Goal: Ask a question: Seek information or help from site administrators or community

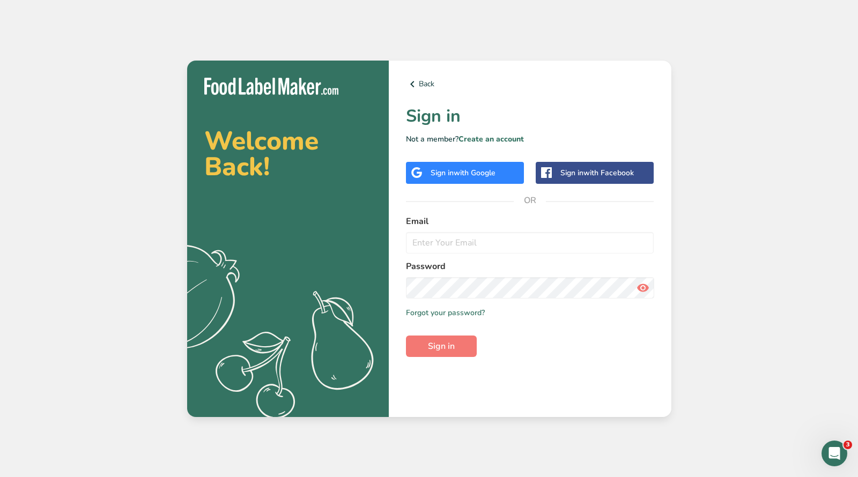
click at [437, 176] on div "Sign in with Google" at bounding box center [462, 172] width 65 height 11
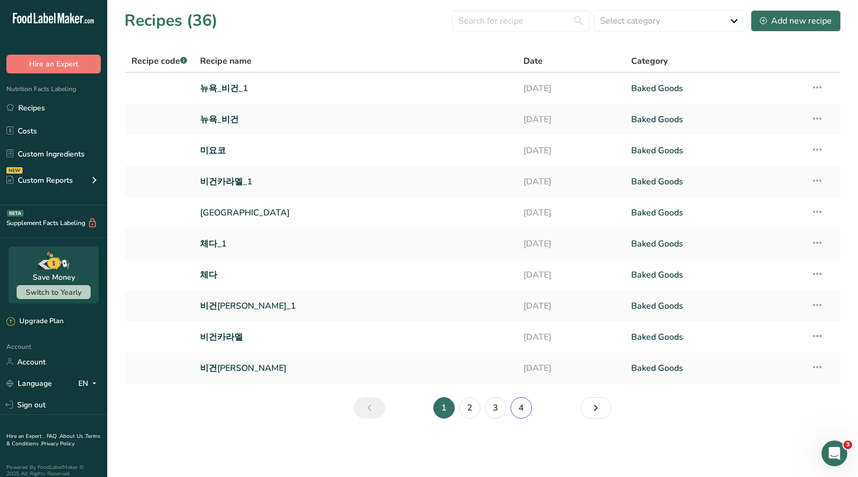
click at [519, 407] on link "4" at bounding box center [520, 407] width 21 height 21
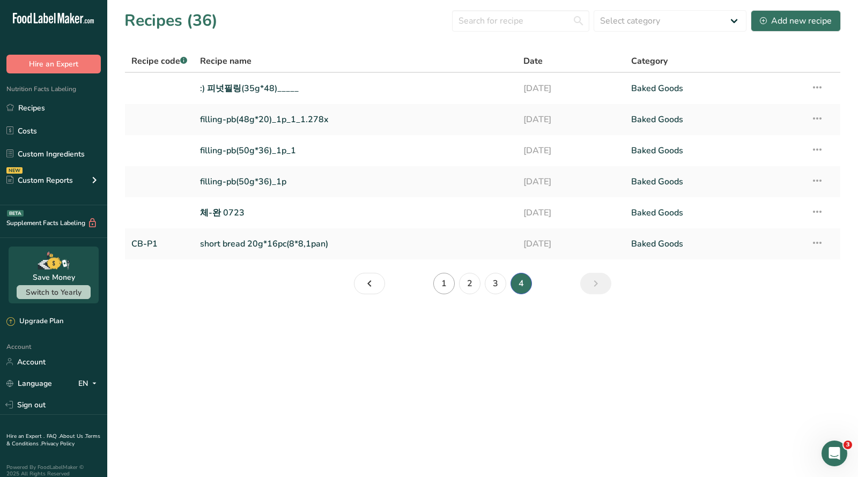
click at [440, 290] on link "1" at bounding box center [443, 283] width 21 height 21
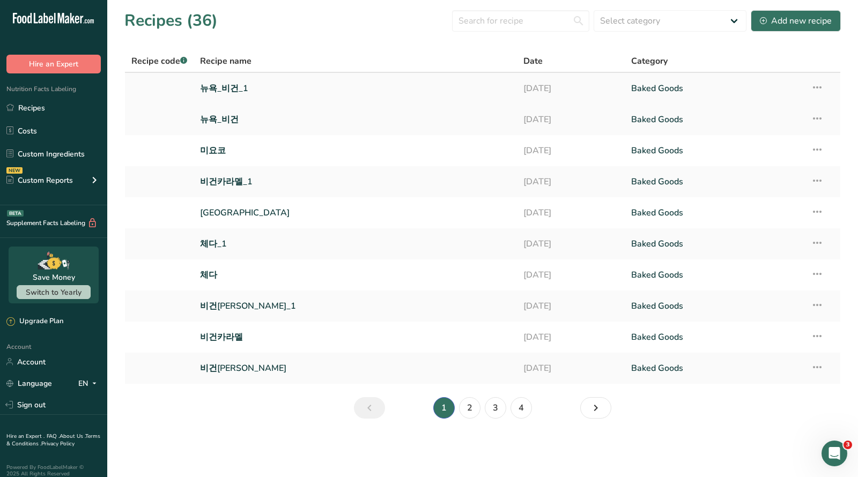
click at [218, 90] on link "뉴욕_비건_1" at bounding box center [355, 88] width 310 height 23
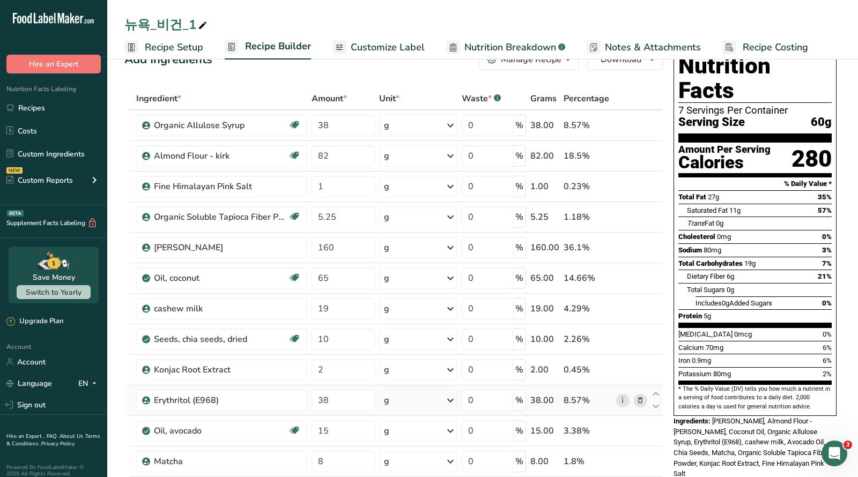
scroll to position [102, 0]
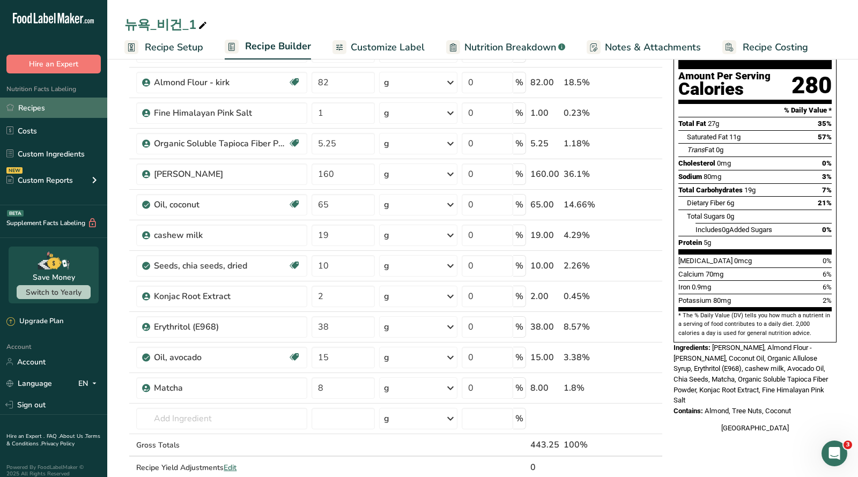
click at [30, 108] on link "Recipes" at bounding box center [53, 108] width 107 height 20
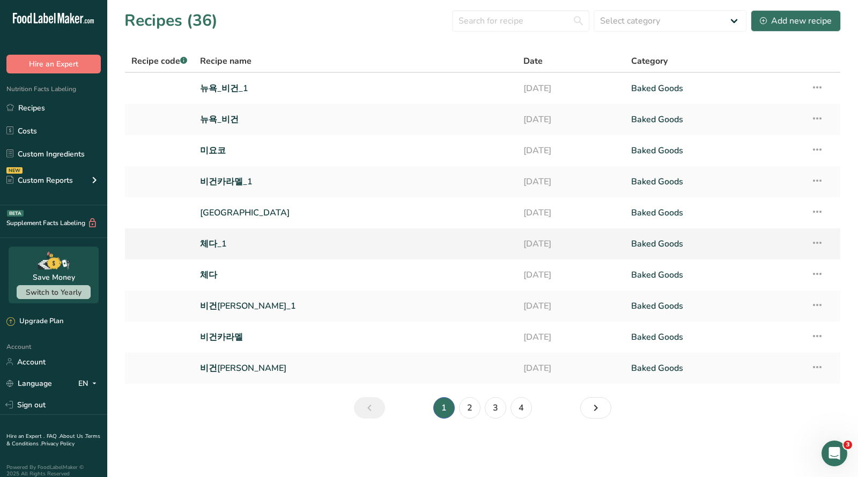
click at [211, 239] on link "체다_1" at bounding box center [355, 244] width 310 height 23
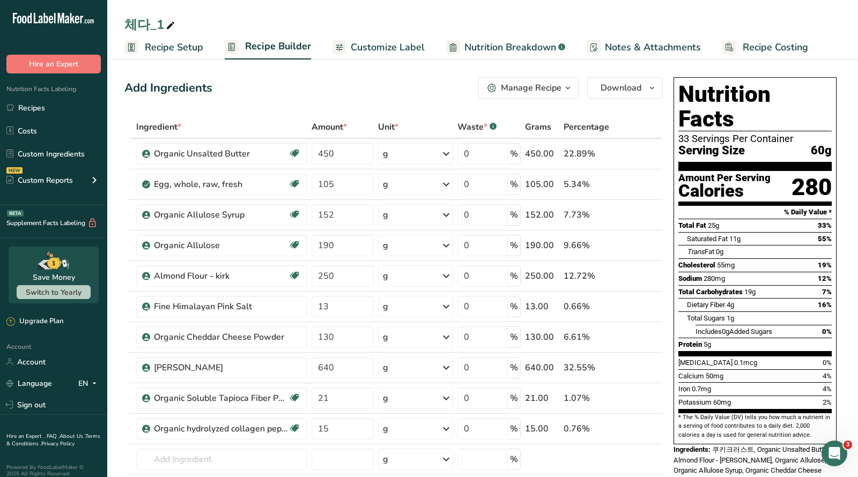
click at [320, 86] on div "Add Ingredients Manage Recipe Delete Recipe Duplicate Recipe Scale Recipe Save …" at bounding box center [393, 87] width 538 height 21
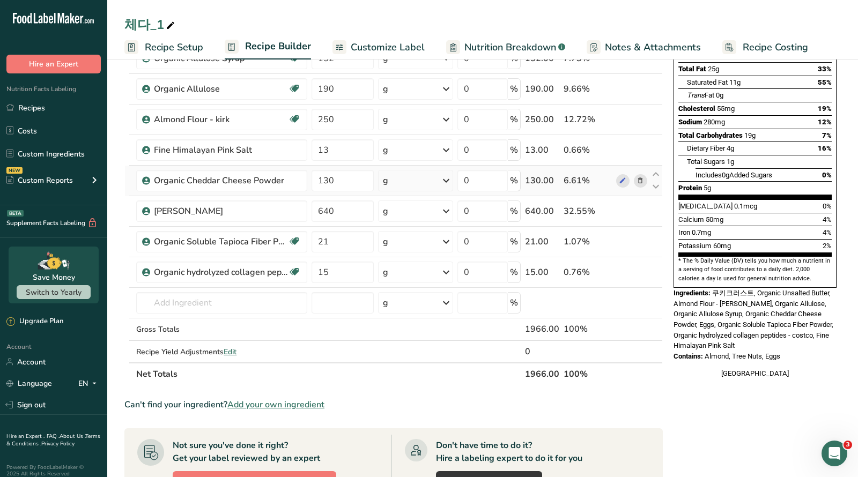
scroll to position [255, 0]
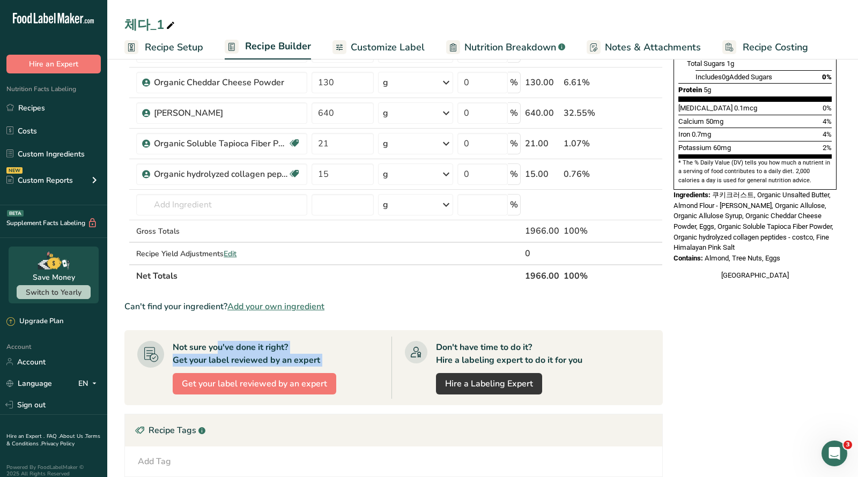
drag, startPoint x: 183, startPoint y: 344, endPoint x: 339, endPoint y: 360, distance: 157.3
click at [339, 360] on div "Not sure you've done it right? Get your label reviewed by an expert Get your la…" at bounding box center [264, 368] width 254 height 62
click at [335, 347] on div "Not sure you've done it right? Get your label reviewed by an expert Get your la…" at bounding box center [264, 368] width 254 height 62
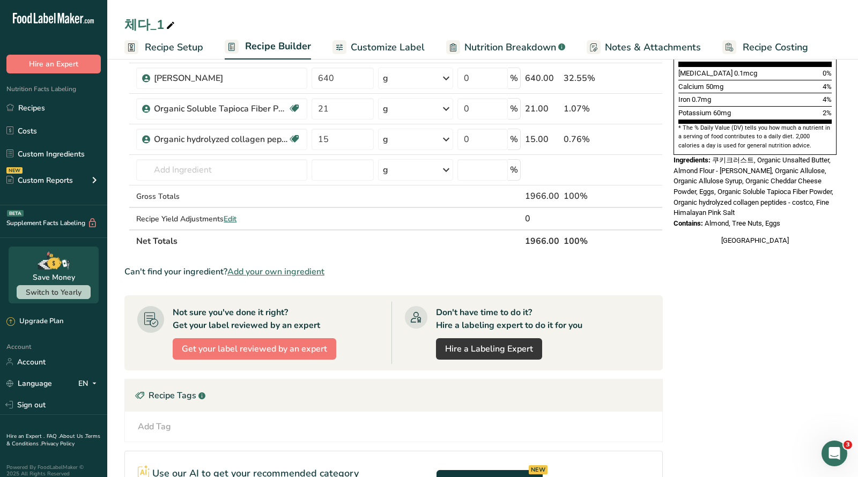
scroll to position [361, 0]
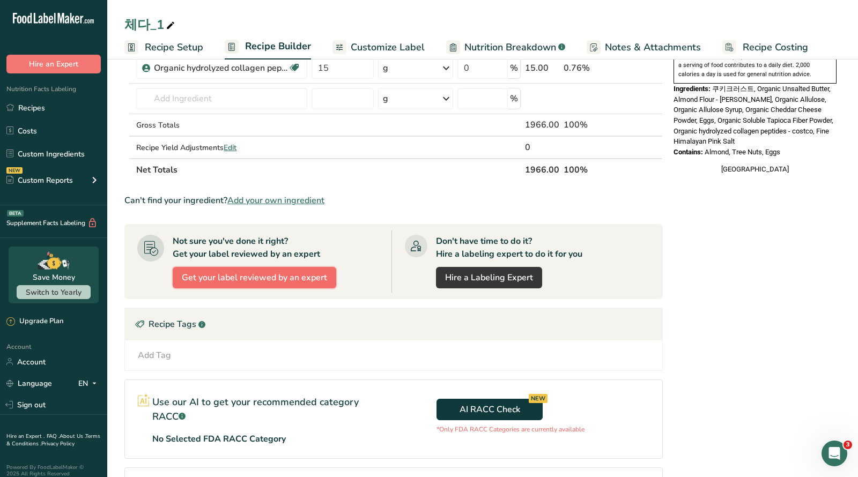
click at [234, 277] on span "Get your label reviewed by an expert" at bounding box center [254, 277] width 145 height 13
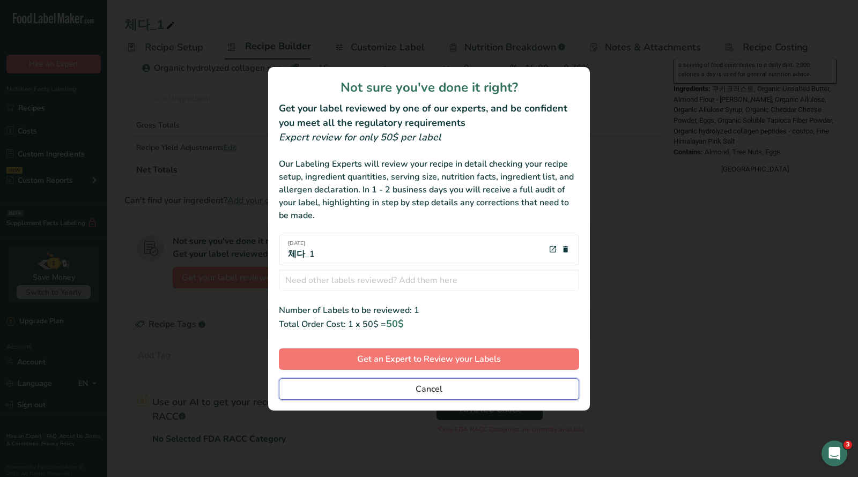
click at [406, 390] on button "Cancel" at bounding box center [429, 388] width 300 height 21
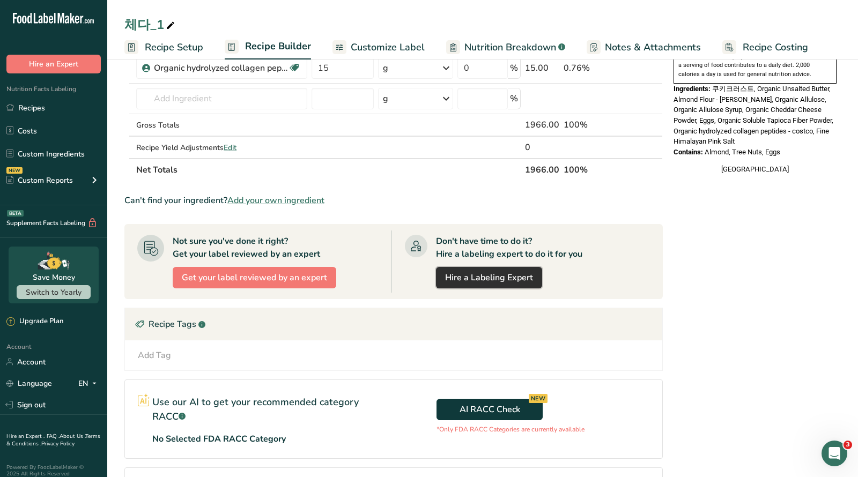
click at [466, 281] on link "Hire a Labeling Expert" at bounding box center [489, 277] width 106 height 21
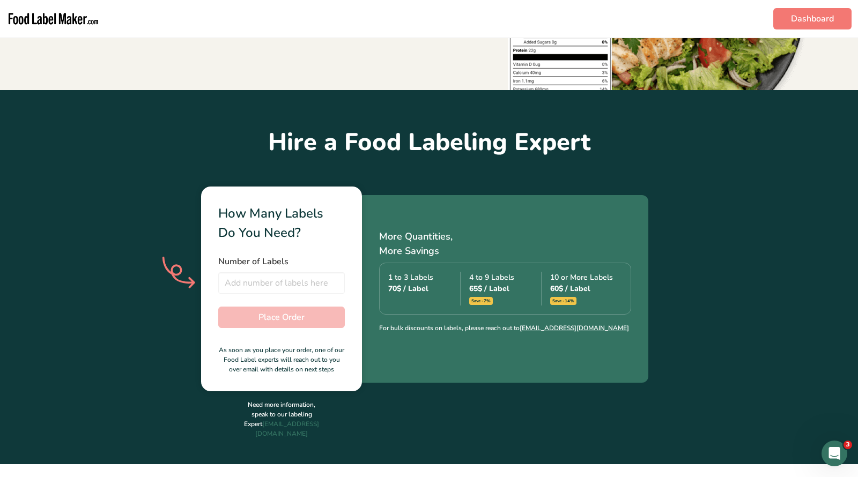
scroll to position [191, 0]
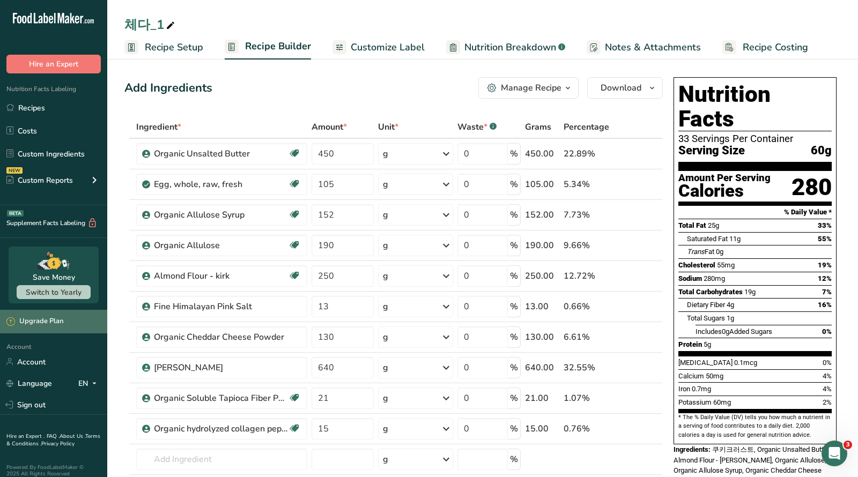
click at [25, 324] on div "Upgrade Plan" at bounding box center [34, 321] width 57 height 11
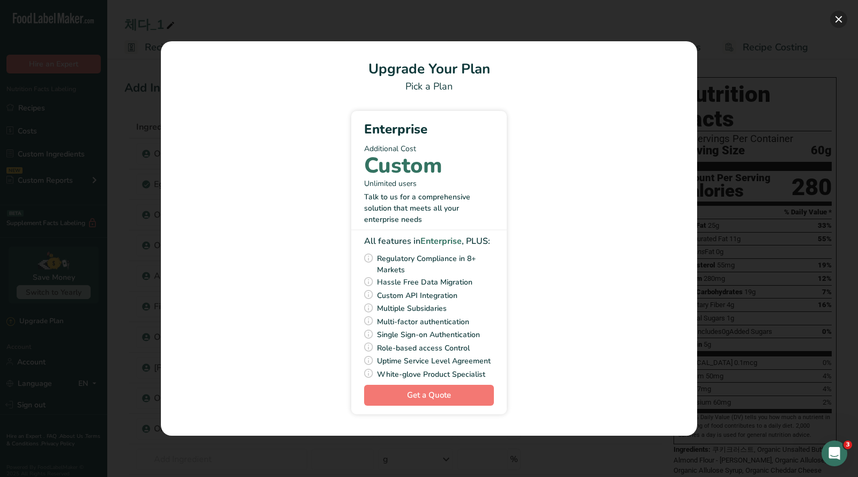
click at [842, 20] on button "Pick Your Pricing Plan Modal" at bounding box center [838, 19] width 17 height 17
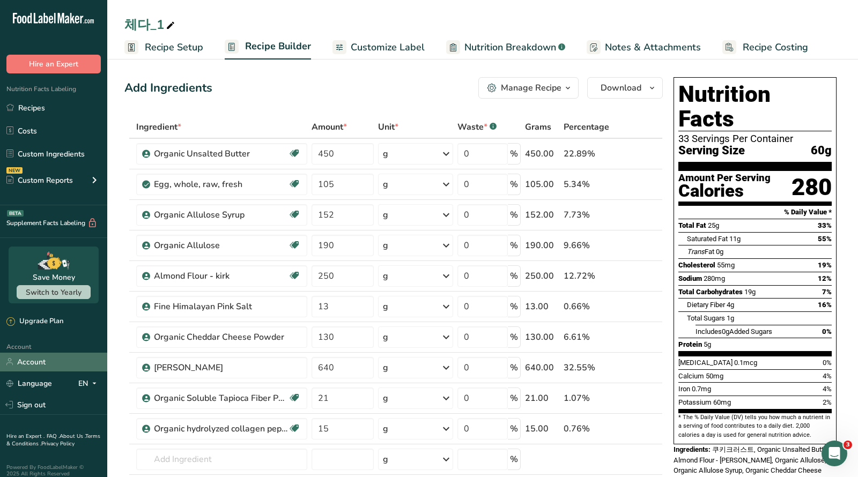
click at [35, 361] on link "Account" at bounding box center [53, 362] width 107 height 19
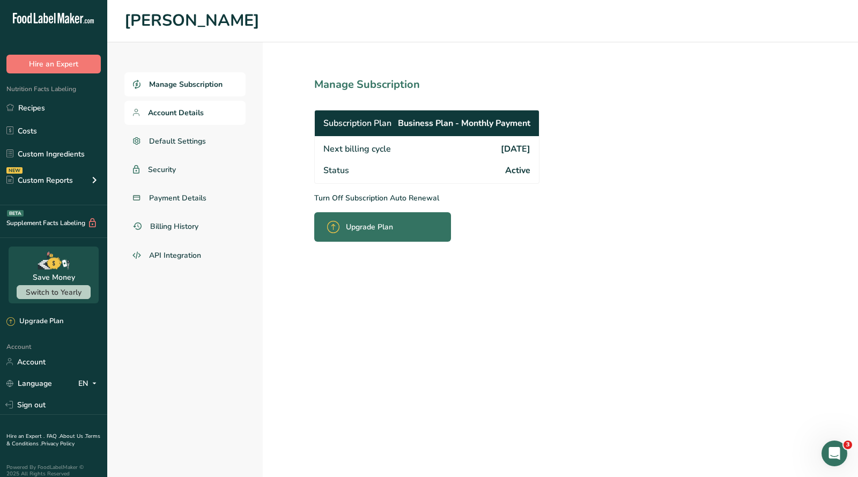
click at [162, 118] on link "Account Details" at bounding box center [184, 113] width 121 height 24
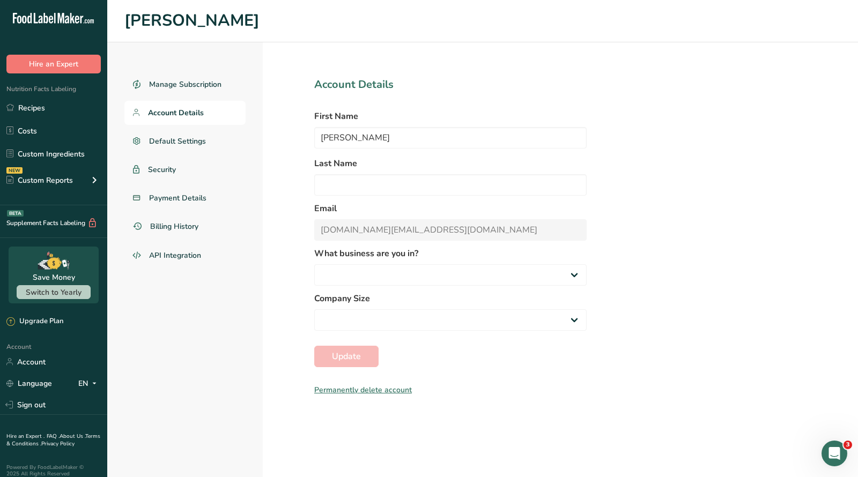
select select "1"
click at [392, 273] on select "Packaged Food Manufacturer Restaurant & Cafe Bakery Meal Plans & Catering Compa…" at bounding box center [450, 274] width 272 height 21
click at [171, 150] on link "Default Settings" at bounding box center [184, 141] width 121 height 24
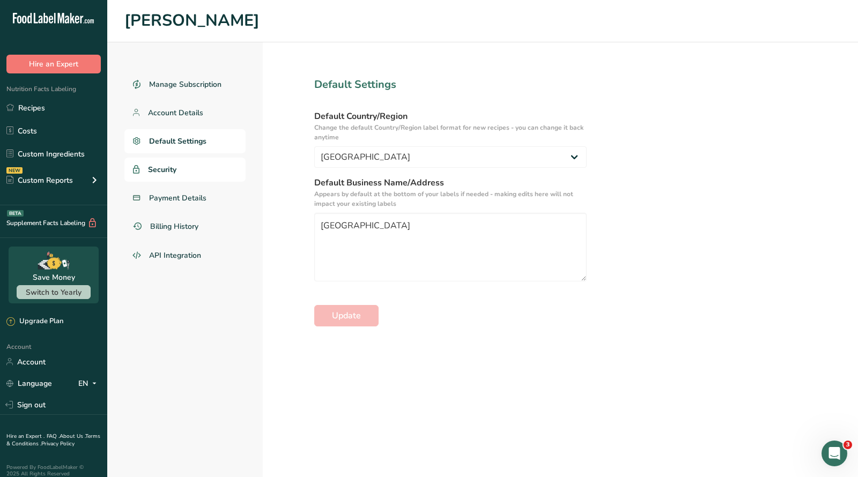
click at [170, 181] on link "Security" at bounding box center [184, 170] width 121 height 24
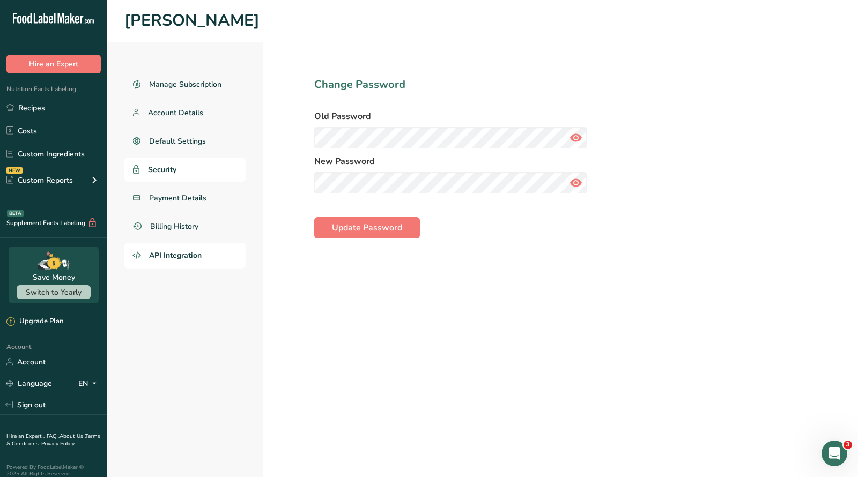
click at [166, 243] on link "API Integration" at bounding box center [184, 256] width 121 height 26
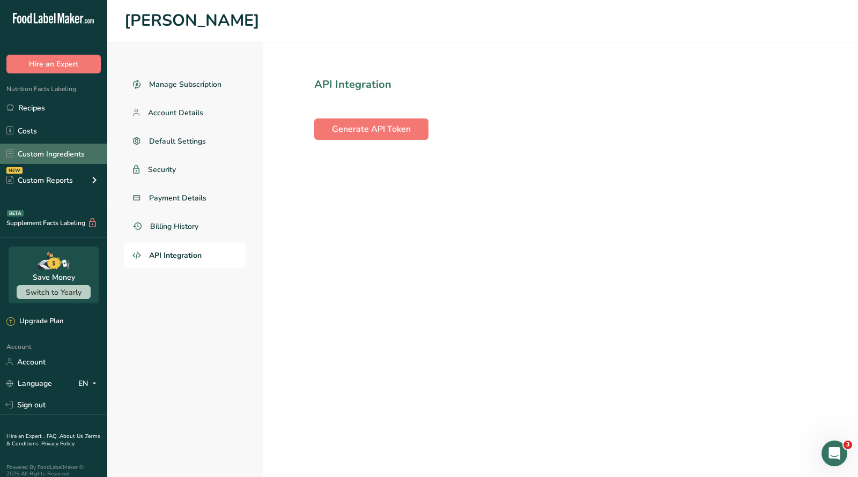
click at [70, 159] on link "Custom Ingredients" at bounding box center [53, 154] width 107 height 20
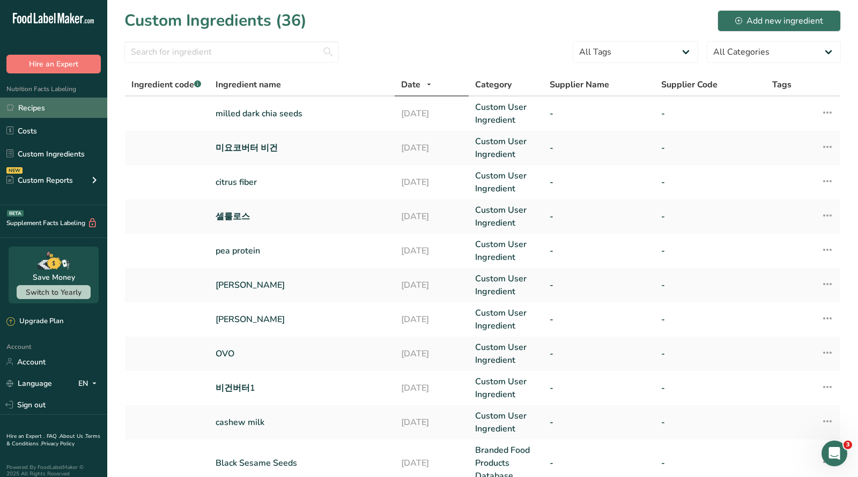
click at [69, 117] on link "Recipes" at bounding box center [53, 108] width 107 height 20
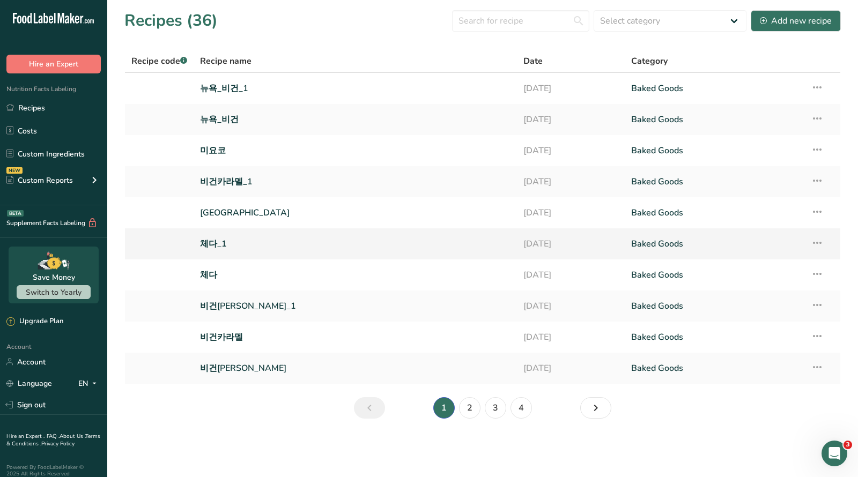
click at [219, 242] on link "체다_1" at bounding box center [355, 244] width 310 height 23
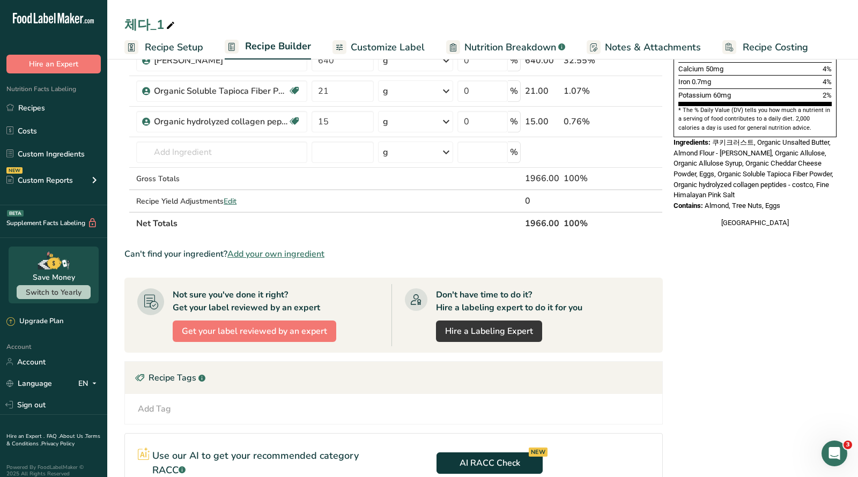
scroll to position [434, 0]
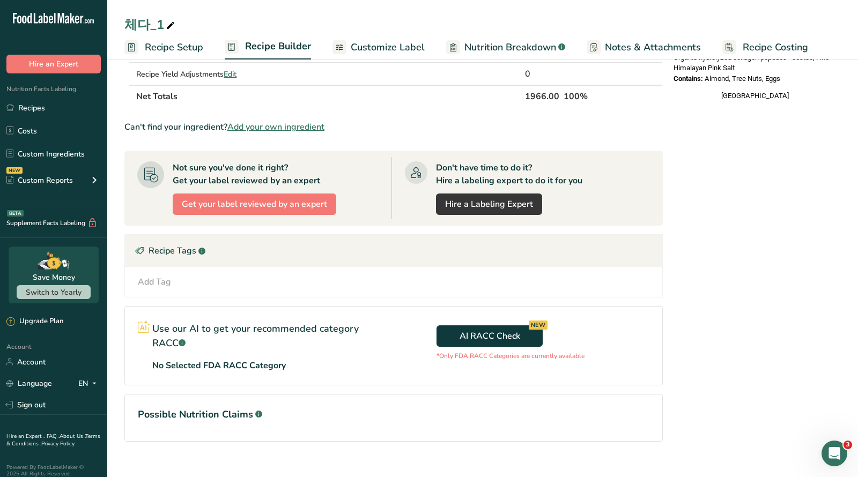
click at [205, 362] on p "No Selected FDA RACC Category" at bounding box center [218, 365] width 133 height 13
click at [824, 455] on icon "Open Intercom Messenger" at bounding box center [833, 452] width 18 height 18
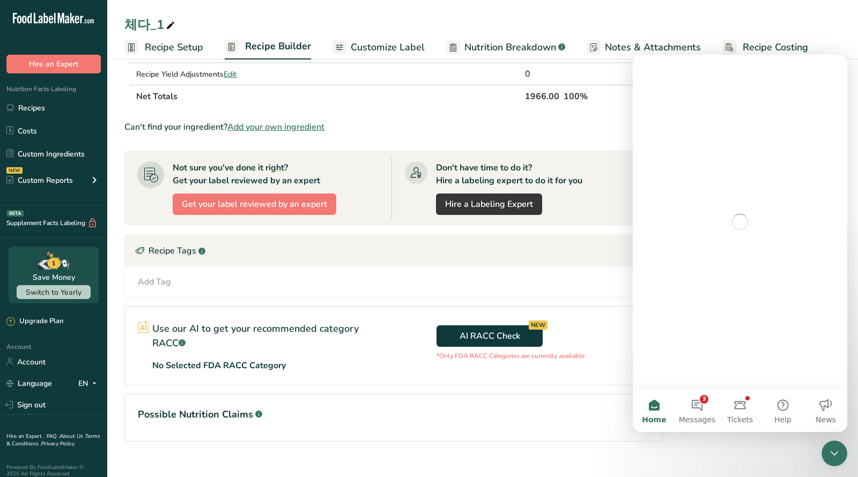
scroll to position [0, 0]
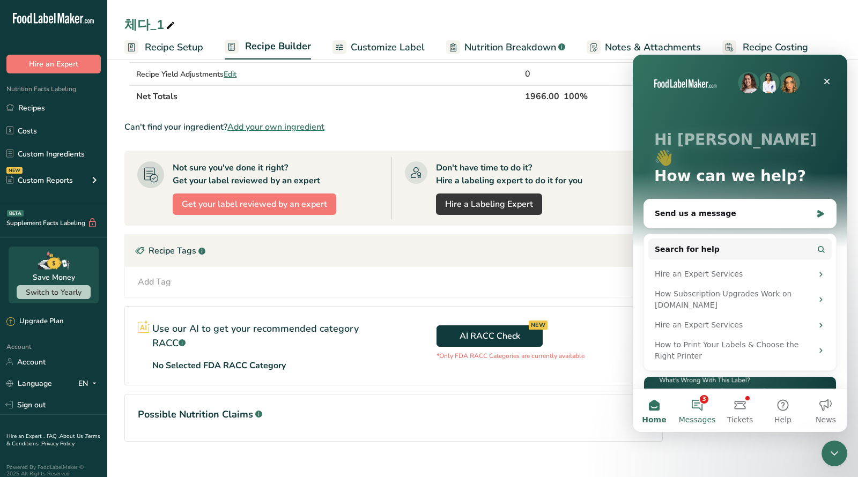
click at [698, 412] on button "3 Messages" at bounding box center [696, 410] width 43 height 43
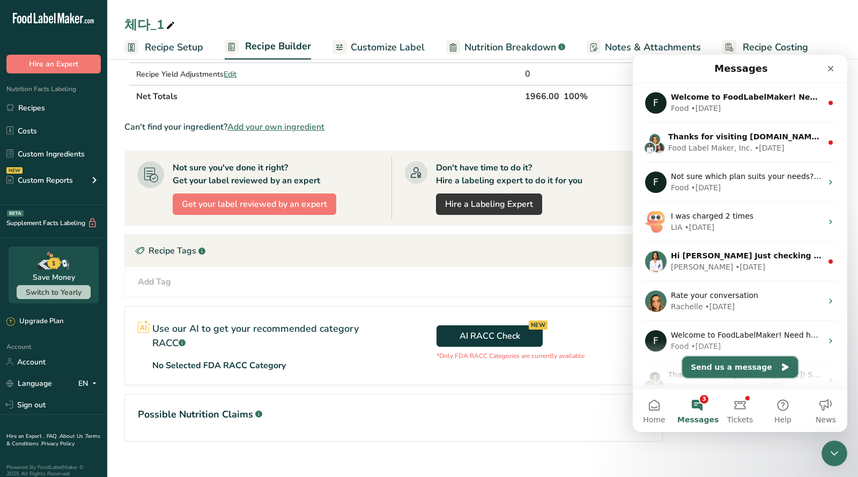
click at [734, 370] on button "Send us a message" at bounding box center [740, 366] width 116 height 21
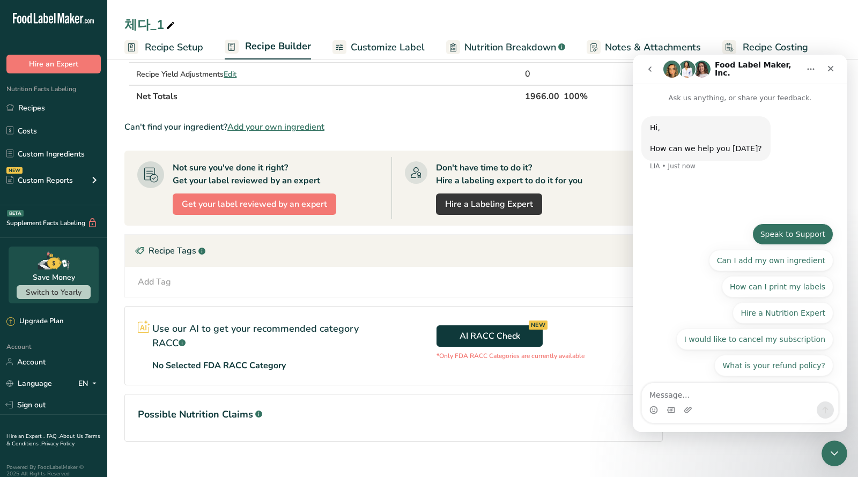
click at [772, 240] on button "Speak to Support" at bounding box center [792, 234] width 81 height 21
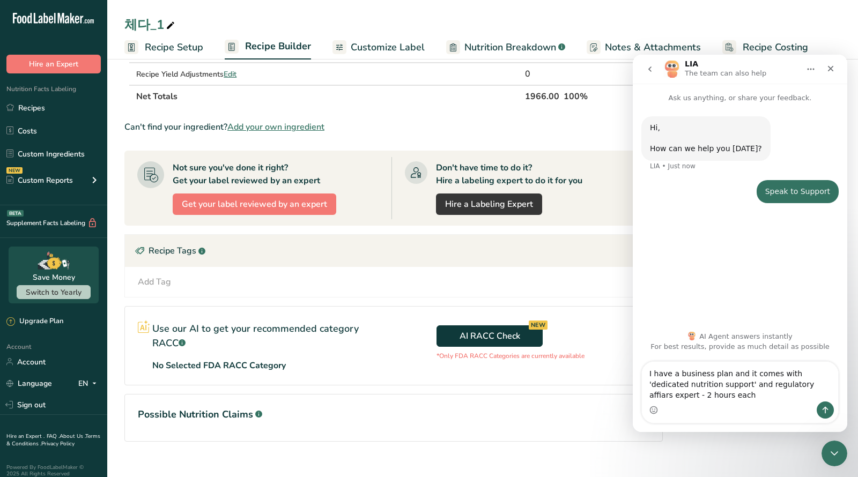
type textarea "I have a business plan and it comes with 'dedicated nutrition support' and regu…"
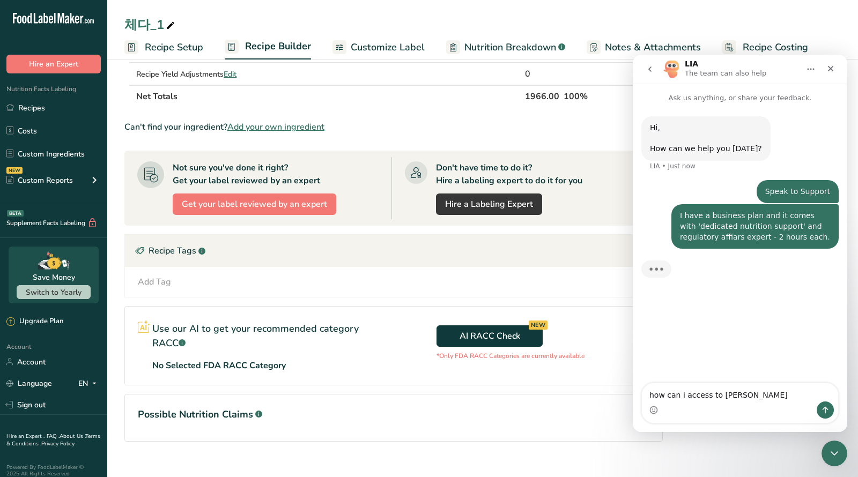
type textarea "how can i access to those"
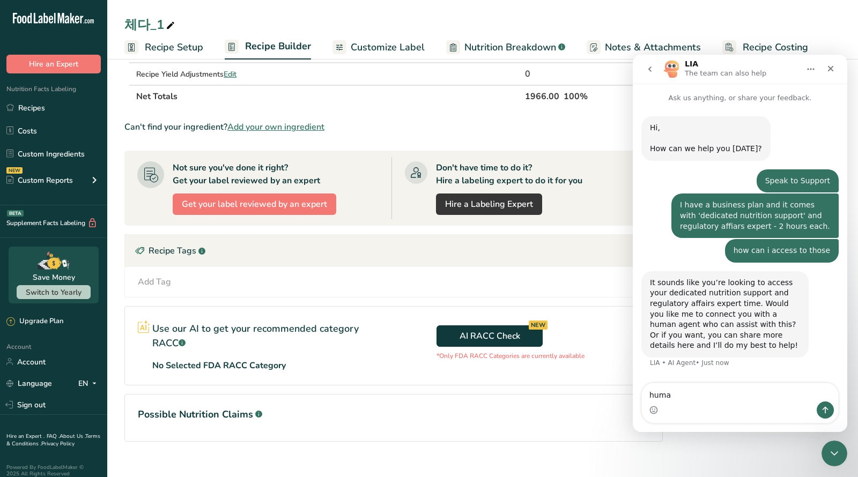
type textarea "human"
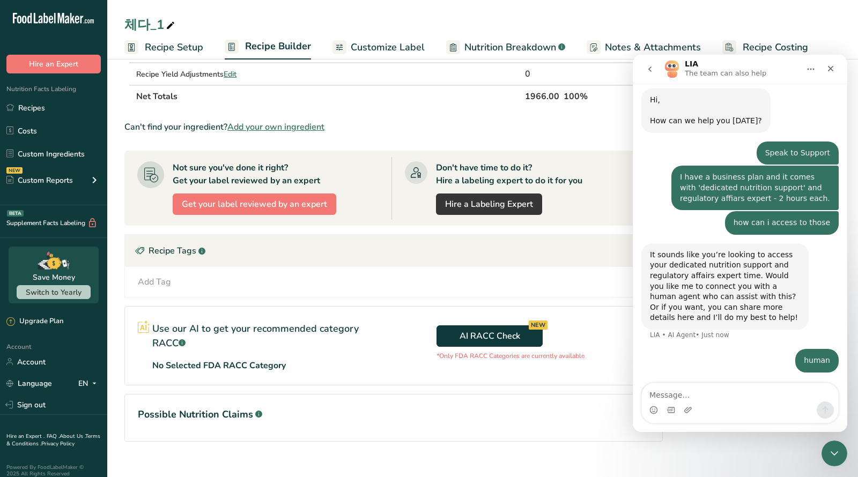
scroll to position [63, 0]
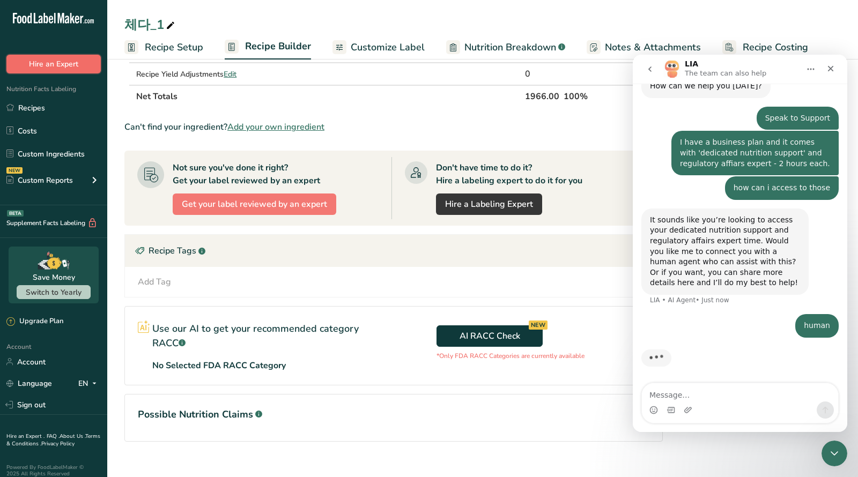
click at [55, 68] on button "Hire an Expert" at bounding box center [53, 64] width 94 height 19
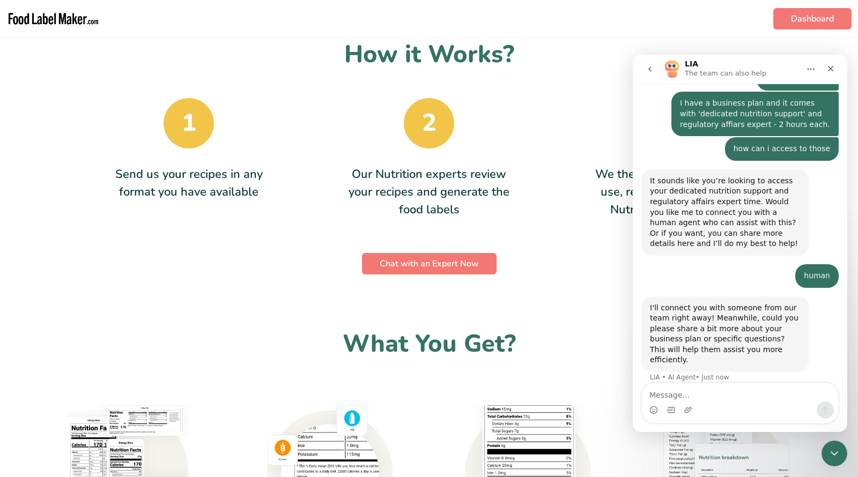
scroll to position [396, 0]
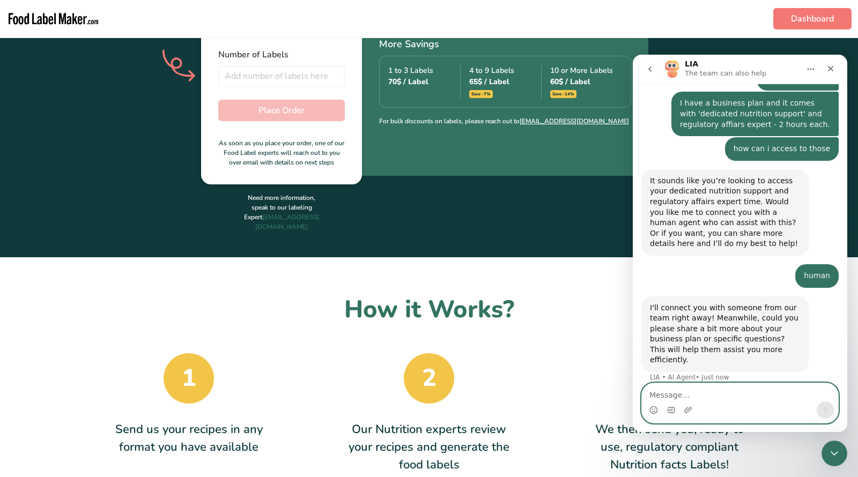
click at [744, 393] on textarea "Message…" at bounding box center [740, 392] width 196 height 18
type textarea "ok"
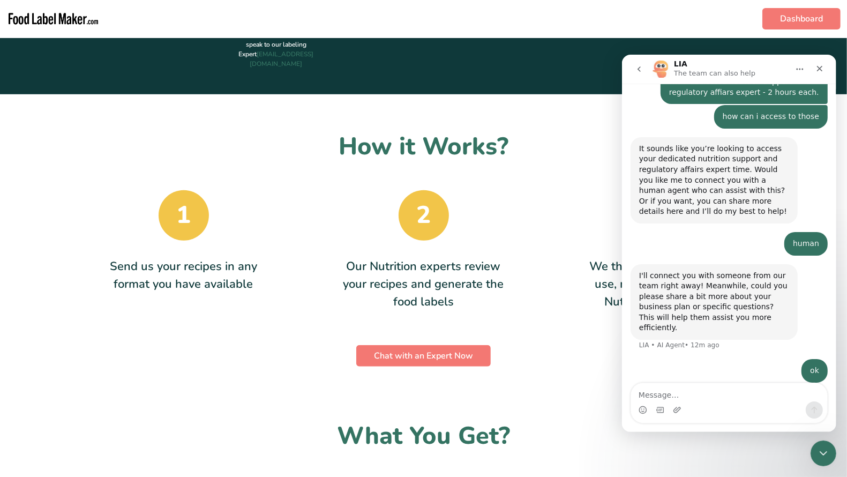
scroll to position [556, 0]
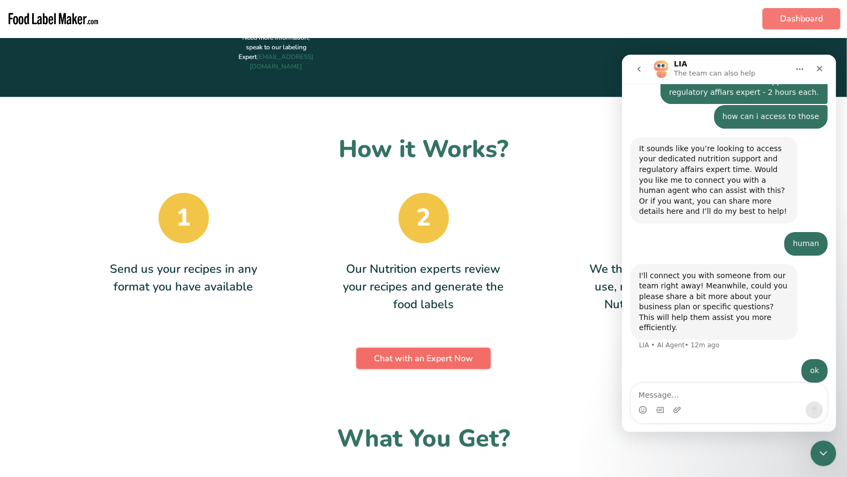
click at [394, 358] on span "Chat with an Expert Now" at bounding box center [423, 358] width 99 height 13
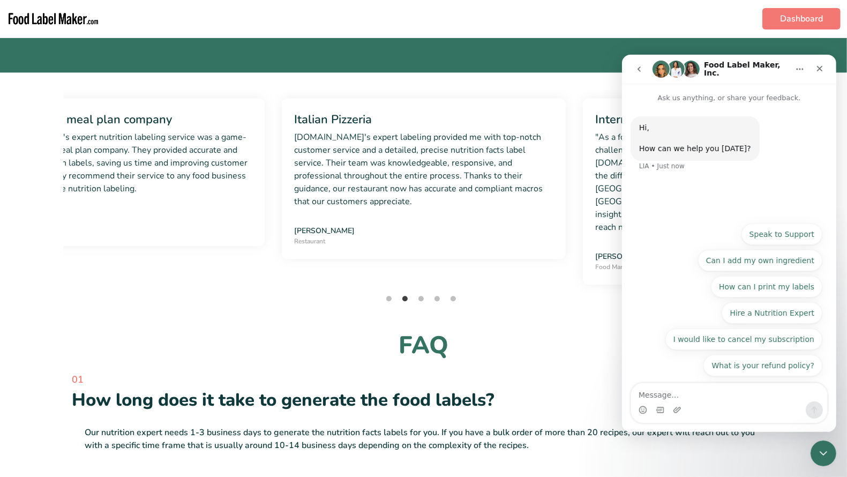
scroll to position [2422, 0]
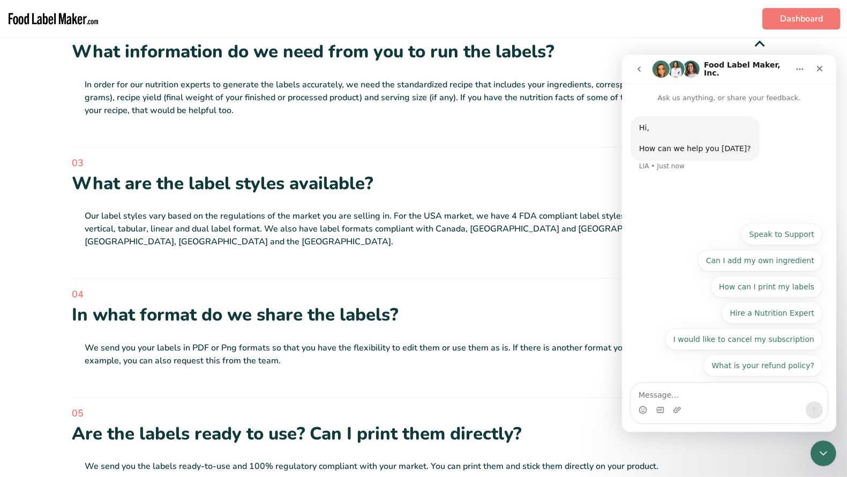
type textarea "e"
type textarea "where are the experts"
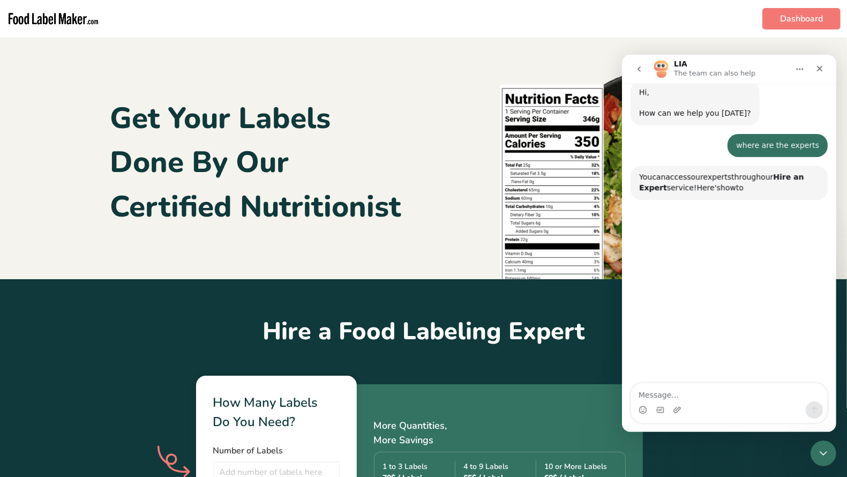
scroll to position [88, 0]
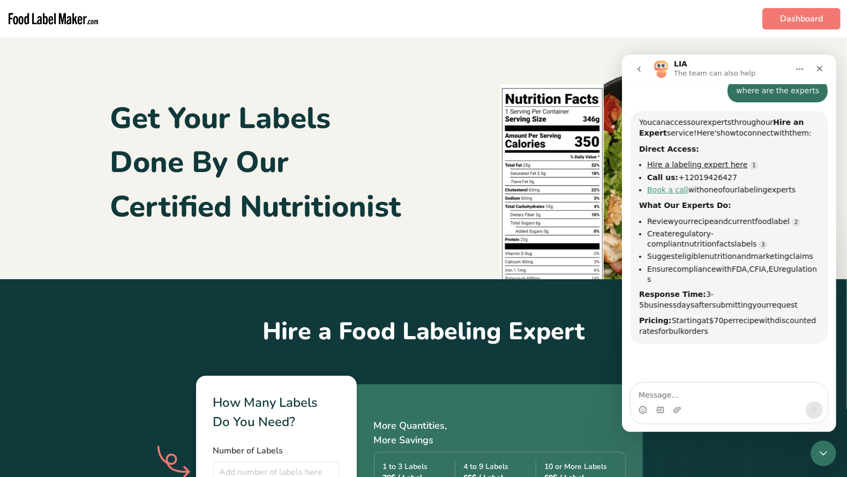
click at [664, 192] on link "Book a call" at bounding box center [667, 189] width 41 height 9
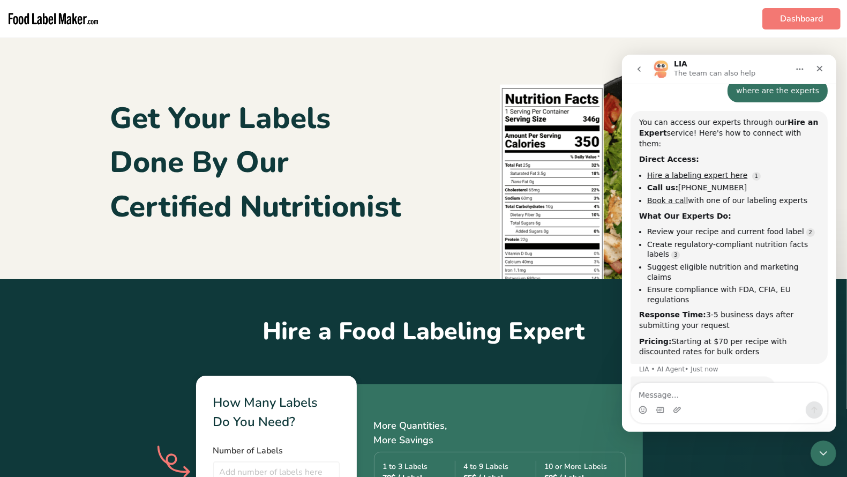
scroll to position [107, 0]
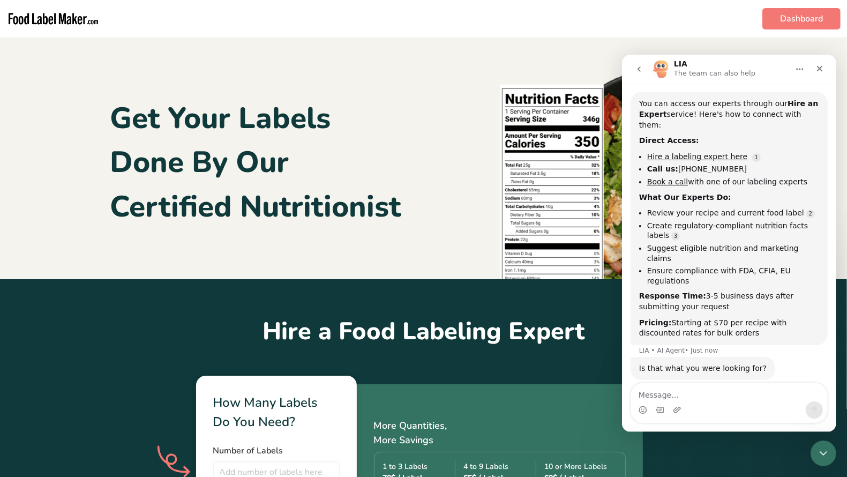
click at [667, 242] on ul "Review your recipe and current food label Create regulatory-compliant nutrition…" at bounding box center [729, 246] width 180 height 78
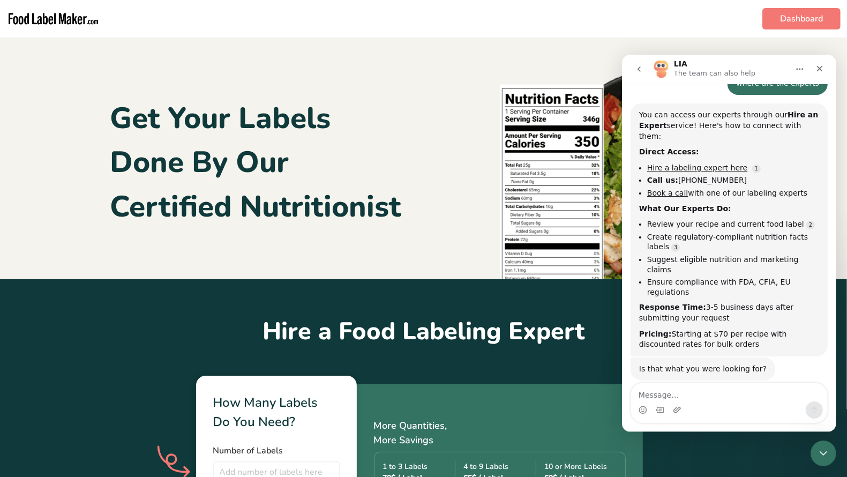
scroll to position [2, 0]
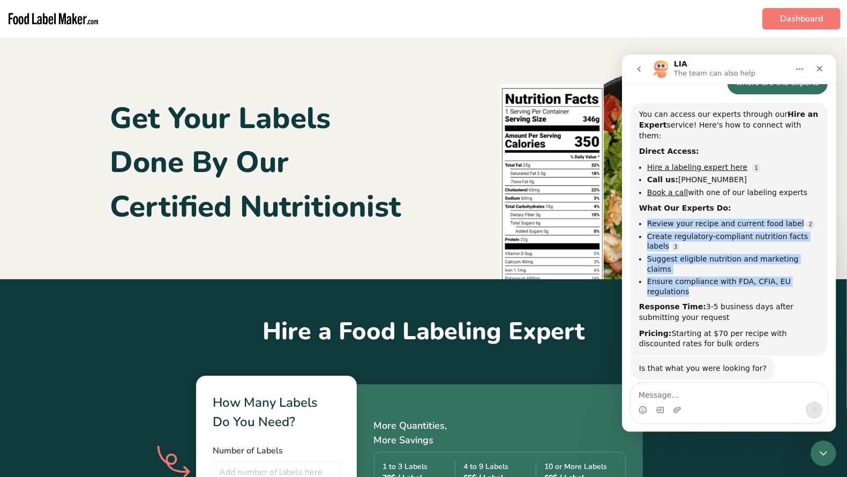
drag, startPoint x: 697, startPoint y: 267, endPoint x: 628, endPoint y: 206, distance: 92.3
click at [628, 206] on div "Hi, ​ How can we help you today? LIA • 1m ago where are the experts Ellie • 1m …" at bounding box center [729, 204] width 214 height 398
copy ul "Review your recipe and current food label Create regulatory-compliant nutrition…"
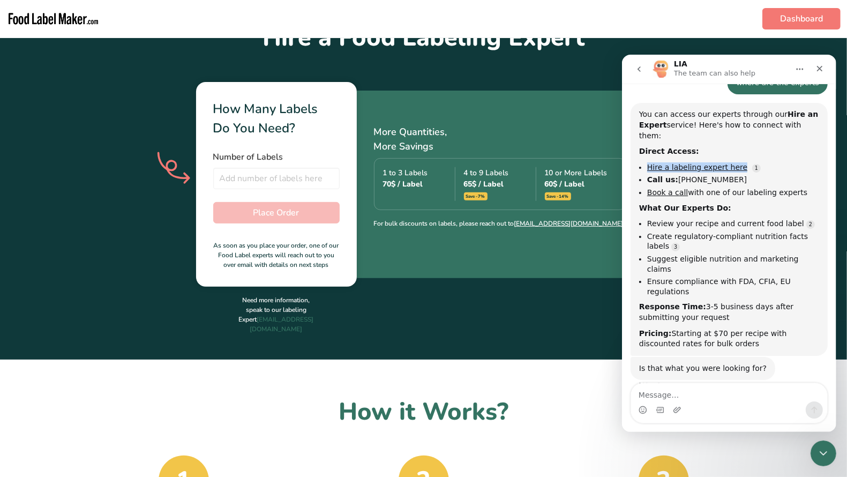
scroll to position [0, 0]
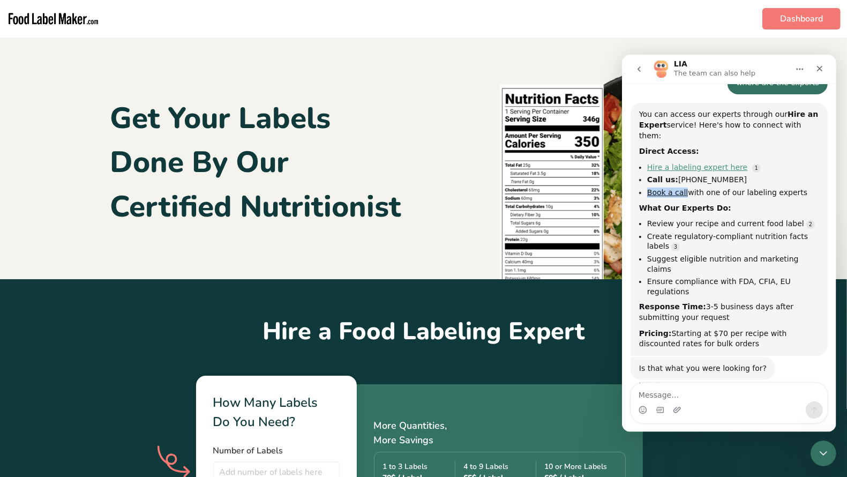
click at [700, 162] on link "Hire a labeling expert here" at bounding box center [697, 166] width 100 height 9
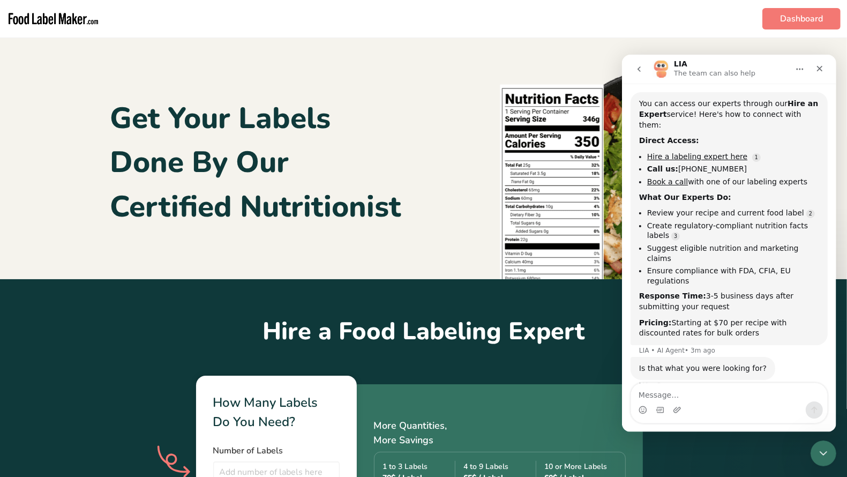
click at [702, 137] on div "You can access our experts through our Hire an Expert service! Here's how to co…" at bounding box center [729, 218] width 180 height 240
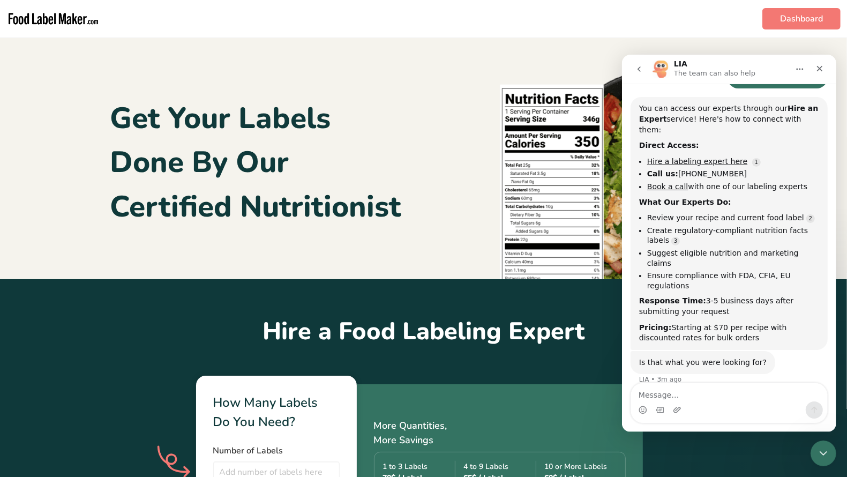
scroll to position [1, 0]
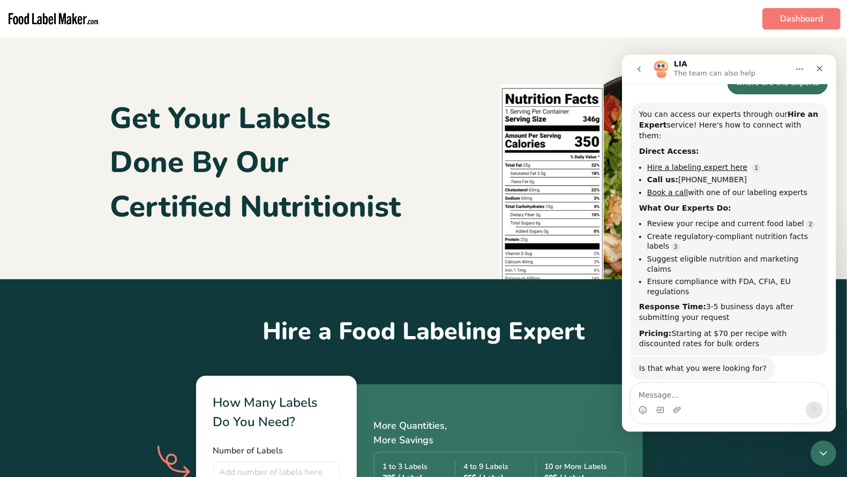
click at [702, 146] on div "Direct Access:" at bounding box center [729, 151] width 180 height 11
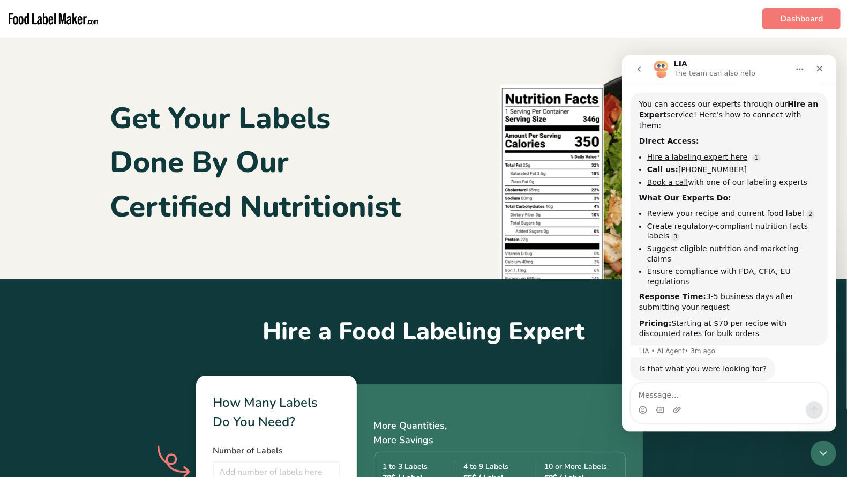
scroll to position [2, 0]
click at [703, 152] on link "Hire a labeling expert here" at bounding box center [697, 156] width 100 height 9
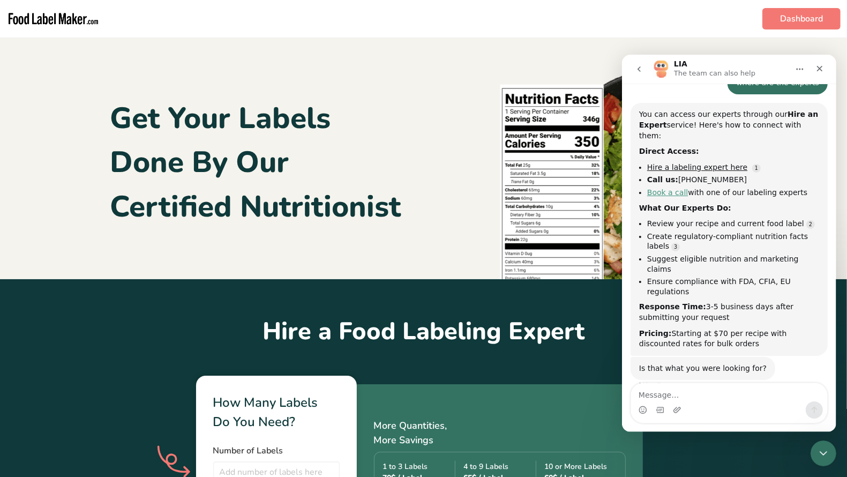
scroll to position [96, 0]
click at [665, 162] on ul "Hire a labeling expert here Call us: +1 201 942 6427 Book a call with one of ou…" at bounding box center [729, 179] width 180 height 35
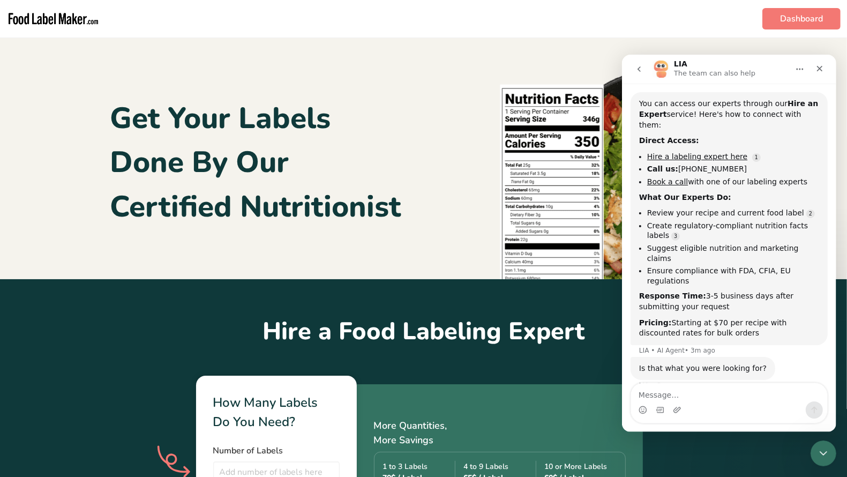
click at [668, 178] on div "You can access our experts through our Hire an Expert service! Here's how to co…" at bounding box center [729, 218] width 180 height 240
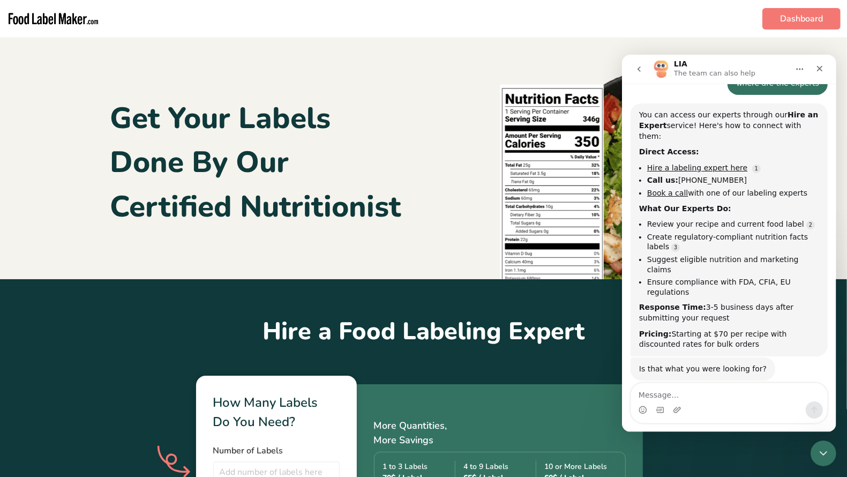
click at [669, 174] on ul "Hire a labeling expert here Call us: +1 201 942 6427 Book a call with one of ou…" at bounding box center [729, 179] width 180 height 35
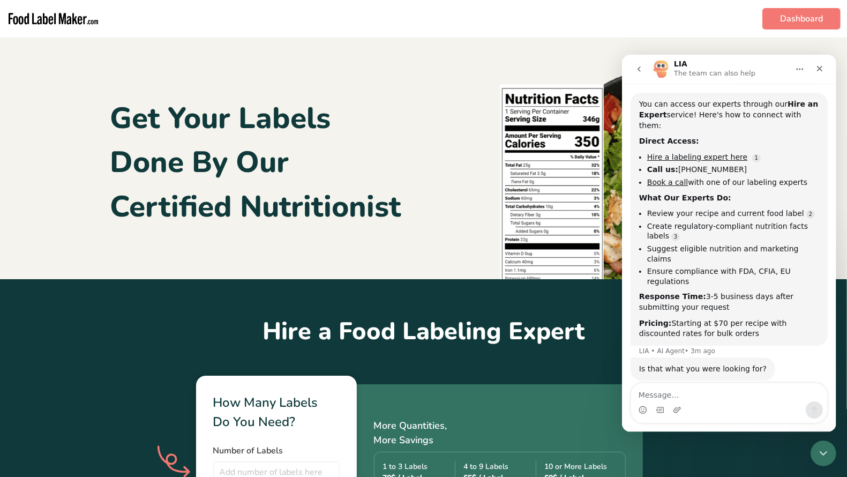
scroll to position [2, 0]
click at [671, 176] on li "Book a call with one of our labeling experts" at bounding box center [733, 181] width 172 height 10
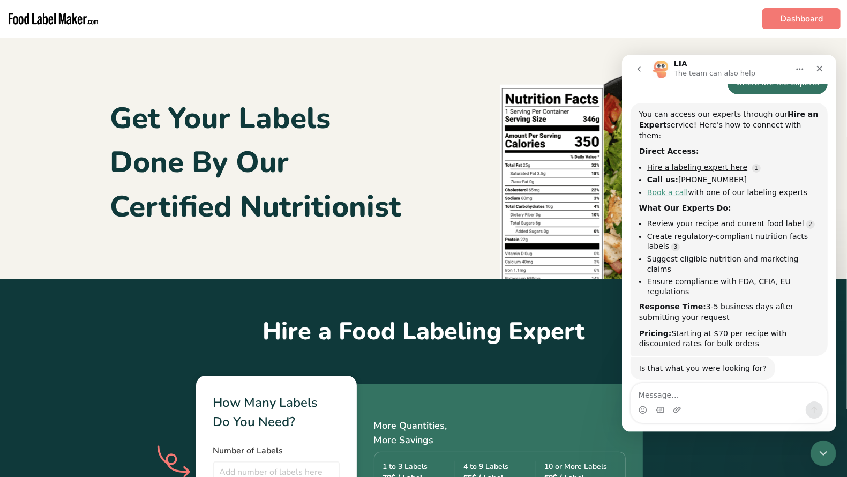
click at [671, 188] on link "Book a call" at bounding box center [667, 192] width 41 height 9
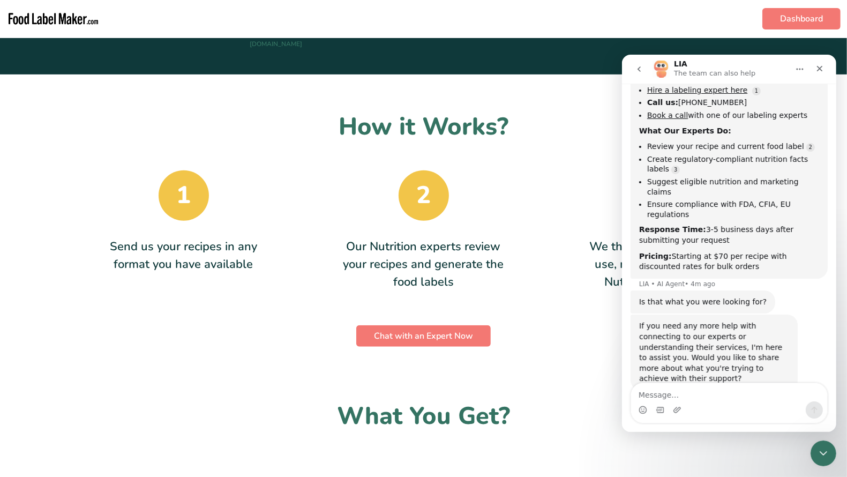
scroll to position [0, 0]
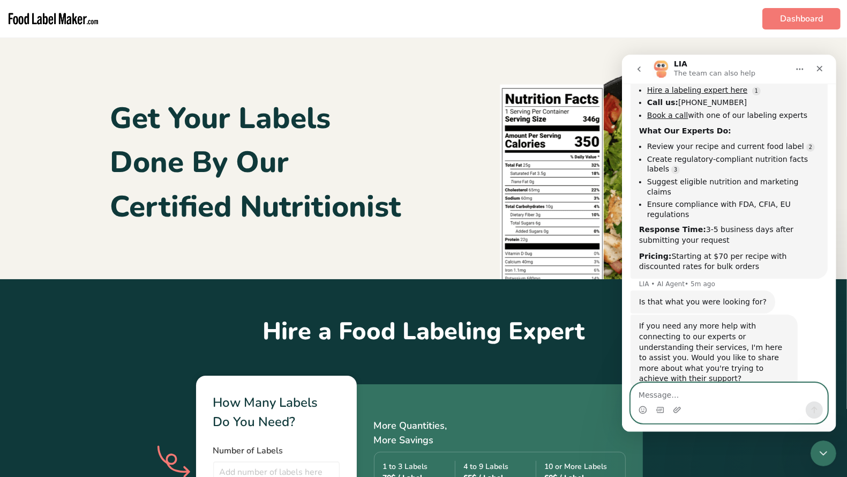
click at [650, 392] on textarea "Message…" at bounding box center [729, 392] width 196 height 18
paste textarea "Dedicated Regulatory Affairs Expert"
type textarea "Dedicated Regulatory Affairs Expert"
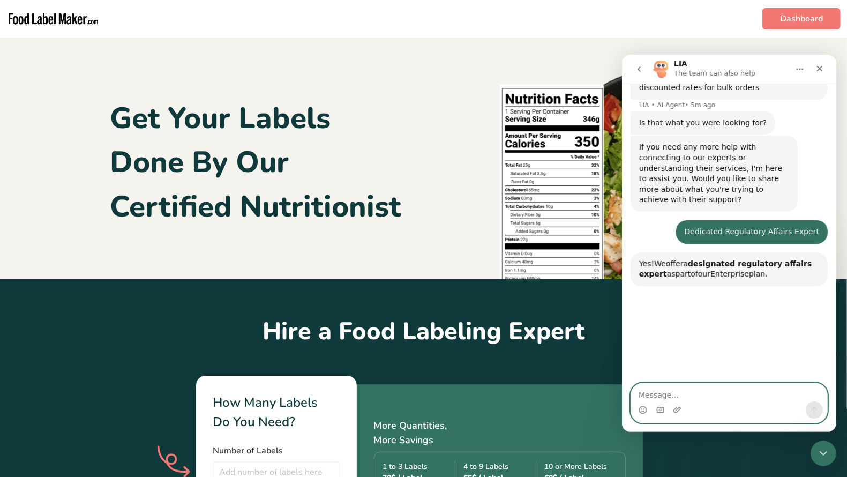
scroll to position [463, 0]
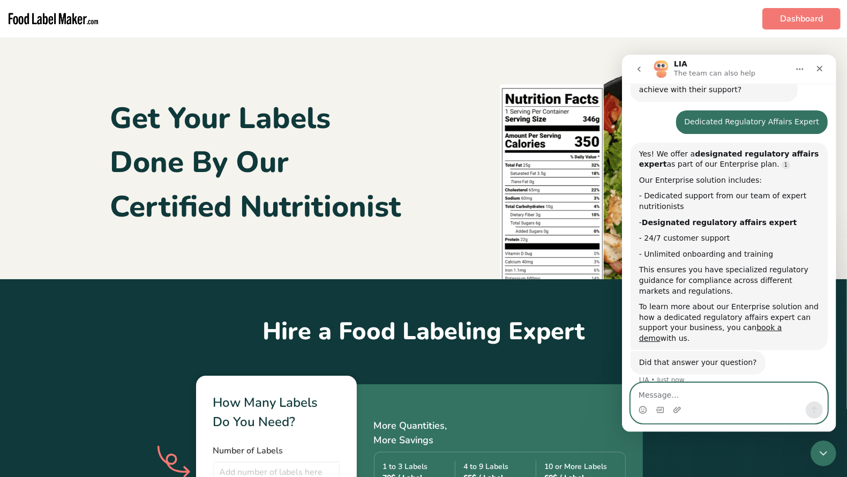
click at [686, 394] on textarea "Message…" at bounding box center [729, 392] width 196 height 18
type textarea "no for business okab"
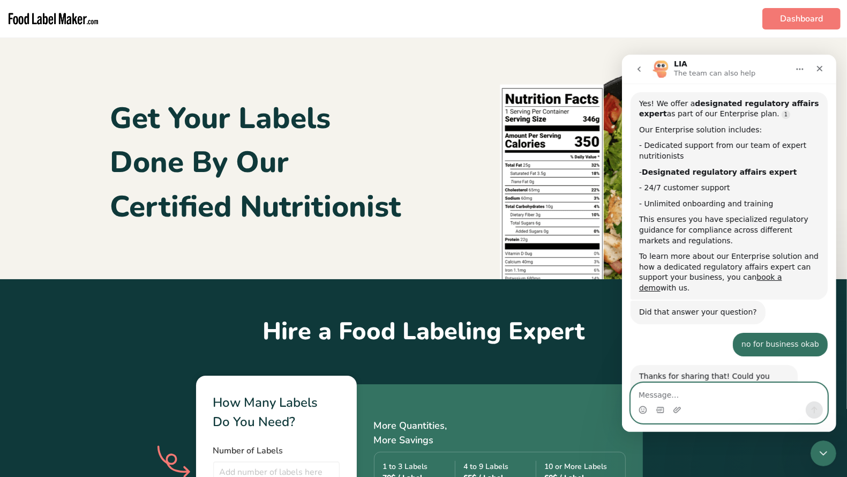
scroll to position [542, 0]
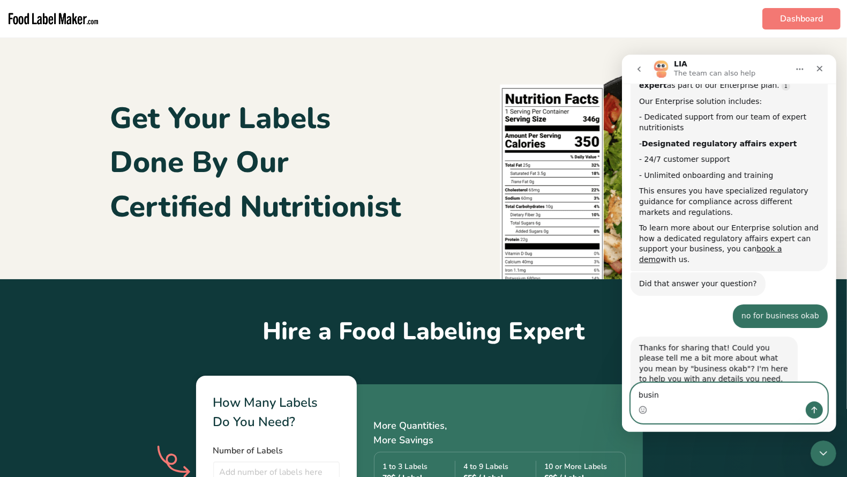
paste textarea "Dedicated Regulatory Affairs Expert"
type textarea "Dedicated Regulatory Affairs Expert - how to book"
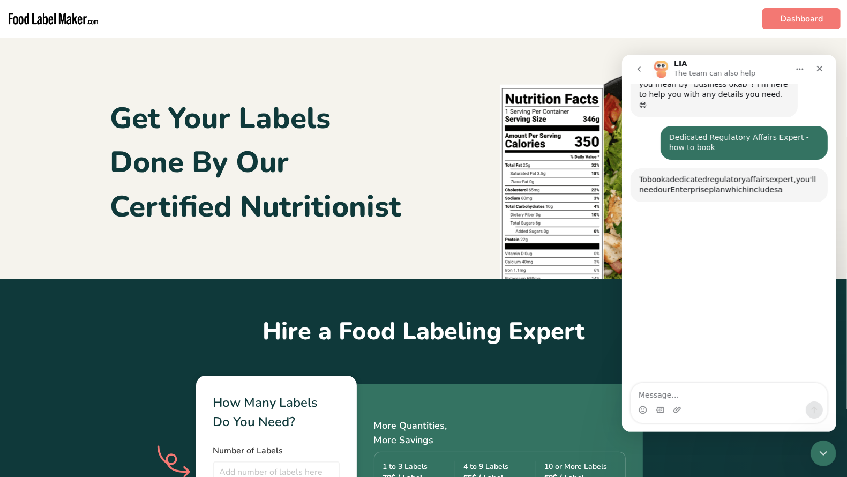
scroll to position [831, 0]
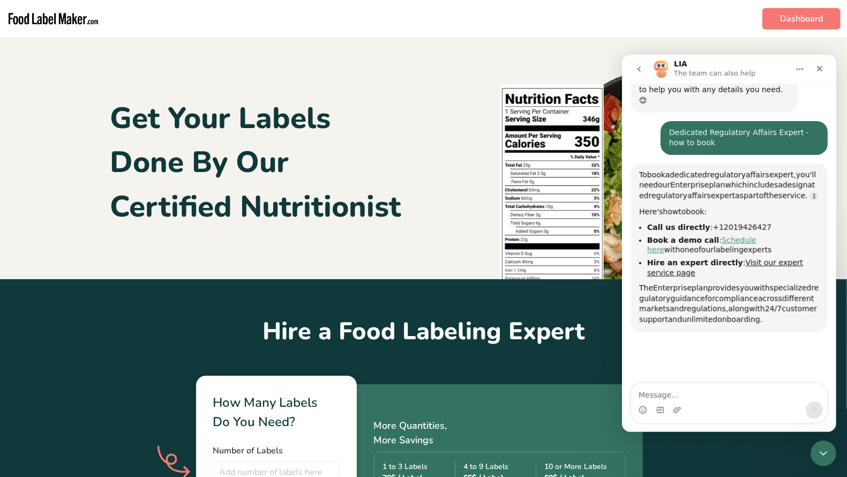
click at [739, 235] on link "Schedule here" at bounding box center [701, 244] width 109 height 19
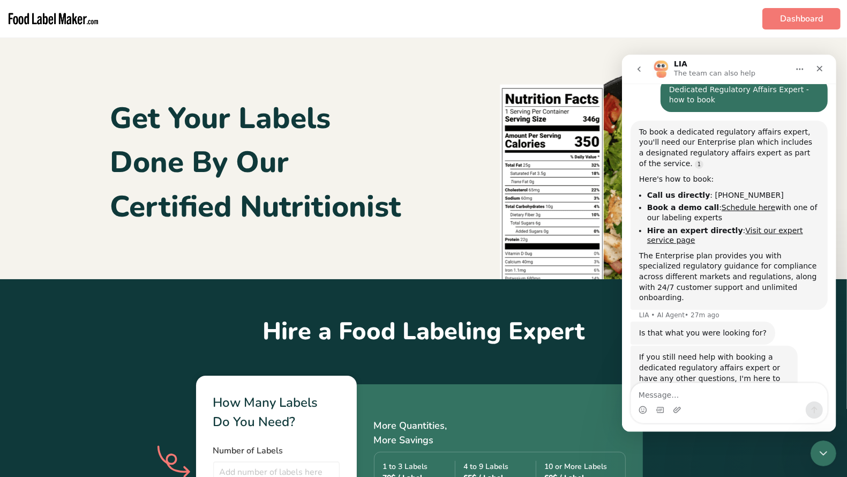
scroll to position [884, 0]
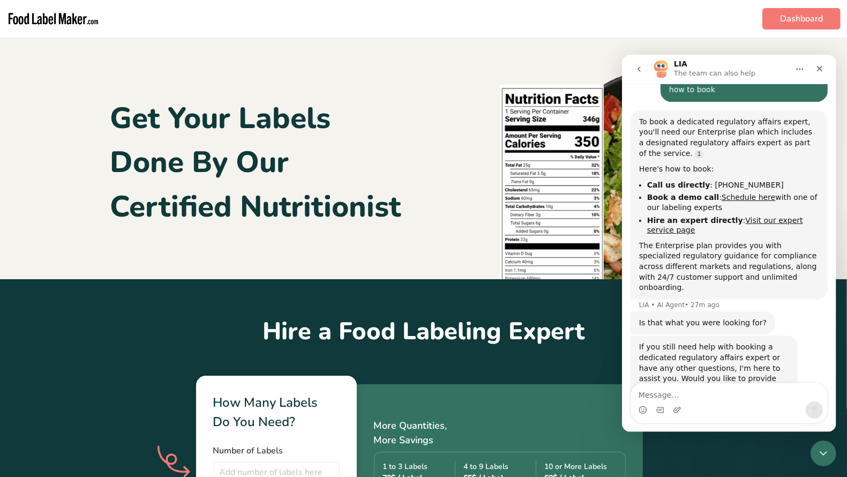
click at [28, 13] on img "main navigation" at bounding box center [53, 18] width 94 height 29
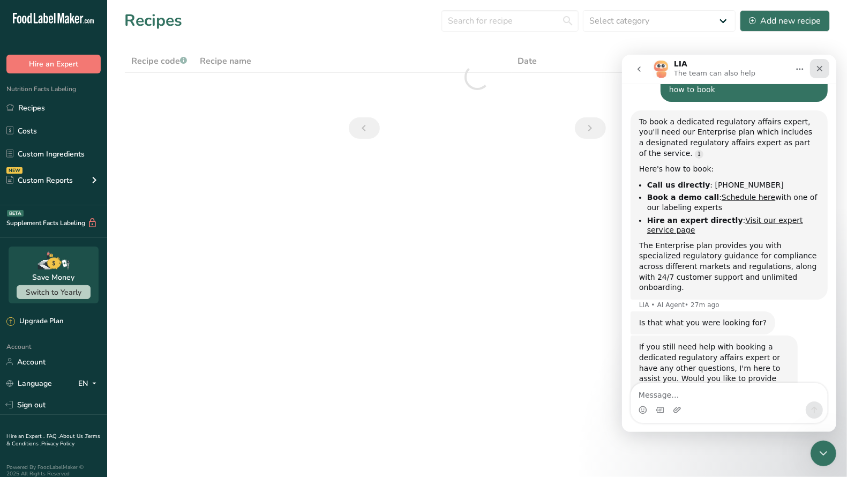
click at [822, 69] on icon "Close" at bounding box center [819, 68] width 9 height 9
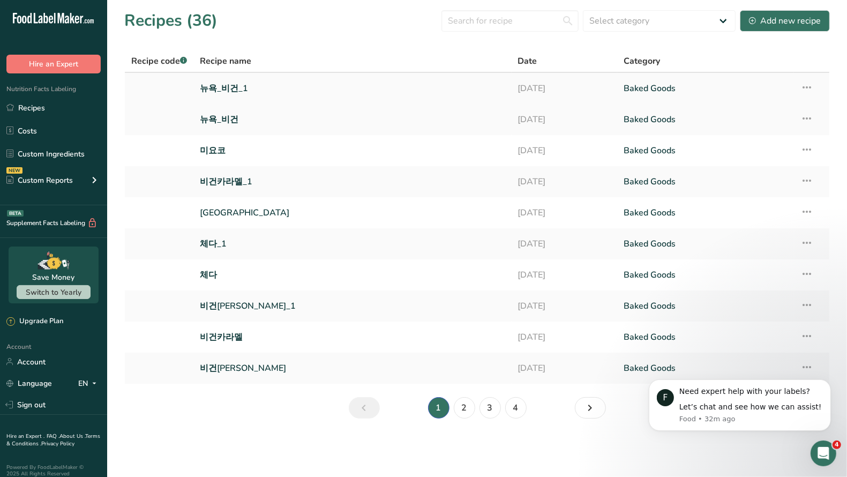
click at [227, 87] on link "뉴욕_비건_1" at bounding box center [352, 88] width 305 height 23
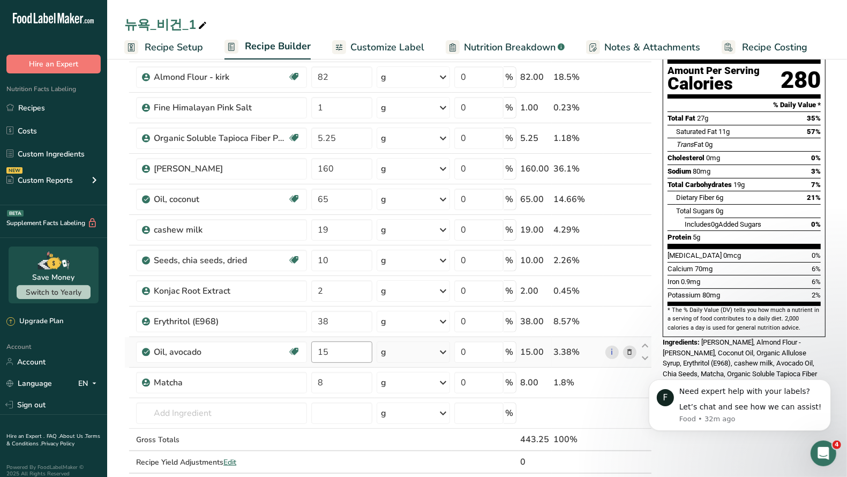
scroll to position [108, 0]
click at [172, 51] on span "Recipe Setup" at bounding box center [174, 47] width 58 height 14
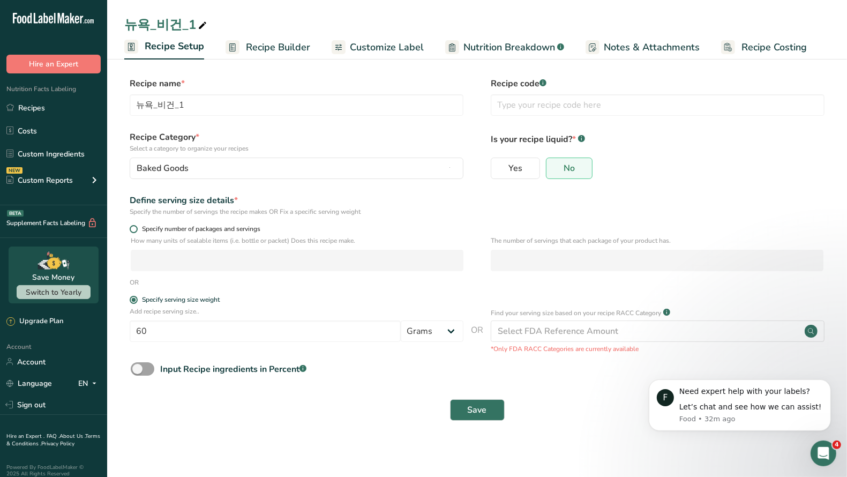
click at [179, 229] on span "Specify number of packages and servings" at bounding box center [199, 229] width 123 height 8
click at [137, 229] on input "Specify number of packages and servings" at bounding box center [133, 229] width 7 height 7
radio input "true"
radio input "false"
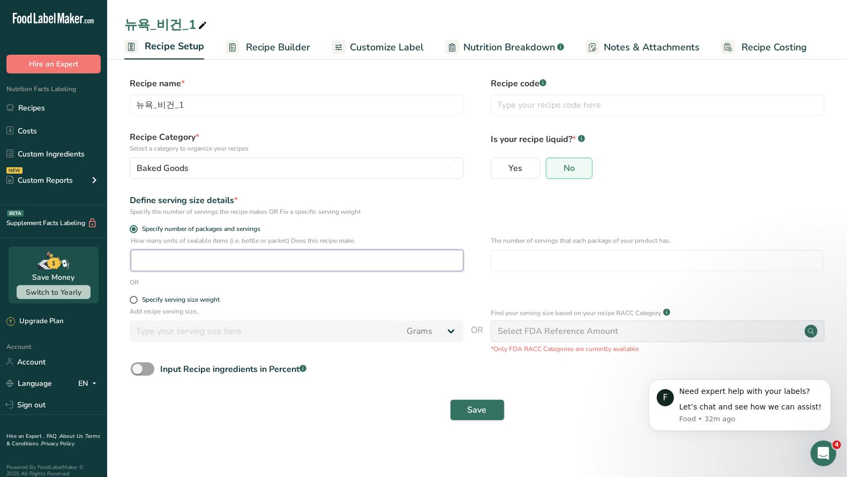
click at [213, 256] on input "number" at bounding box center [297, 260] width 333 height 21
type input "1"
click at [543, 267] on input "number" at bounding box center [657, 260] width 333 height 21
click at [334, 266] on input "1" at bounding box center [297, 260] width 333 height 21
click at [173, 298] on div "Specify serving size weight" at bounding box center [181, 300] width 78 height 8
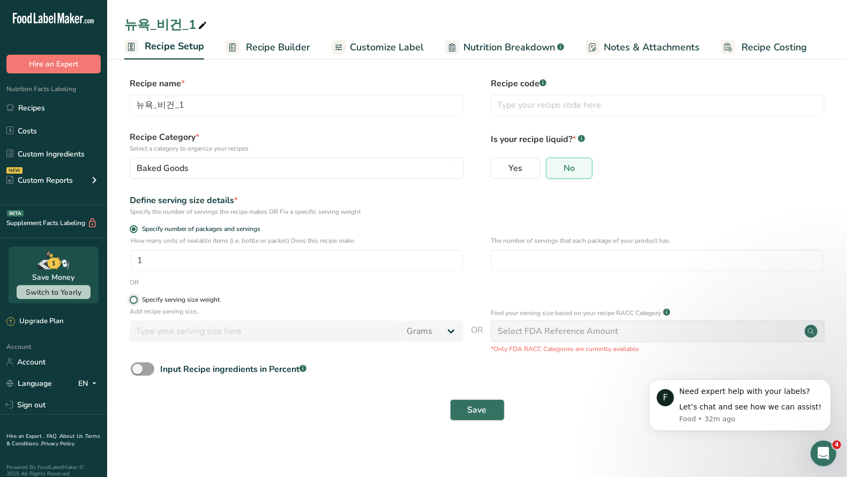
click at [137, 298] on input "Specify serving size weight" at bounding box center [133, 299] width 7 height 7
radio input "true"
radio input "false"
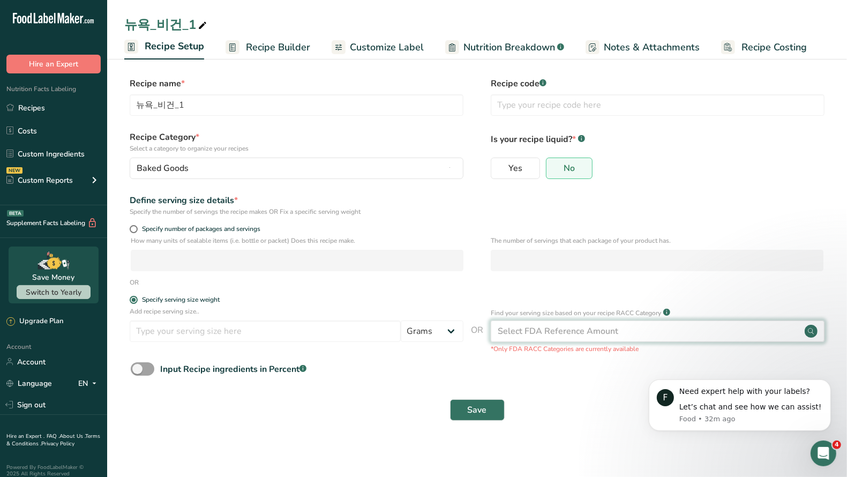
click at [556, 334] on div "Select FDA Reference Amount" at bounding box center [558, 331] width 121 height 13
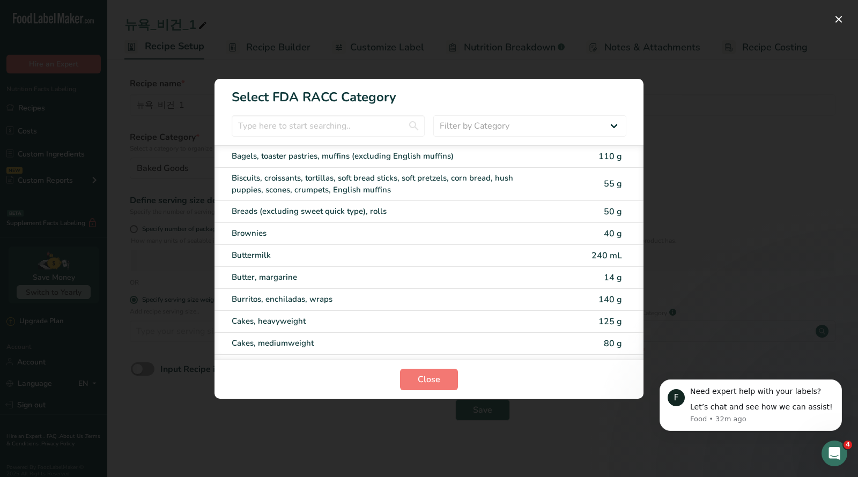
click at [715, 115] on div "RACC Category Selection Modal" at bounding box center [429, 238] width 858 height 477
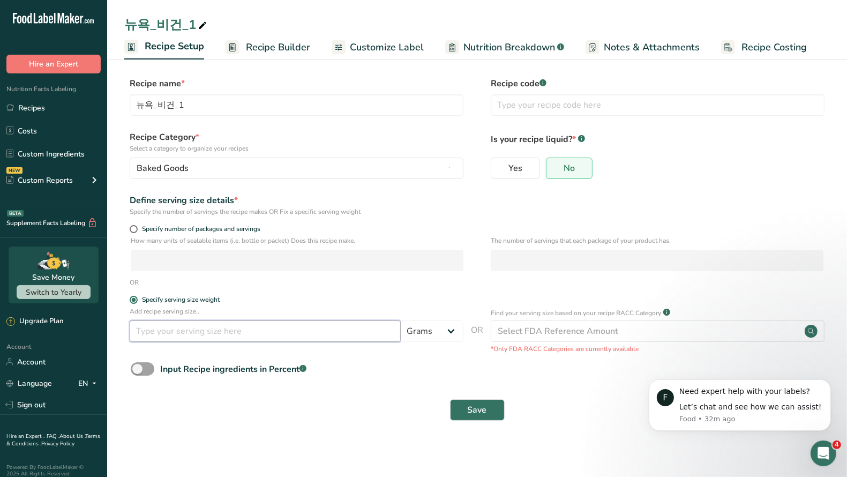
click at [211, 333] on input "number" at bounding box center [265, 331] width 271 height 21
type input "60"
click at [233, 396] on div "Save" at bounding box center [477, 410] width 706 height 34
click at [265, 49] on span "Recipe Builder" at bounding box center [278, 47] width 64 height 14
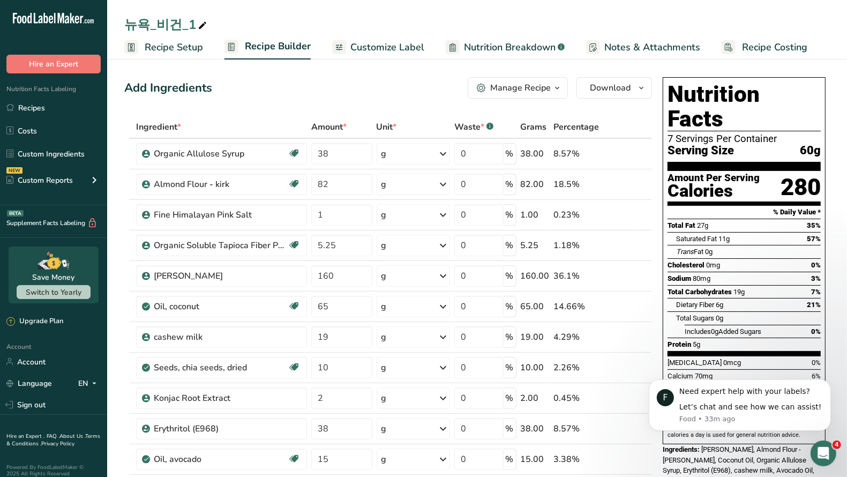
click at [353, 48] on span "Customize Label" at bounding box center [388, 47] width 74 height 14
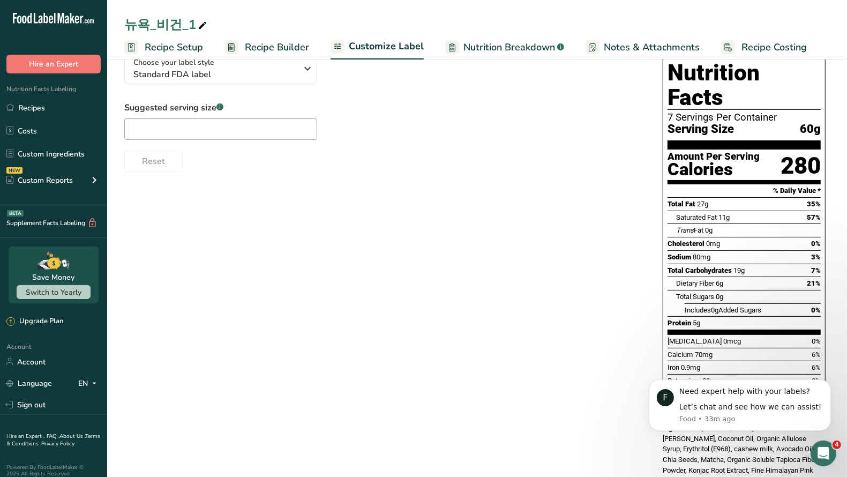
scroll to position [87, 0]
click at [263, 49] on span "Recipe Builder" at bounding box center [277, 47] width 64 height 14
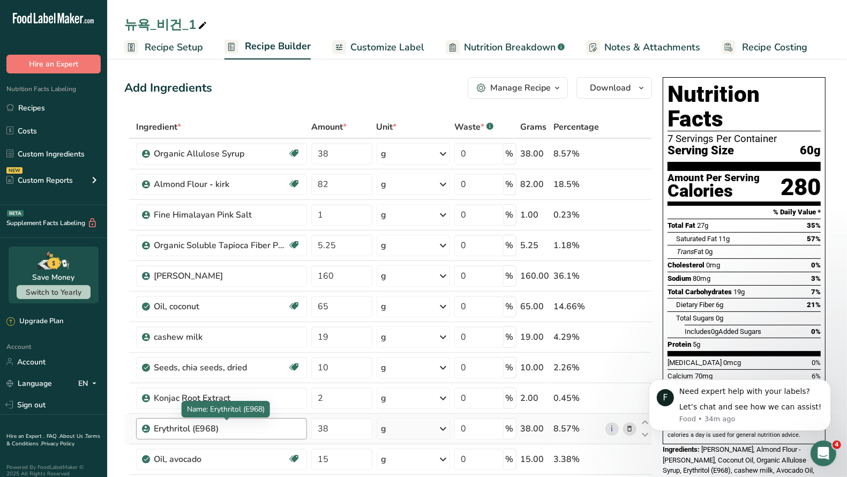
click at [232, 431] on div "Erythritol (E968)" at bounding box center [221, 428] width 134 height 13
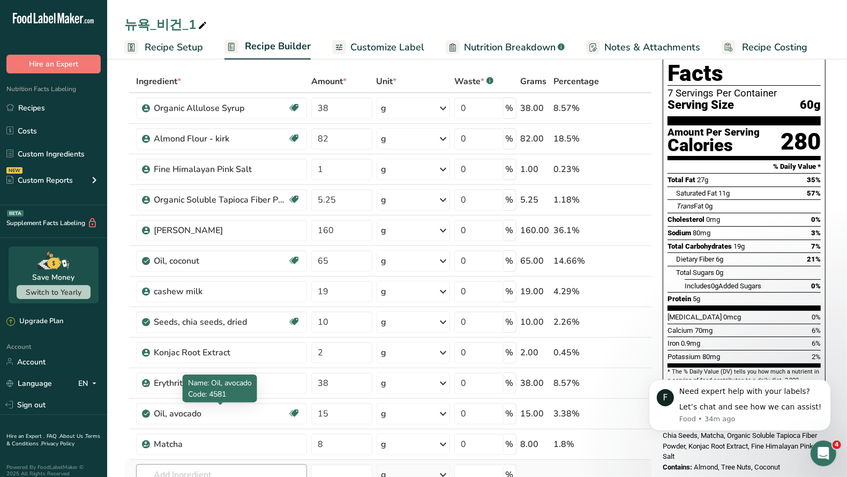
scroll to position [102, 0]
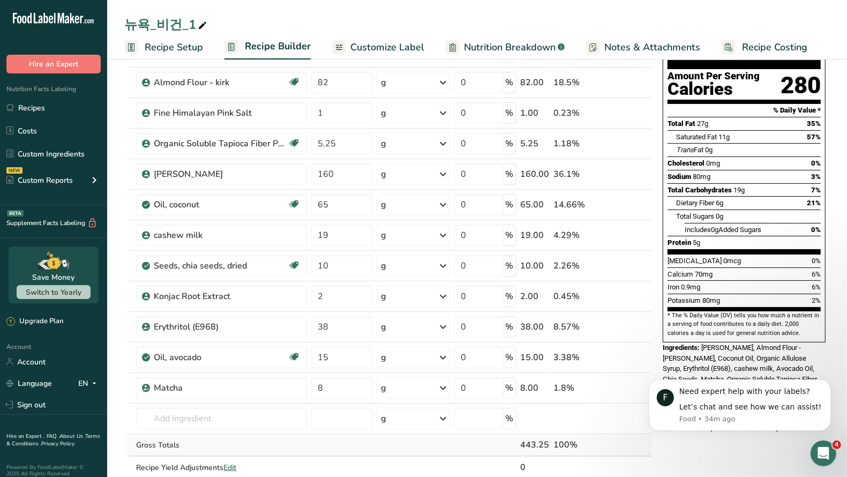
click at [200, 434] on td "Gross Totals" at bounding box center [221, 445] width 175 height 23
click at [203, 411] on input "text" at bounding box center [221, 418] width 171 height 21
click at [630, 325] on icon at bounding box center [630, 327] width 8 height 11
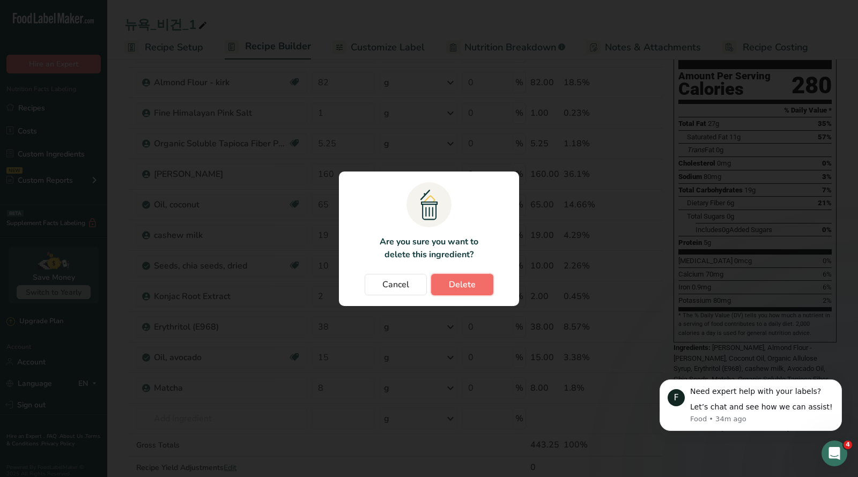
click at [477, 286] on button "Delete" at bounding box center [462, 284] width 62 height 21
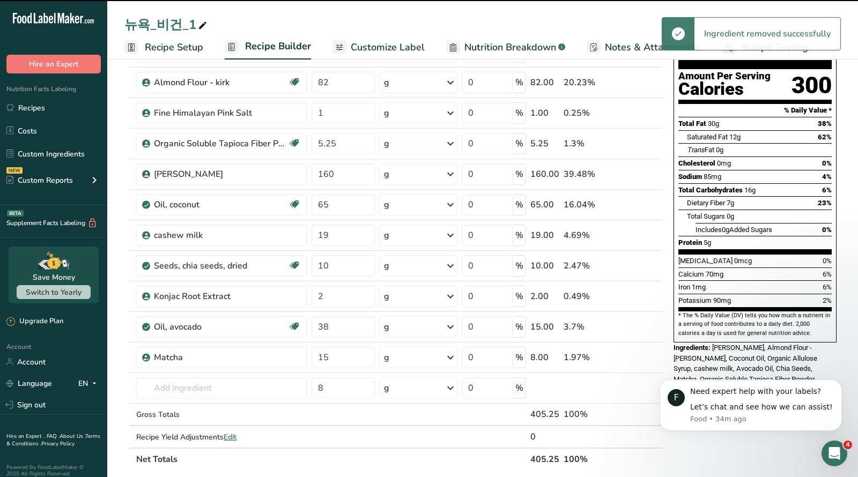
type input "15"
type input "8"
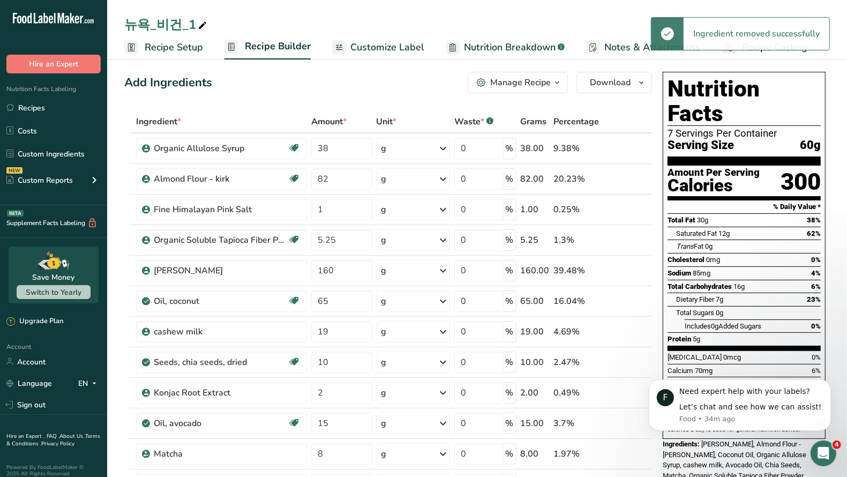
scroll to position [0, 0]
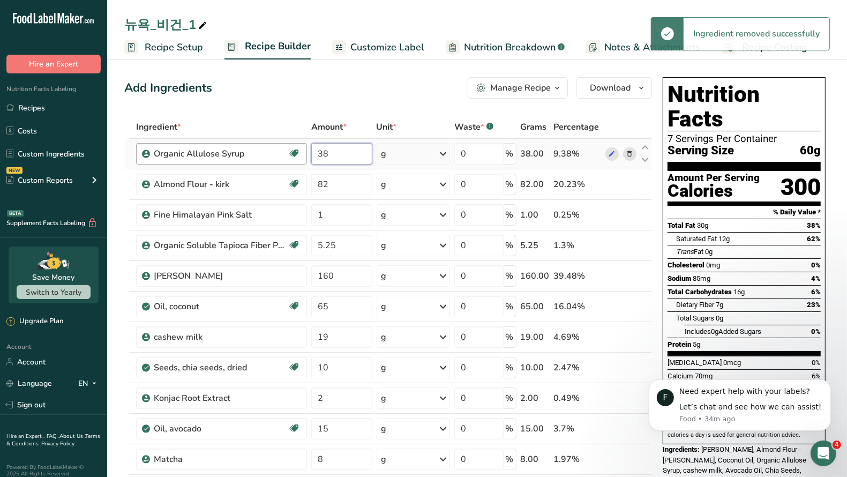
drag, startPoint x: 337, startPoint y: 147, endPoint x: 272, endPoint y: 143, distance: 64.5
click at [272, 143] on tr "Organic Allulose Syrup Gluten free Vegan Vegetarian Organic Organic Certified N…" at bounding box center [388, 154] width 527 height 31
click at [322, 152] on input "38" at bounding box center [341, 153] width 61 height 21
click at [322, 151] on input "38" at bounding box center [341, 153] width 61 height 21
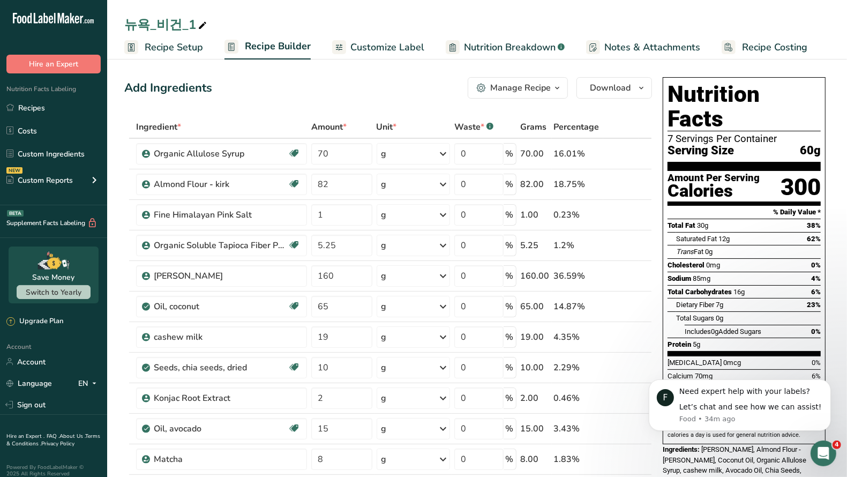
click at [383, 97] on div "Add Ingredients Manage Recipe Delete Recipe Duplicate Recipe Scale Recipe Save …" at bounding box center [388, 87] width 528 height 21
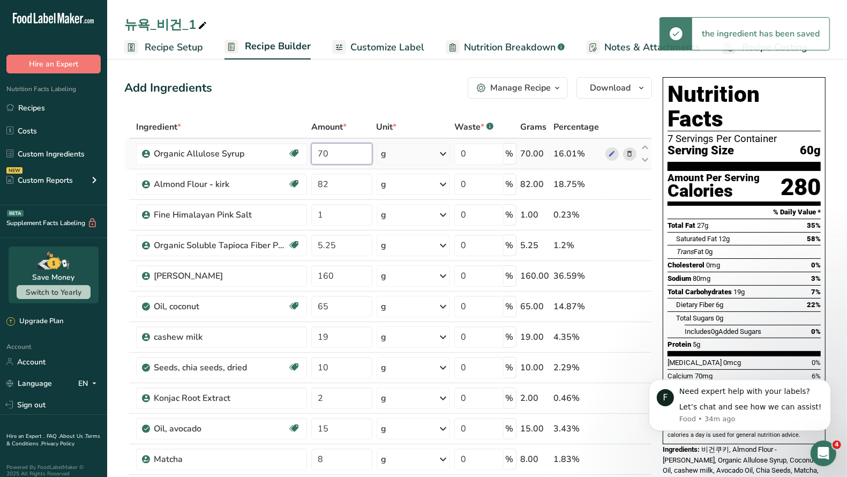
click at [358, 153] on input "70" at bounding box center [341, 153] width 61 height 21
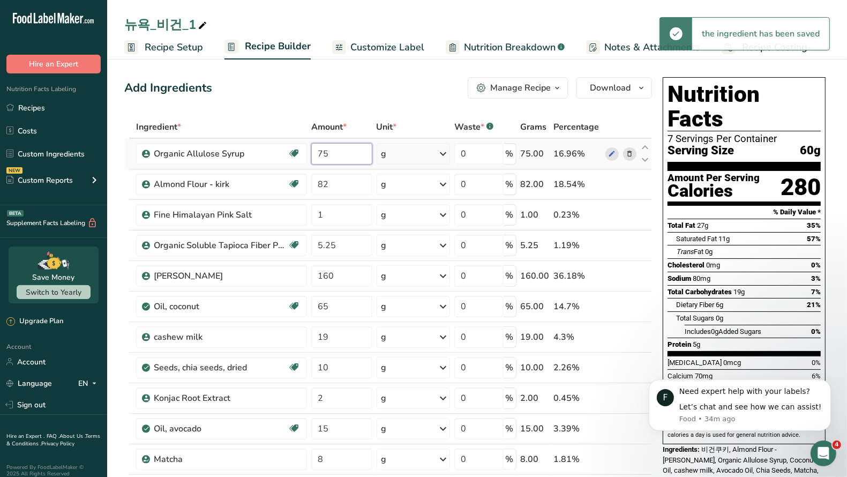
click at [337, 158] on input "75" at bounding box center [341, 153] width 61 height 21
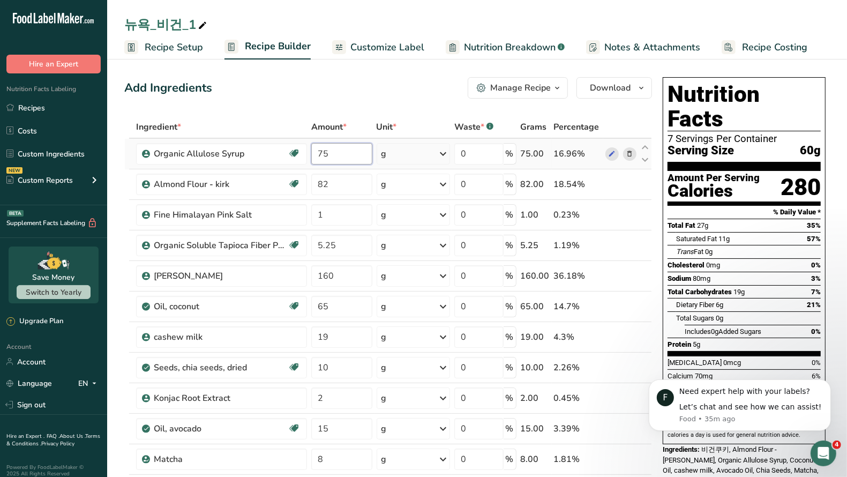
click at [345, 160] on input "75" at bounding box center [341, 153] width 61 height 21
type input "77"
click at [165, 26] on div "뉴욕_비건_1" at bounding box center [166, 24] width 85 height 19
click at [374, 85] on div "Add Ingredients Manage Recipe Delete Recipe Duplicate Recipe Scale Recipe Save …" at bounding box center [388, 87] width 528 height 21
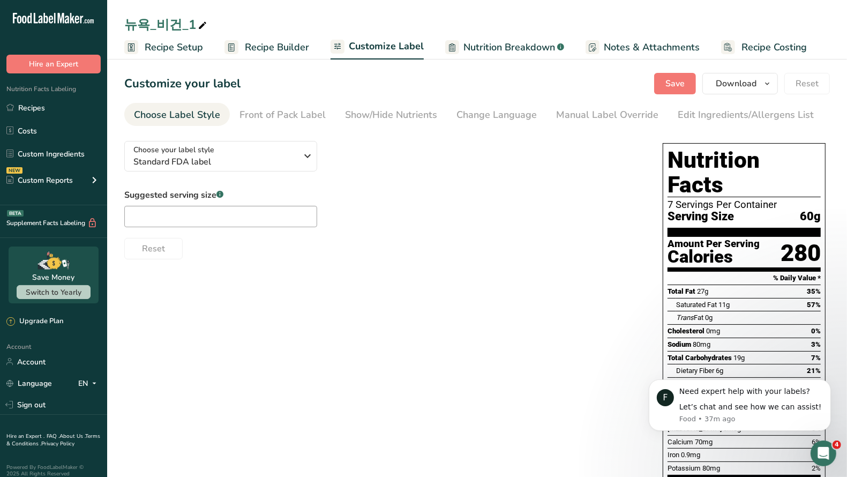
scroll to position [87, 0]
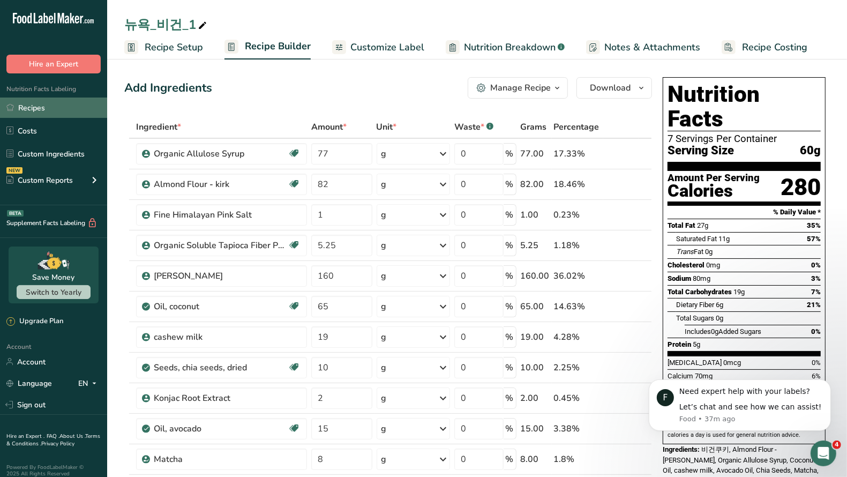
click at [36, 111] on link "Recipes" at bounding box center [53, 108] width 107 height 20
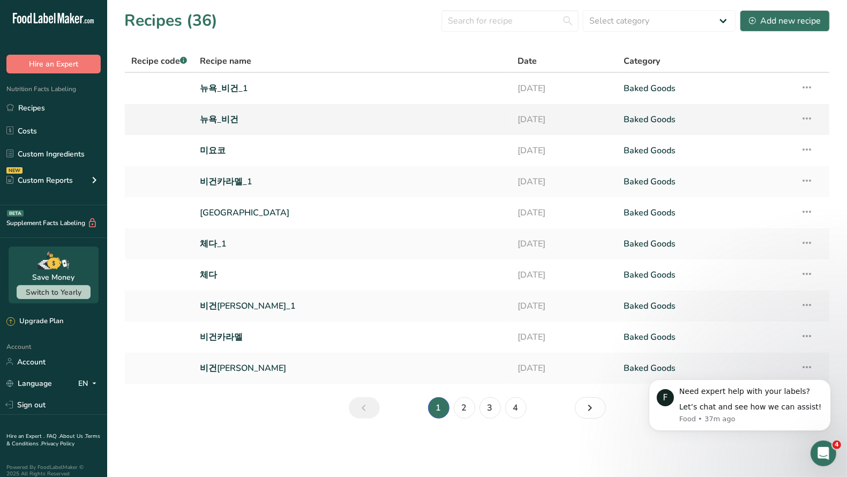
click at [221, 121] on link "뉴욕_비건" at bounding box center [352, 119] width 305 height 23
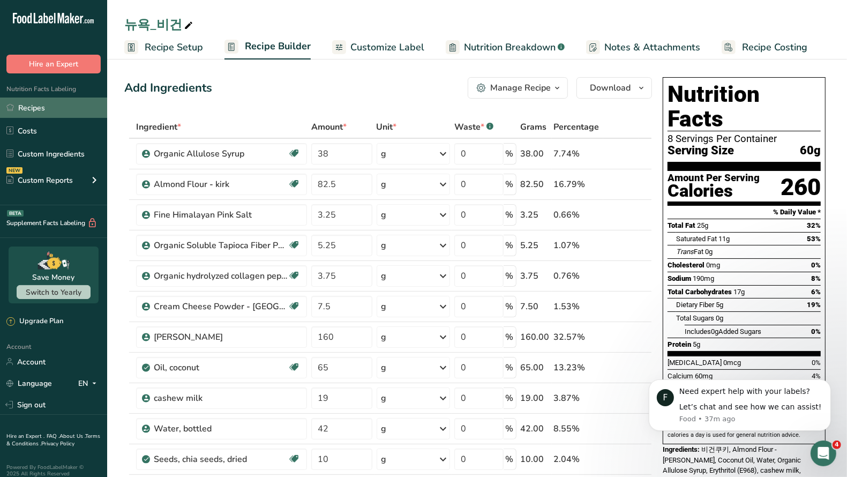
click at [36, 108] on link "Recipes" at bounding box center [53, 108] width 107 height 20
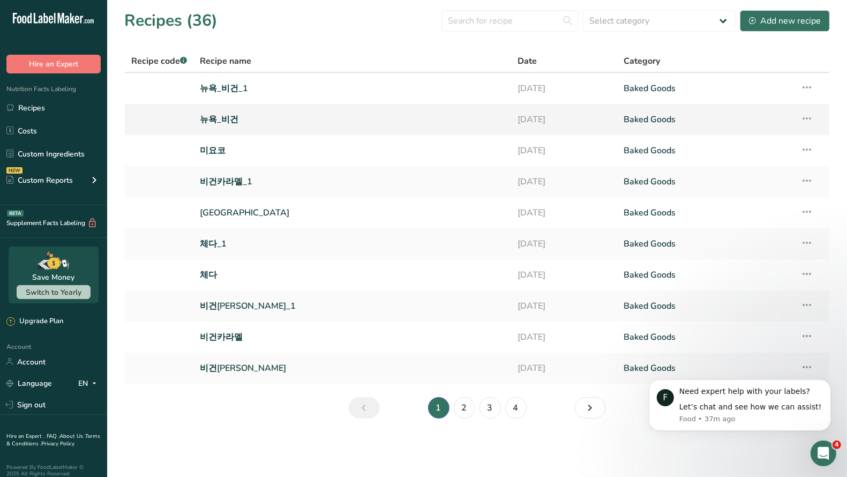
click at [805, 120] on icon at bounding box center [807, 118] width 13 height 19
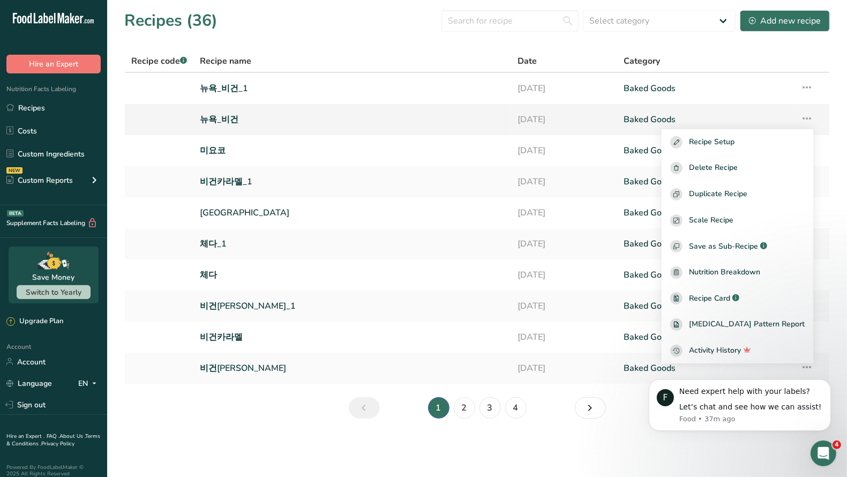
click at [221, 123] on link "뉴욕_비건" at bounding box center [352, 119] width 305 height 23
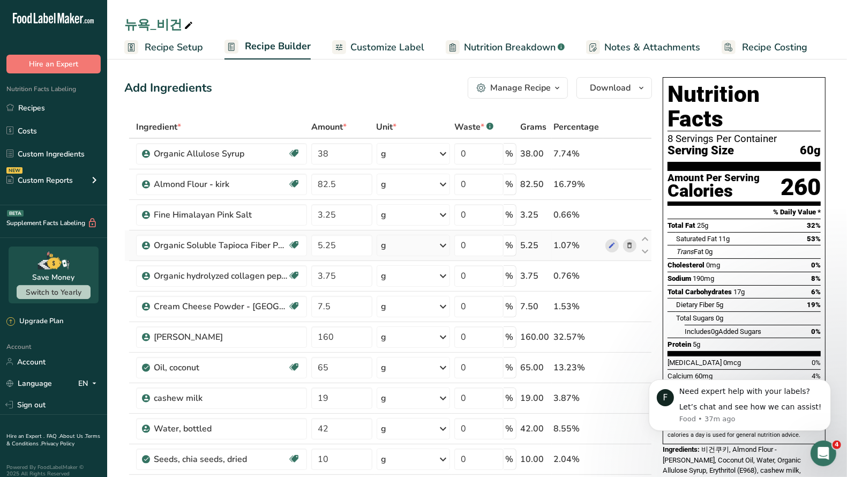
click at [629, 244] on icon at bounding box center [630, 245] width 8 height 11
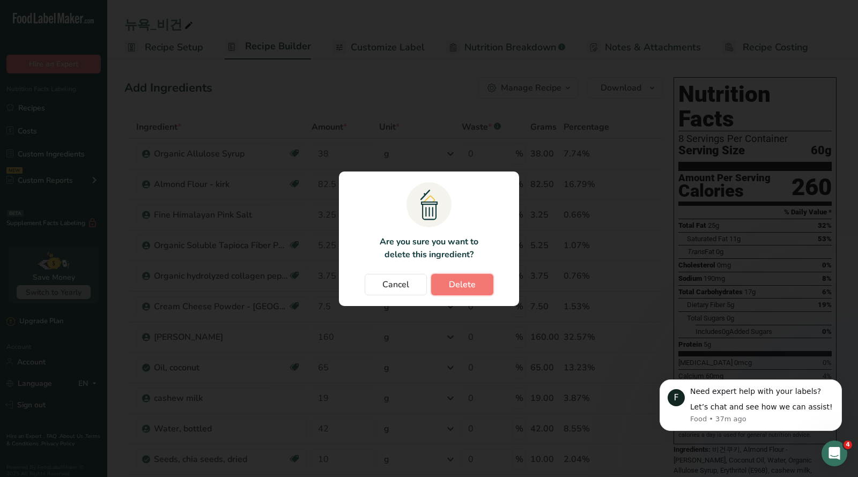
click at [459, 286] on span "Delete" at bounding box center [462, 284] width 27 height 13
type input "3.75"
type input "7.5"
type input "160"
type input "65"
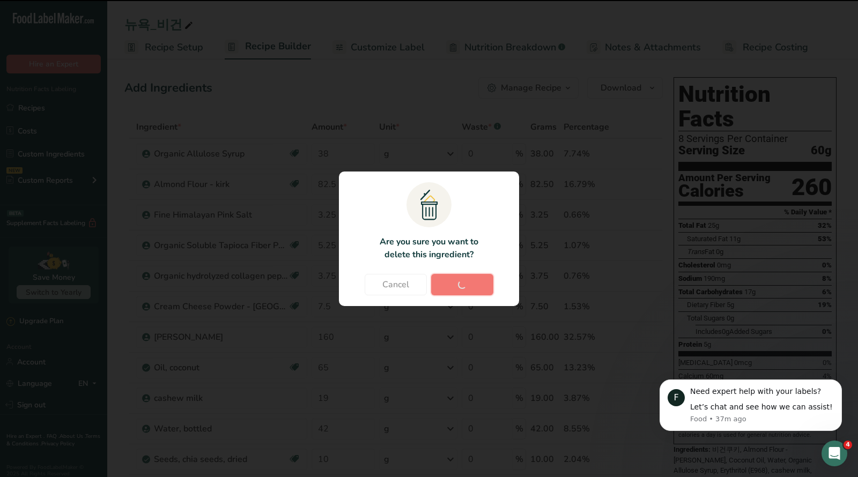
type input "19"
type input "42"
type input "10"
type input "2"
type input "38"
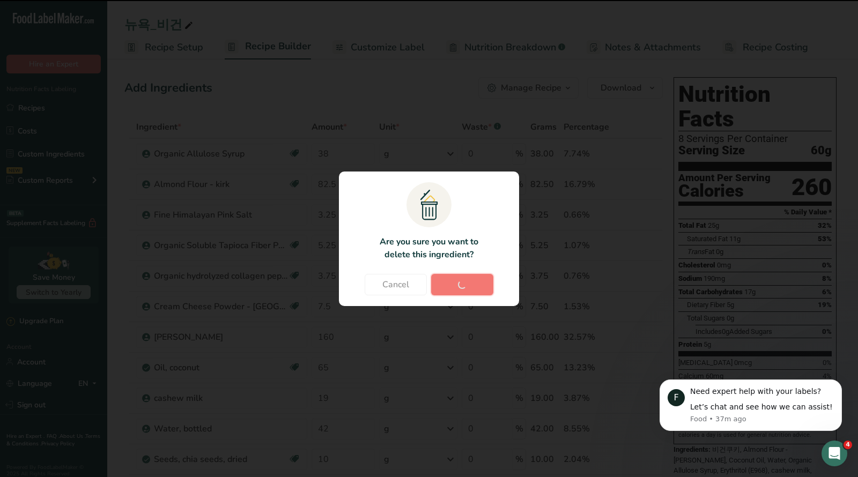
type input "15"
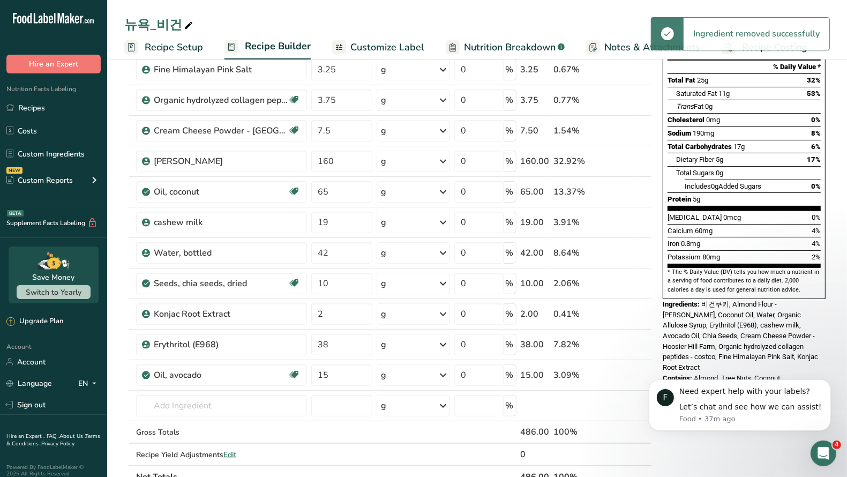
scroll to position [181, 0]
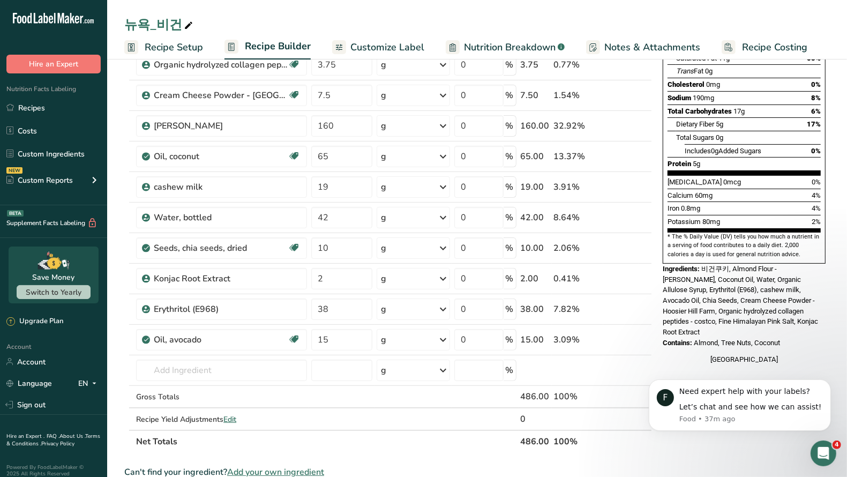
click at [630, 273] on icon at bounding box center [630, 278] width 8 height 11
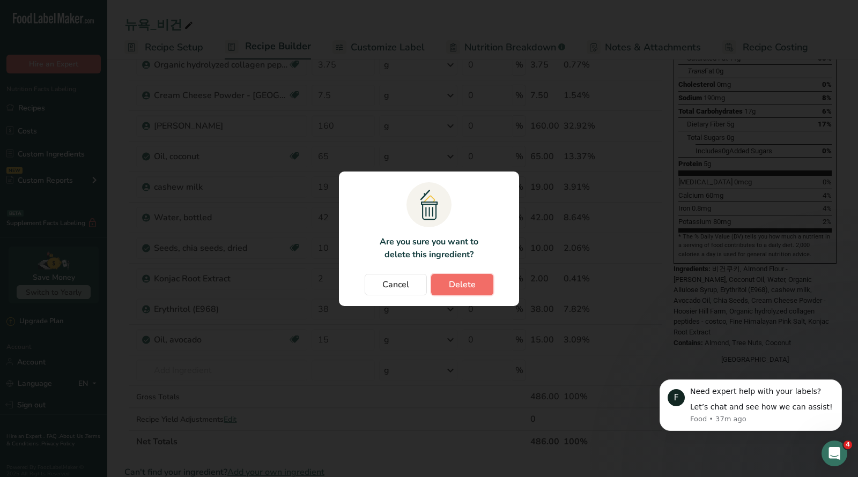
click at [458, 282] on span "Delete" at bounding box center [462, 284] width 27 height 13
type input "38"
type input "15"
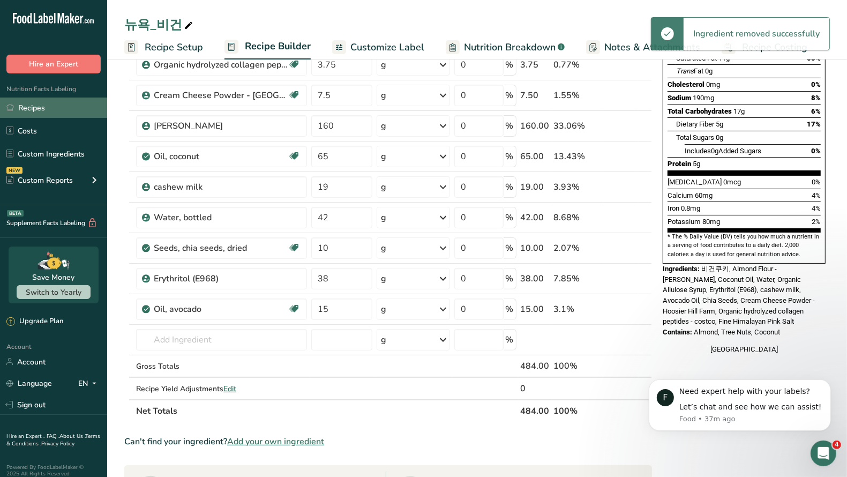
click at [33, 110] on link "Recipes" at bounding box center [53, 108] width 107 height 20
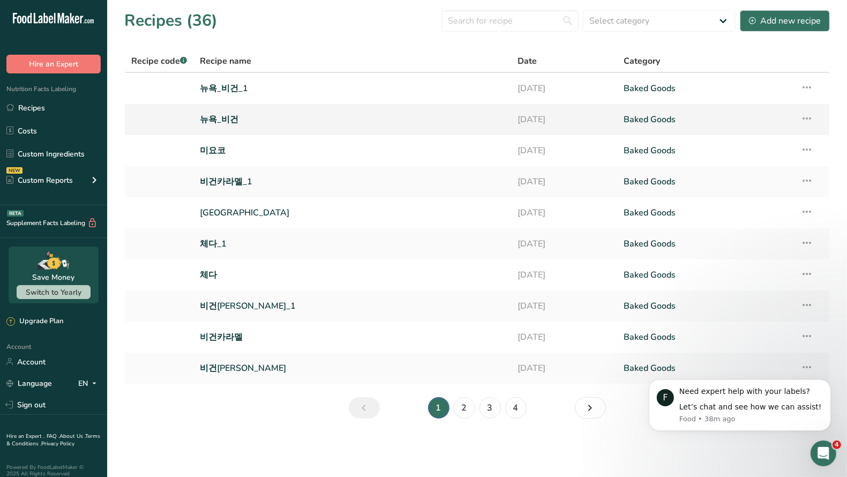
click at [810, 118] on icon at bounding box center [807, 118] width 13 height 19
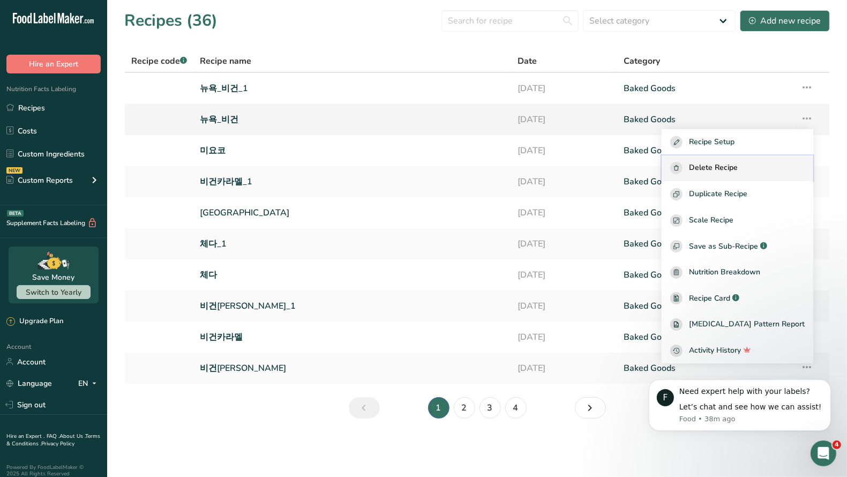
click at [738, 167] on span "Delete Recipe" at bounding box center [713, 168] width 49 height 12
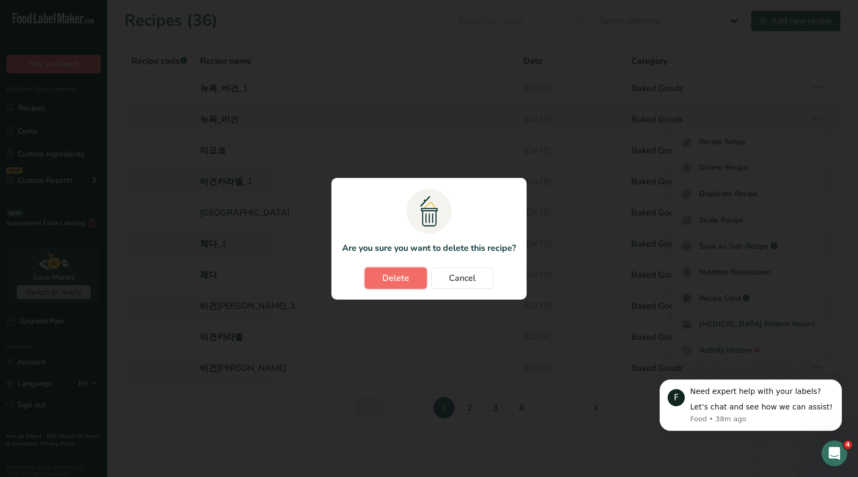
click at [398, 279] on span "Delete" at bounding box center [395, 278] width 27 height 13
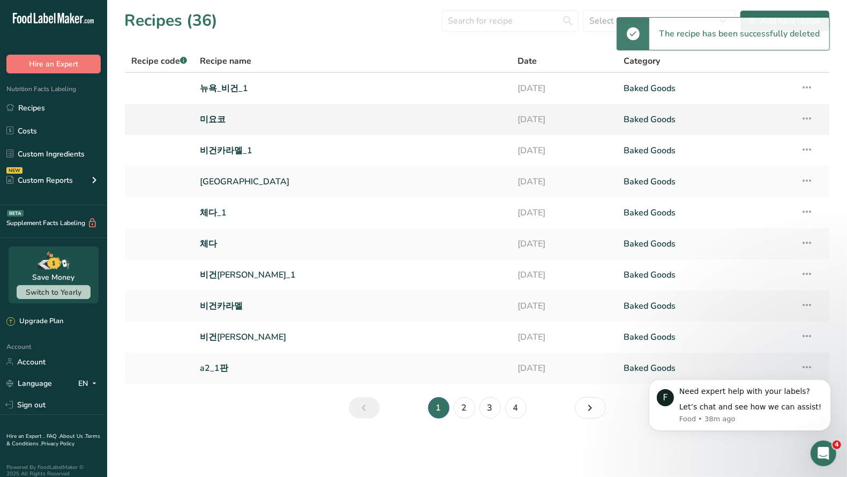
click at [214, 119] on link "미요코" at bounding box center [352, 119] width 305 height 23
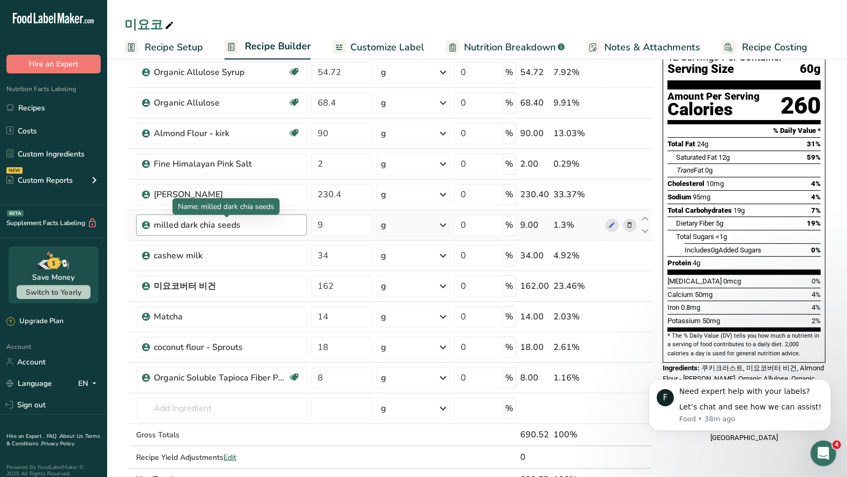
scroll to position [86, 0]
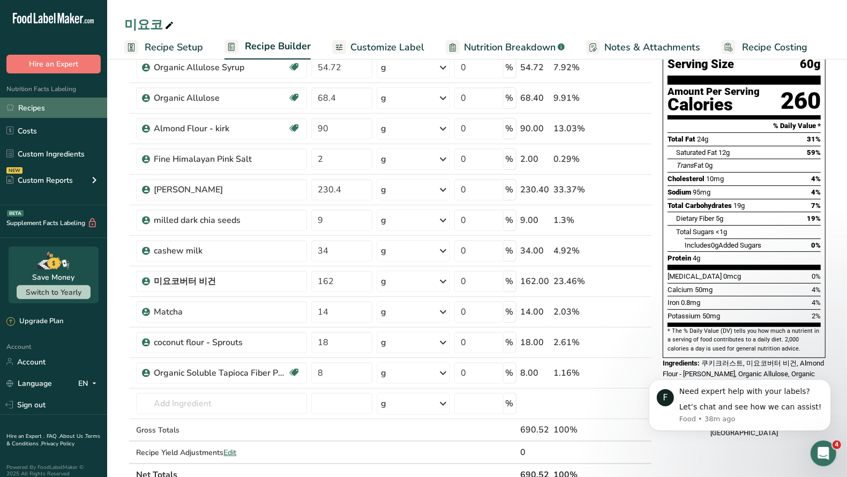
click at [29, 111] on link "Recipes" at bounding box center [53, 108] width 107 height 20
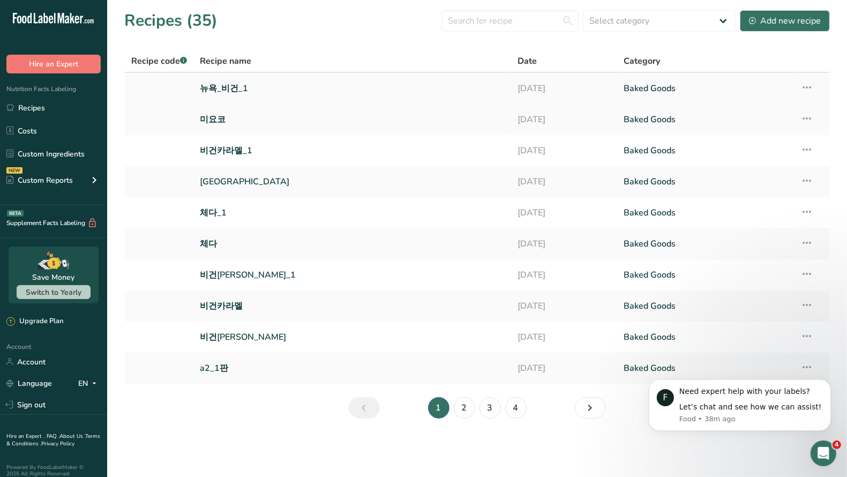
click at [219, 88] on link "뉴욕_비건_1" at bounding box center [352, 88] width 305 height 23
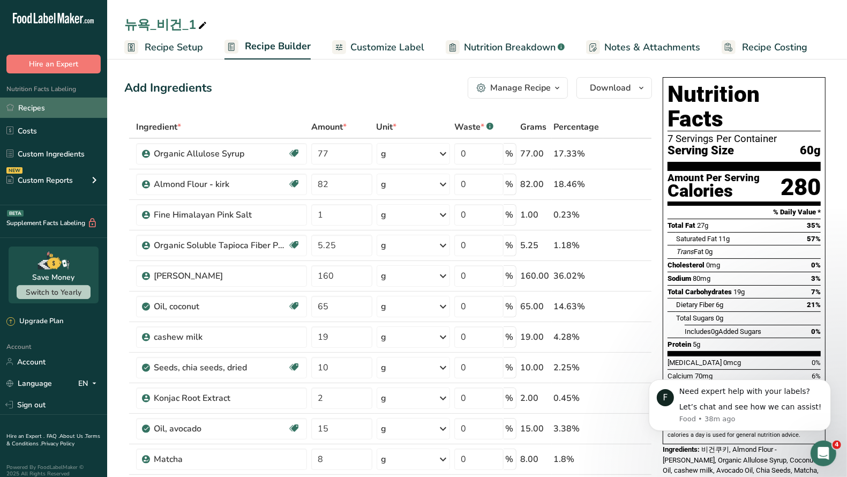
click at [30, 106] on link "Recipes" at bounding box center [53, 108] width 107 height 20
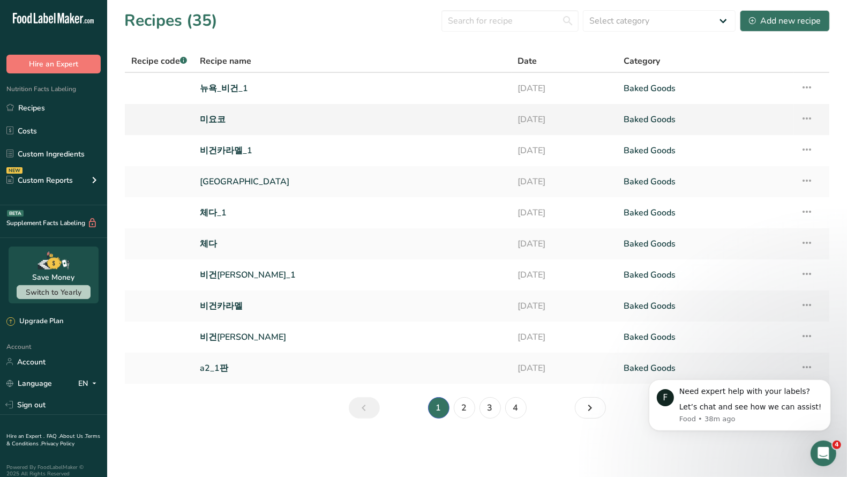
click at [805, 118] on icon at bounding box center [807, 118] width 13 height 19
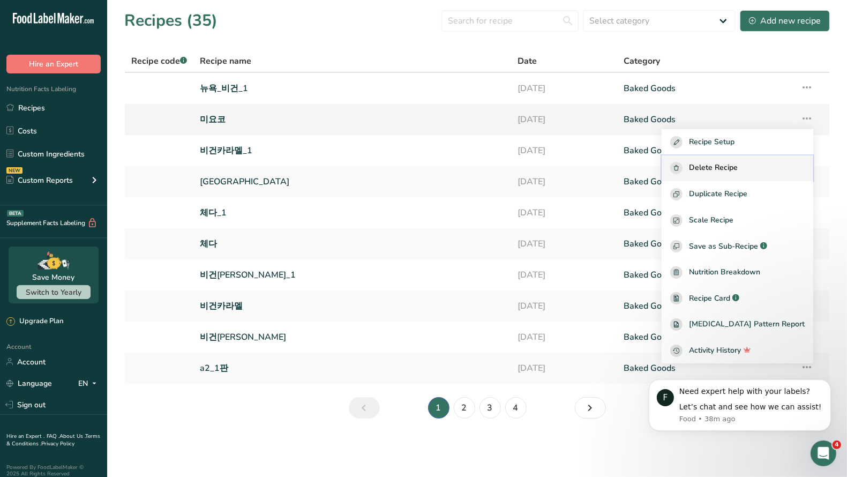
click at [727, 166] on span "Delete Recipe" at bounding box center [713, 168] width 49 height 12
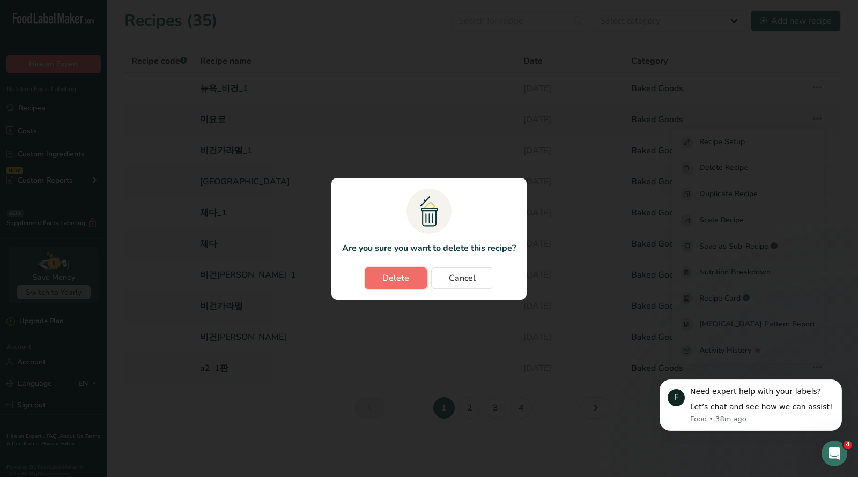
click at [391, 280] on span "Delete" at bounding box center [395, 278] width 27 height 13
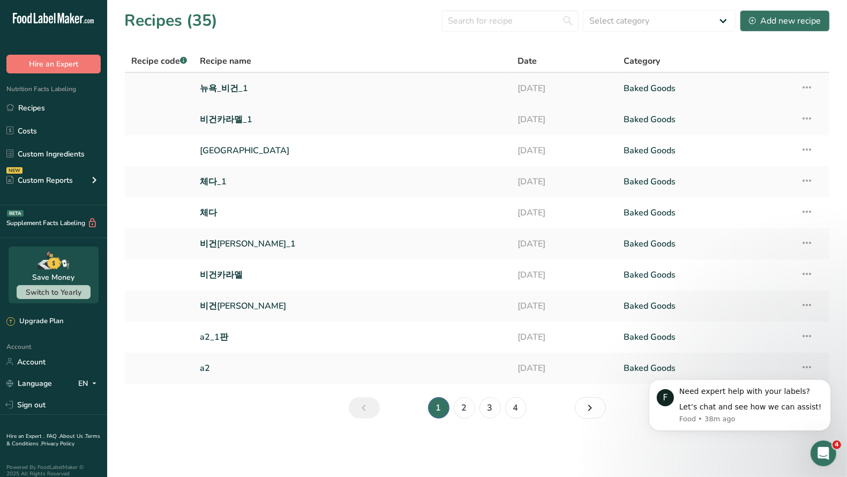
click at [205, 88] on link "뉴욕_비건_1" at bounding box center [352, 88] width 305 height 23
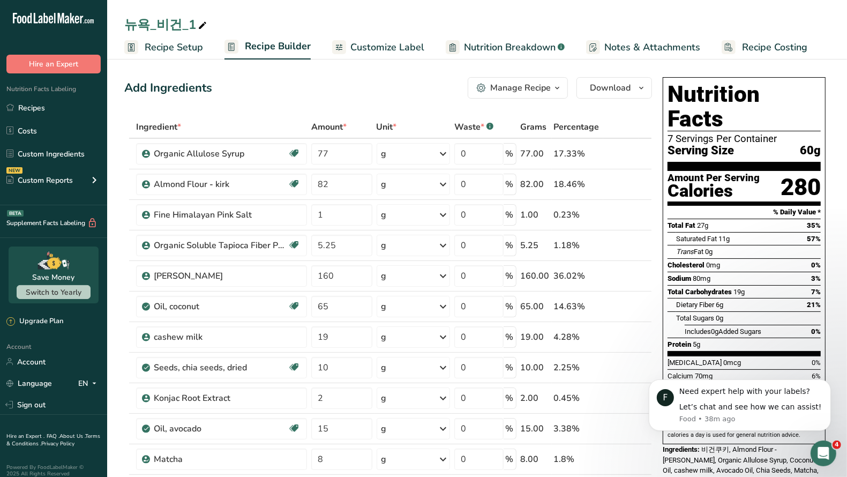
drag, startPoint x: 142, startPoint y: 23, endPoint x: 90, endPoint y: 17, distance: 52.9
click at [142, 22] on div "뉴욕_비건_1" at bounding box center [166, 24] width 85 height 19
click at [145, 22] on input "뉴욕_비건_1" at bounding box center [477, 24] width 706 height 19
type input "_비건_1"
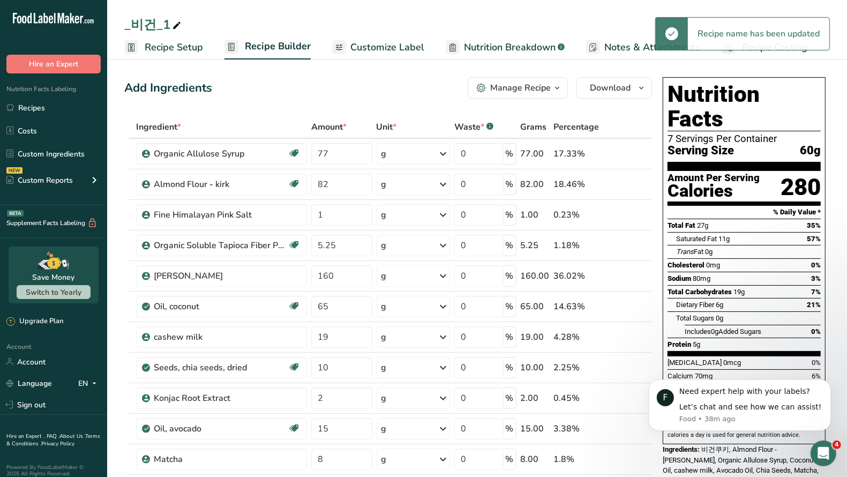
click at [133, 23] on div "_비건_1" at bounding box center [153, 24] width 59 height 19
type input "a"
type input "마차_비건"
click at [26, 110] on link "Recipes" at bounding box center [53, 108] width 107 height 20
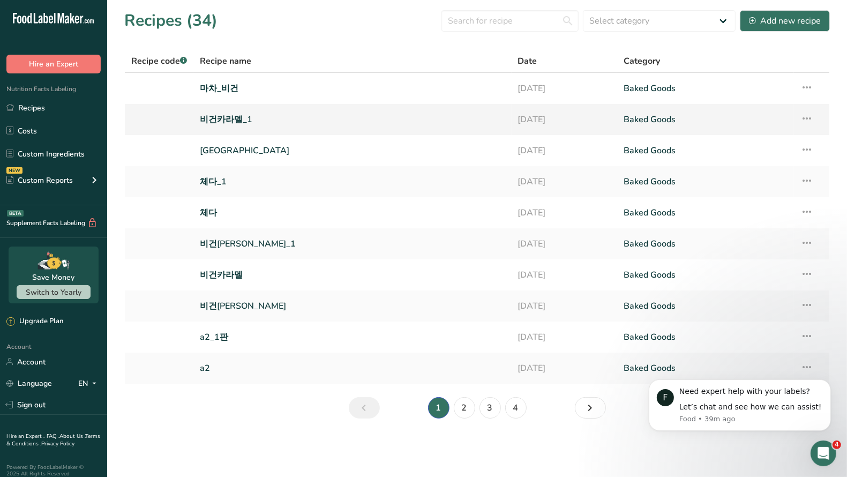
click at [221, 117] on link "비건카라멜_1" at bounding box center [352, 119] width 305 height 23
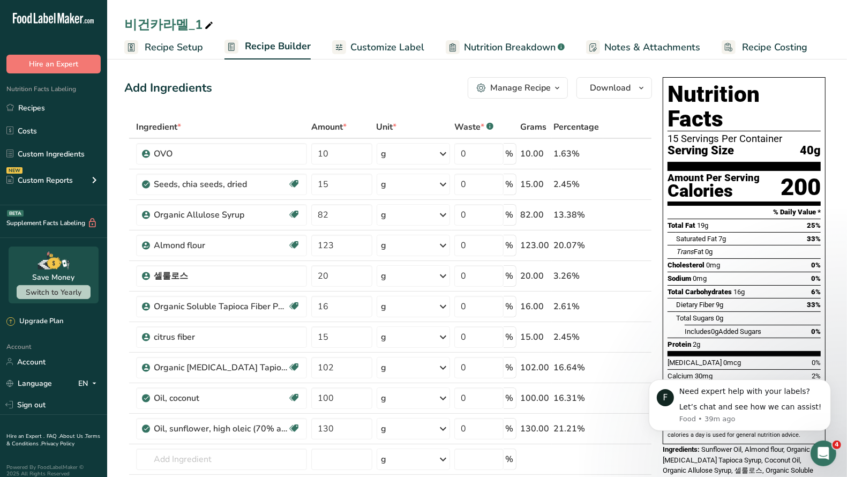
click at [170, 24] on div "비건카라멜_1" at bounding box center [169, 24] width 91 height 19
click at [145, 24] on input "비건카라멜_1" at bounding box center [477, 24] width 706 height 19
click at [182, 23] on input "카라멜_1" at bounding box center [477, 24] width 706 height 19
type input "카라멜_비건"
click at [229, 88] on div "Add Ingredients Manage Recipe Delete Recipe Duplicate Recipe Scale Recipe Save …" at bounding box center [388, 87] width 528 height 21
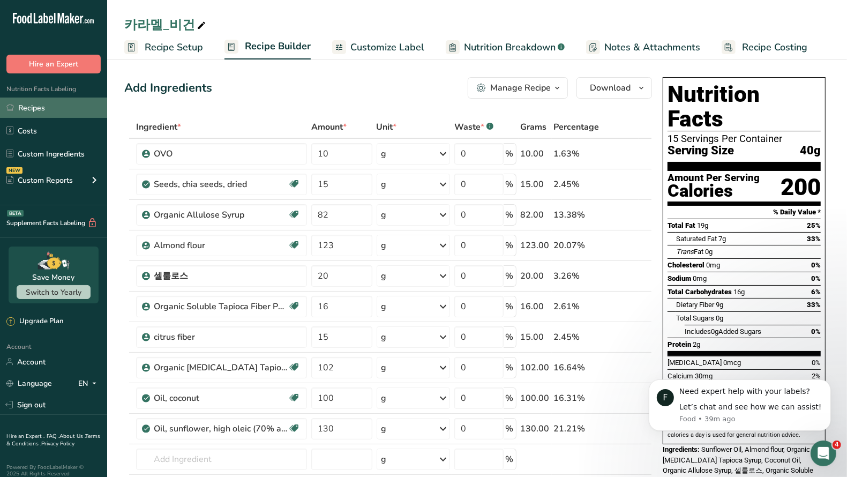
click at [43, 108] on link "Recipes" at bounding box center [53, 108] width 107 height 20
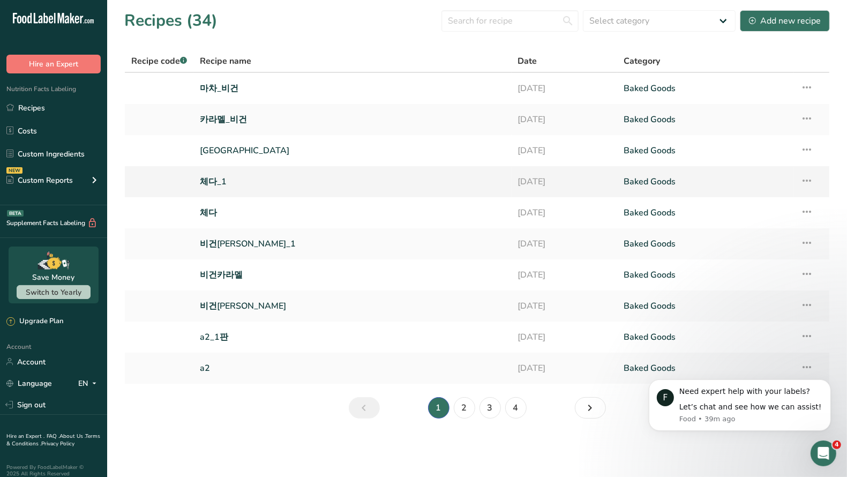
click at [213, 180] on link "체다_1" at bounding box center [352, 181] width 305 height 23
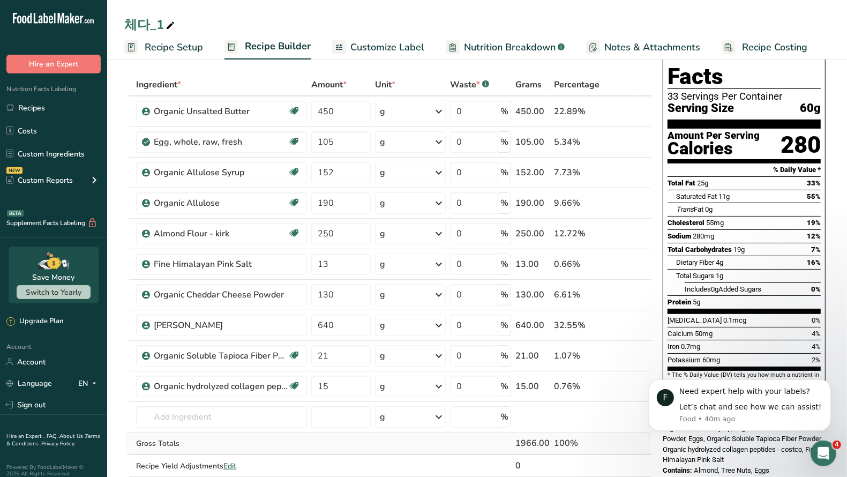
scroll to position [20, 0]
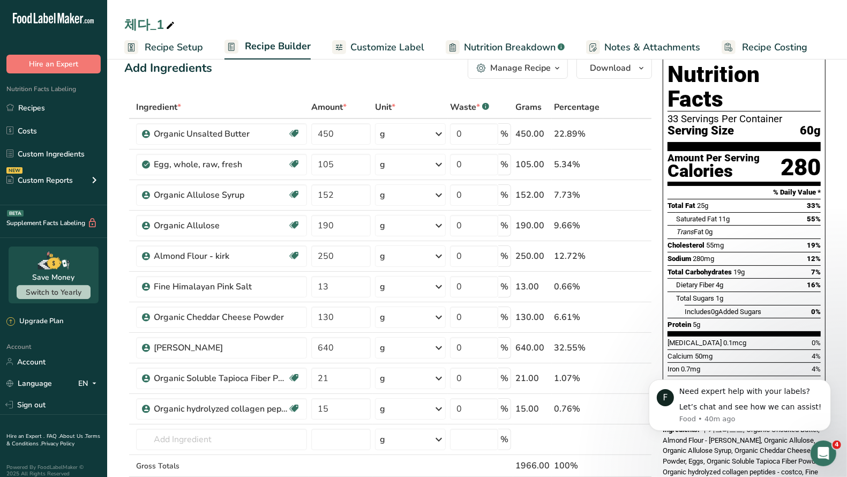
click at [154, 23] on div "체다_1" at bounding box center [150, 24] width 53 height 19
type input "체다_키토"
click at [120, 93] on section "Add Ingredients Manage Recipe Delete Recipe Duplicate Recipe Scale Recipe Save …" at bounding box center [477, 472] width 740 height 872
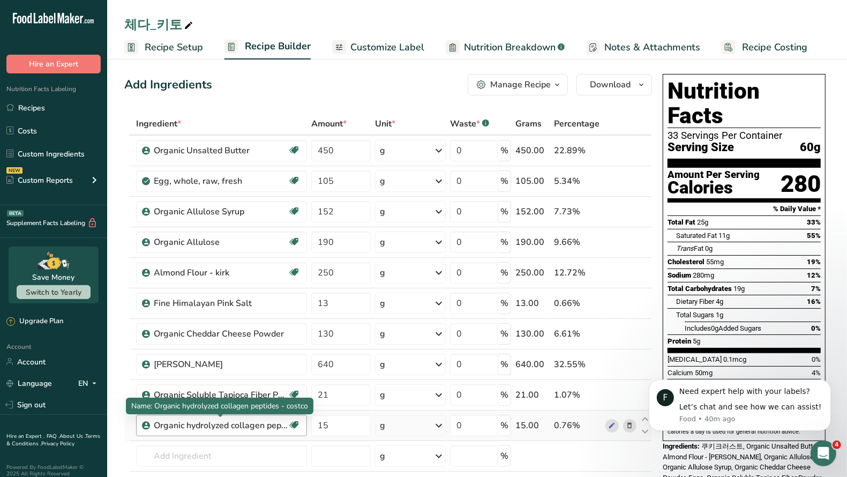
scroll to position [40, 0]
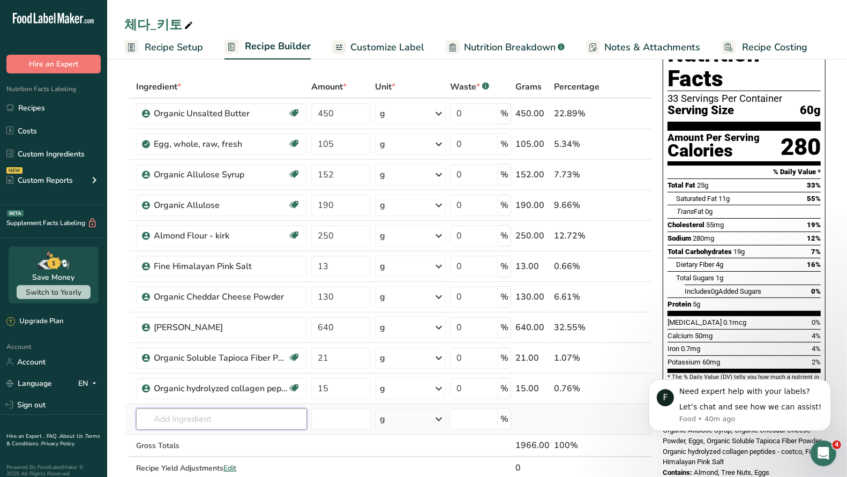
click at [199, 414] on input "text" at bounding box center [221, 418] width 171 height 21
type input "랴"
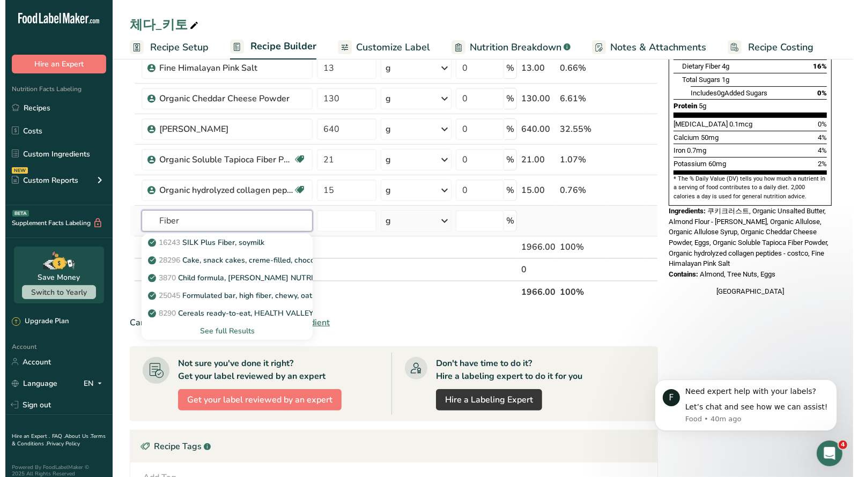
scroll to position [243, 0]
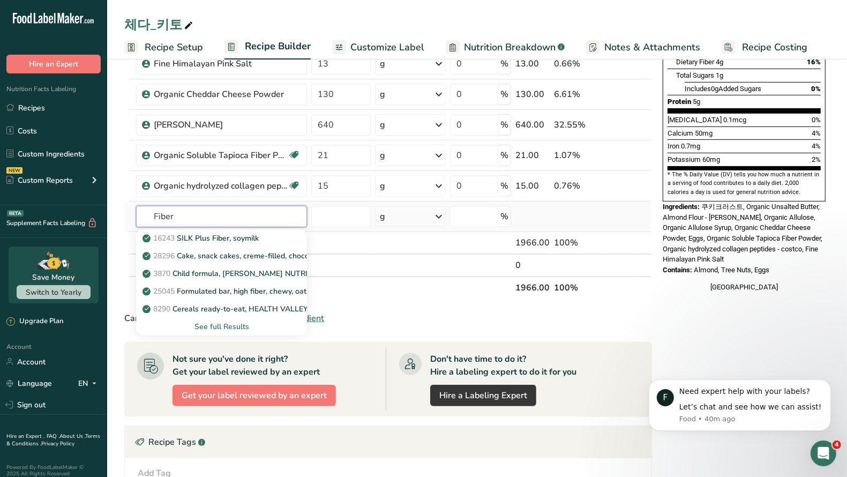
type input "Fiber"
click at [228, 325] on div "See full Results" at bounding box center [222, 326] width 154 height 11
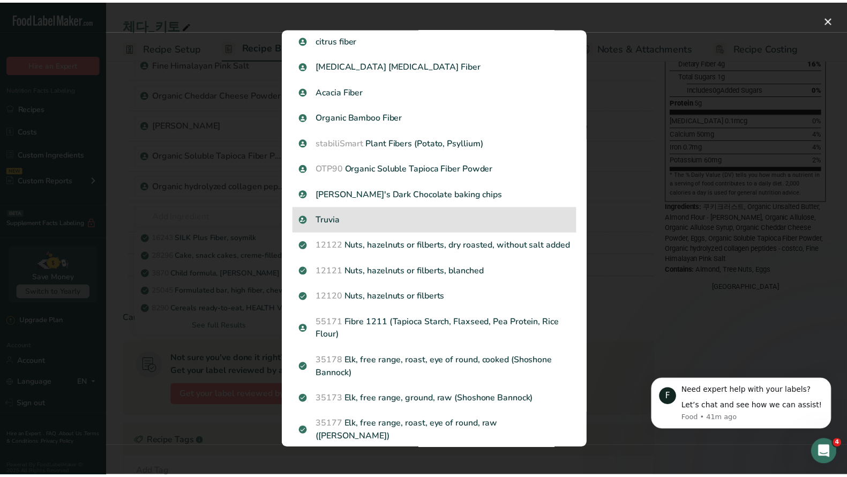
scroll to position [304, 0]
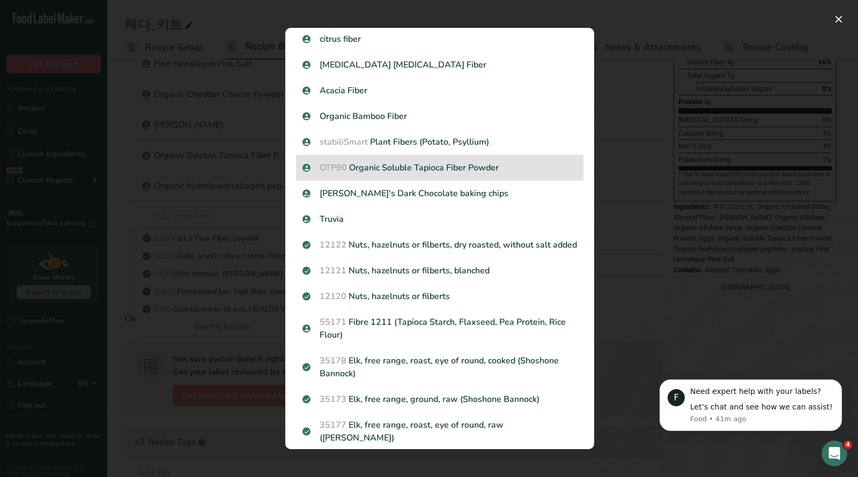
click at [479, 176] on div "OTP90 Organic Soluble Tapioca Fiber Powder" at bounding box center [439, 168] width 287 height 26
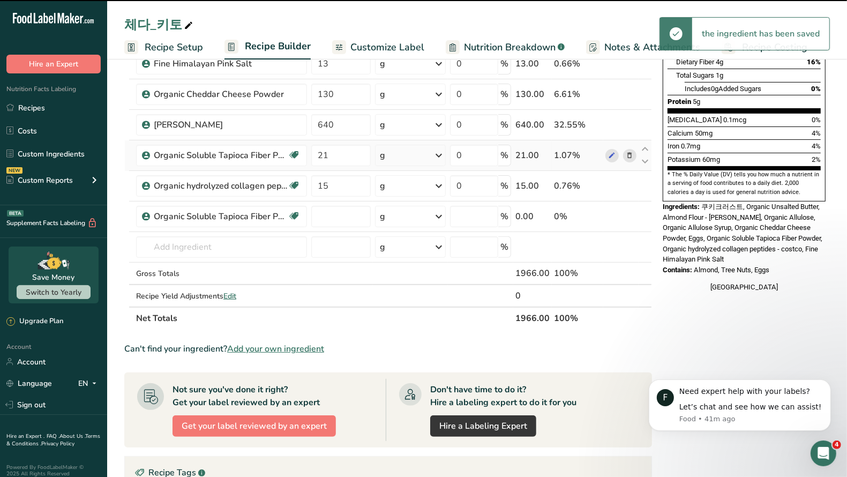
type input "0"
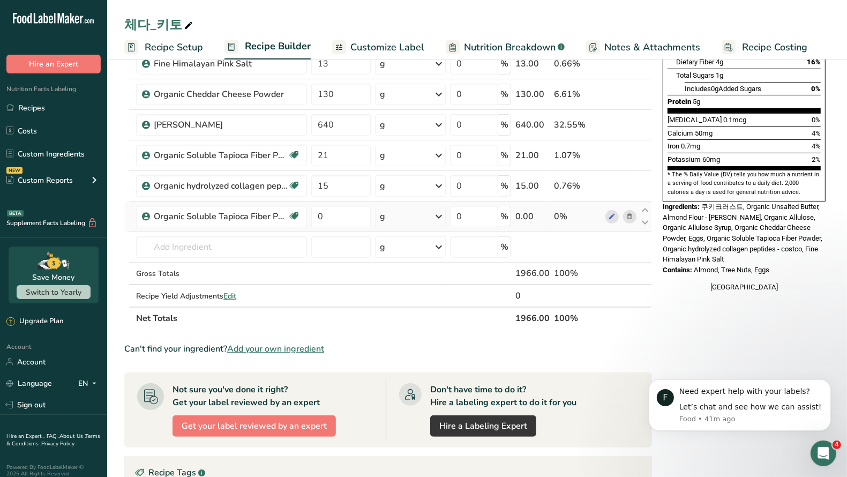
click at [628, 213] on icon at bounding box center [630, 216] width 8 height 11
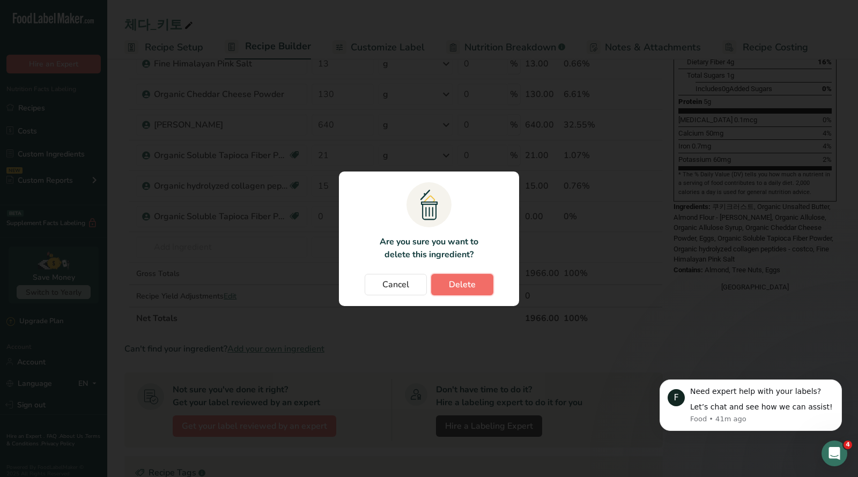
click at [459, 289] on span "Delete" at bounding box center [462, 284] width 27 height 13
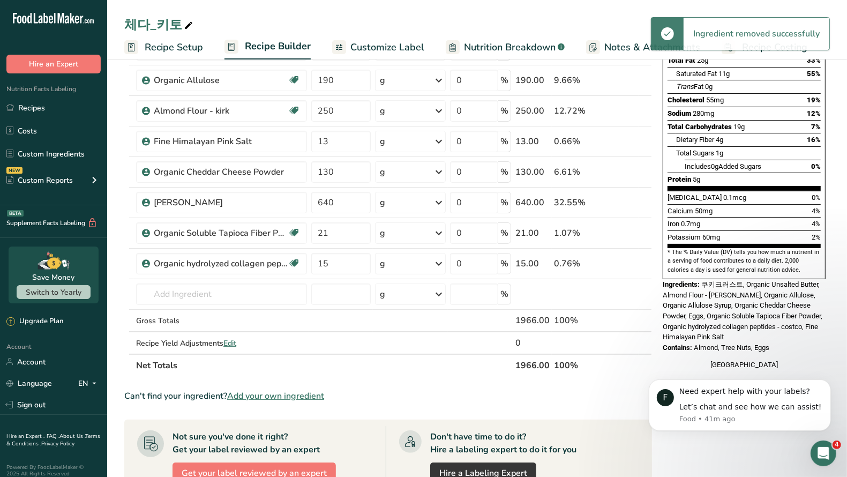
scroll to position [0, 0]
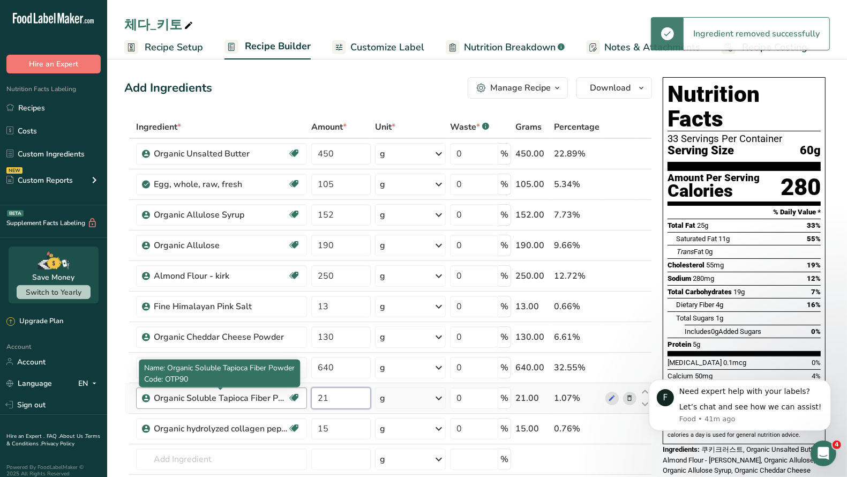
drag, startPoint x: 342, startPoint y: 395, endPoint x: 270, endPoint y: 394, distance: 71.8
click at [270, 394] on tr "Organic Soluble Tapioca Fiber Powder Gluten free Vegan Organic Organic Certifie…" at bounding box center [388, 398] width 527 height 31
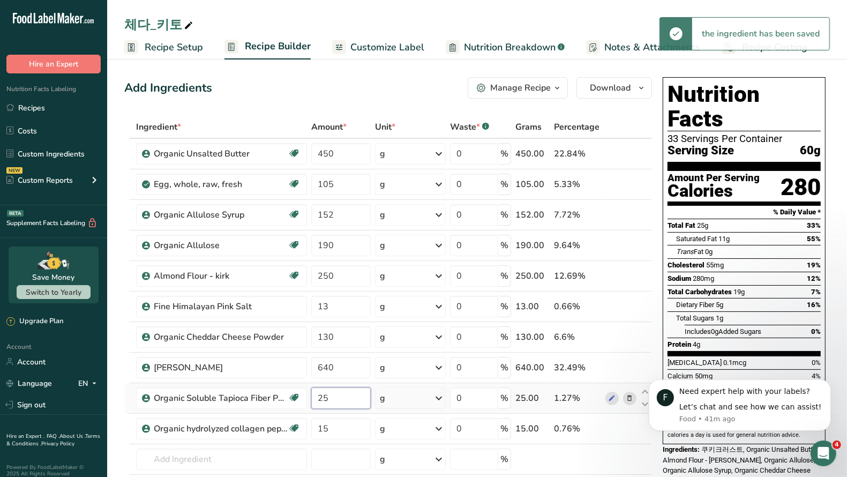
drag, startPoint x: 322, startPoint y: 398, endPoint x: 334, endPoint y: 397, distance: 11.8
click at [334, 397] on input "25" at bounding box center [340, 398] width 59 height 21
type input "4"
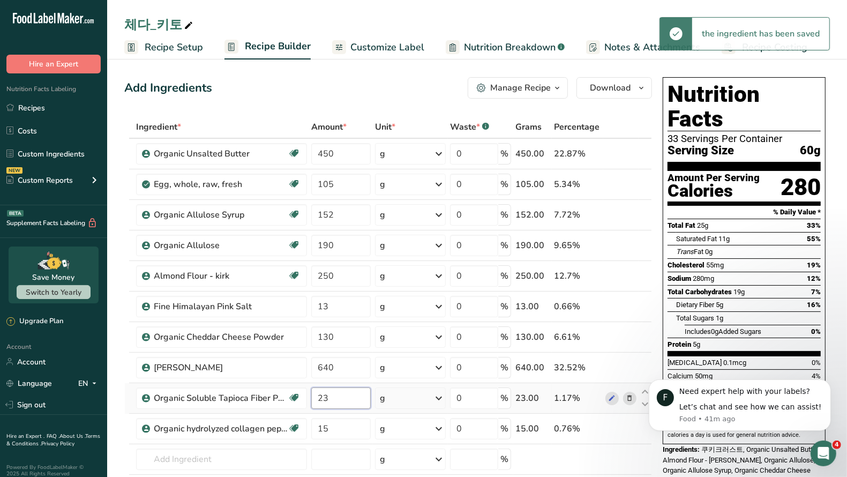
drag, startPoint x: 325, startPoint y: 397, endPoint x: 340, endPoint y: 398, distance: 15.0
click at [340, 398] on input "23" at bounding box center [340, 398] width 59 height 21
drag, startPoint x: 324, startPoint y: 397, endPoint x: 330, endPoint y: 398, distance: 6.5
click at [330, 398] on input "23" at bounding box center [340, 398] width 59 height 21
type input "22"
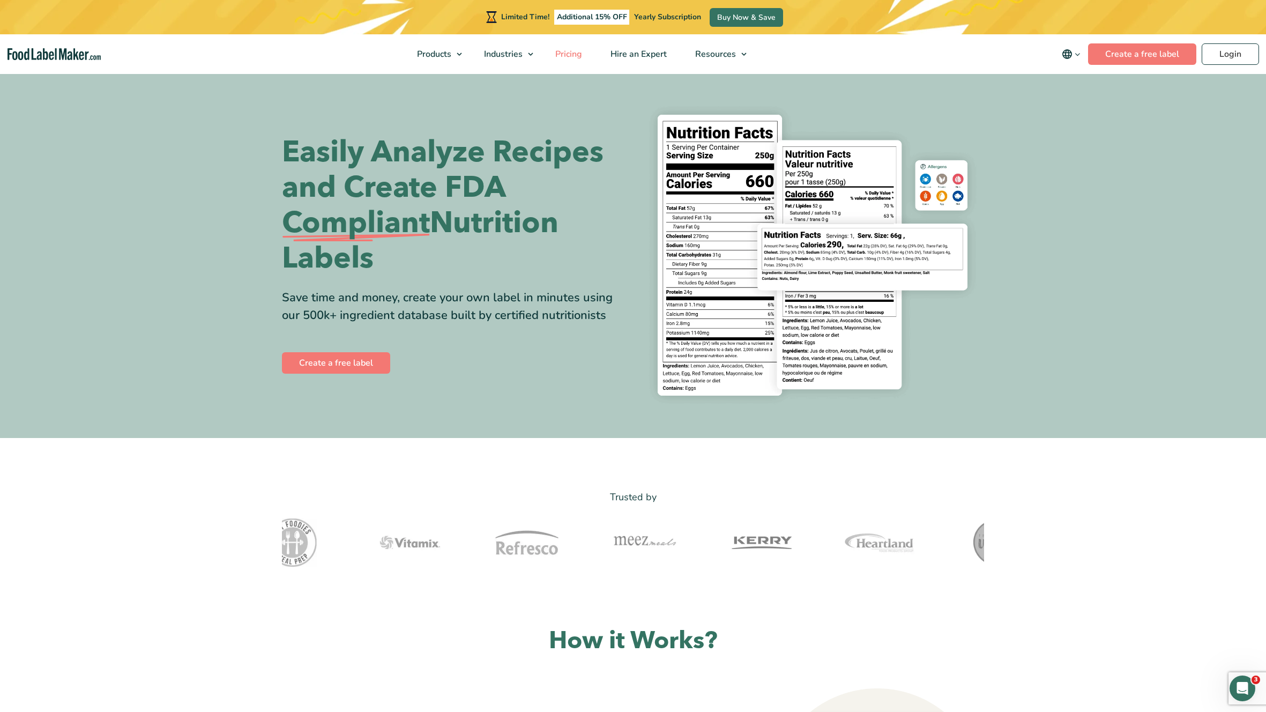
click at [570, 49] on span "Pricing" at bounding box center [567, 54] width 31 height 12
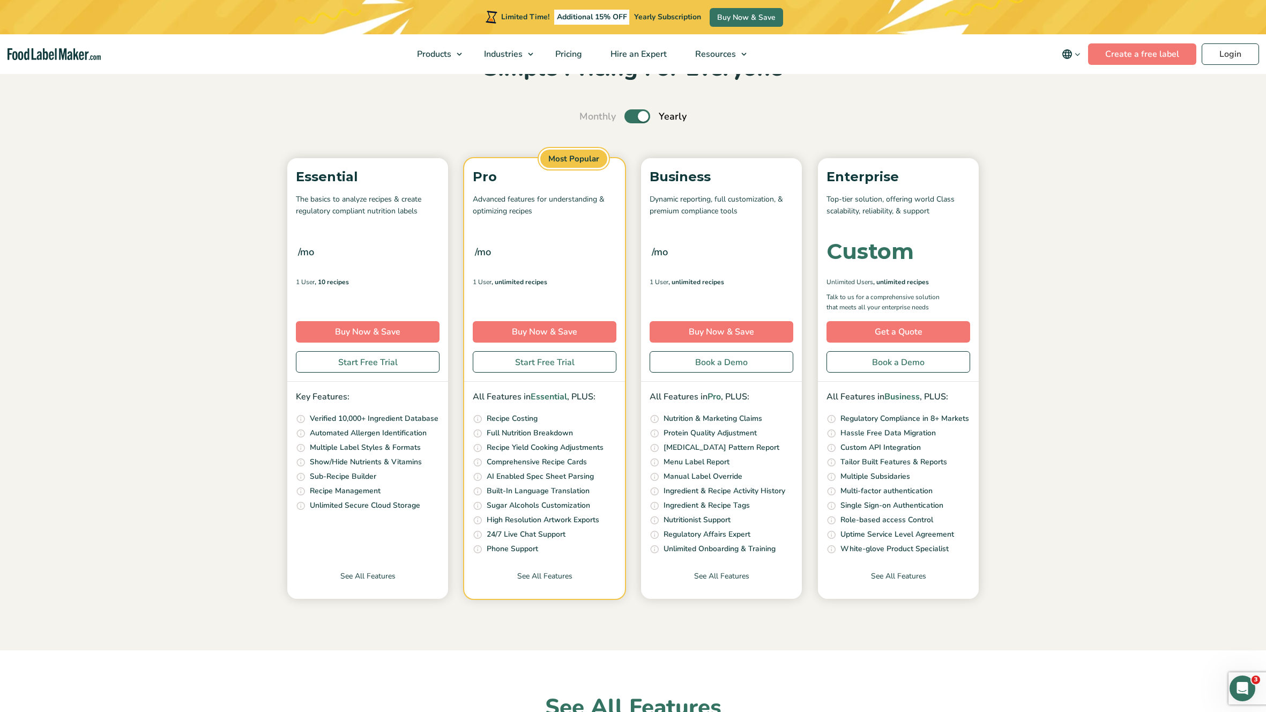
scroll to position [86, 0]
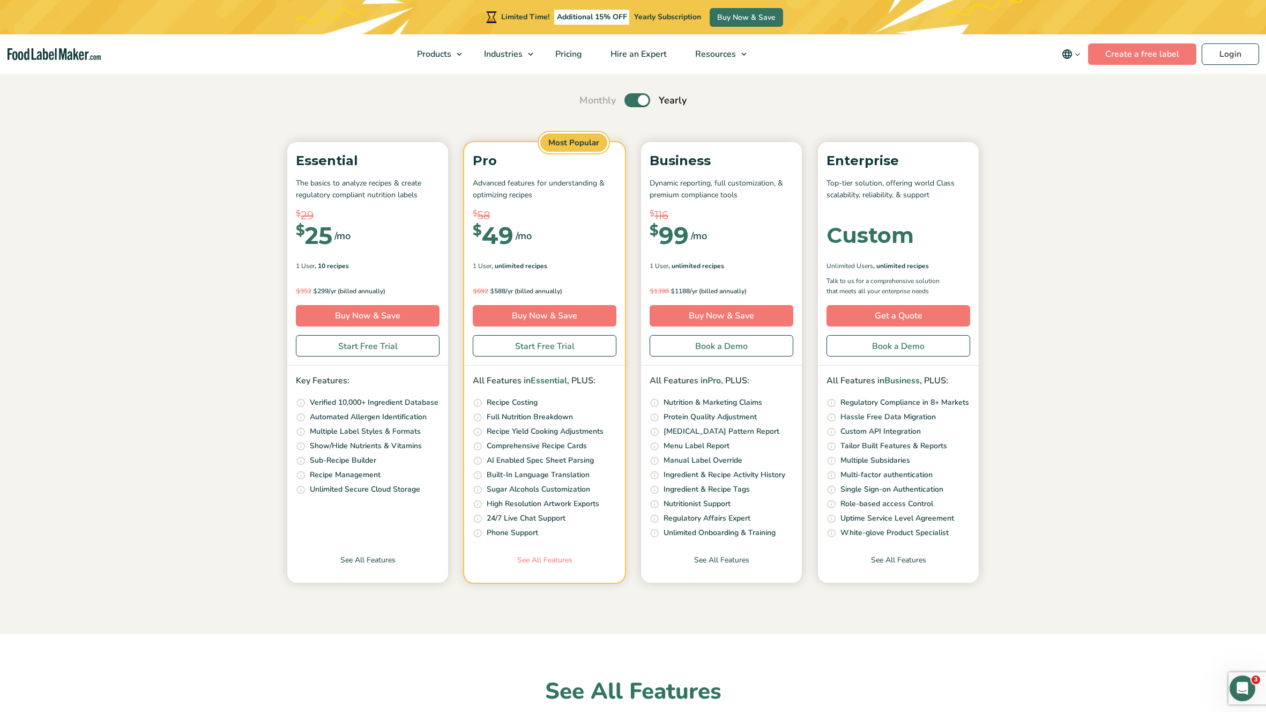
click at [544, 566] on link "See All Features" at bounding box center [544, 568] width 161 height 28
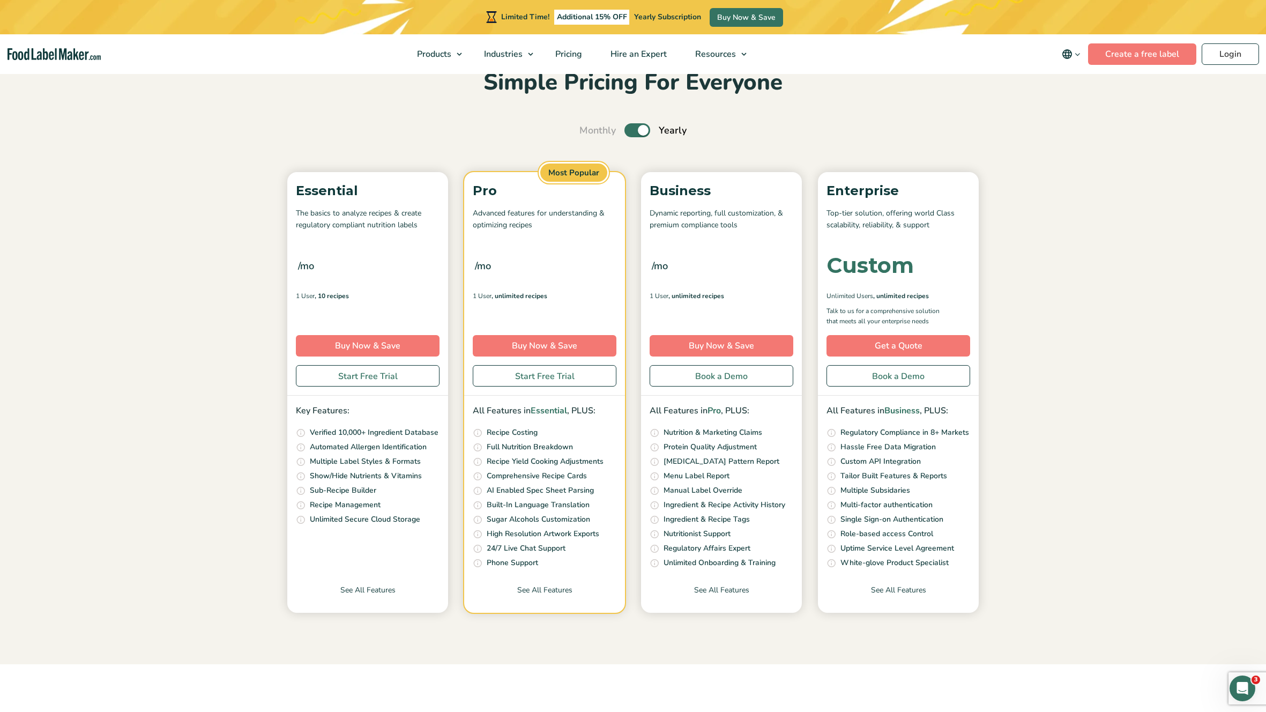
scroll to position [69, 0]
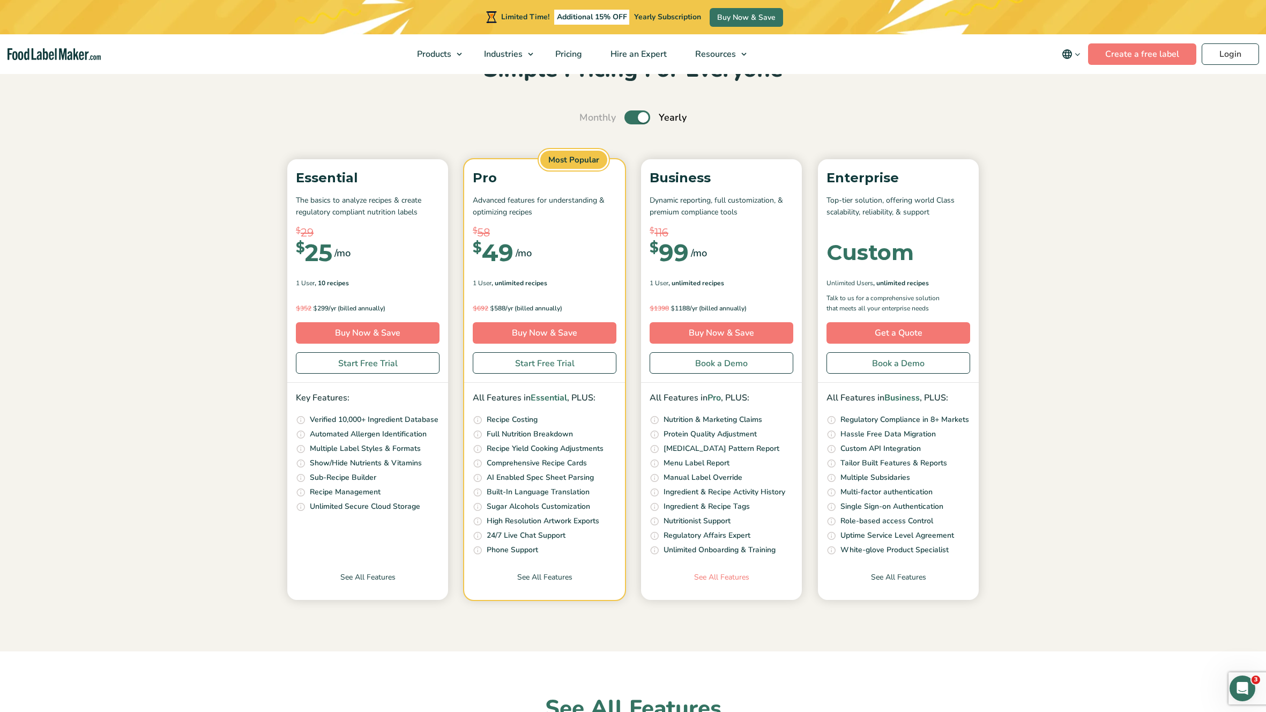
click at [713, 581] on link "See All Features" at bounding box center [721, 585] width 161 height 28
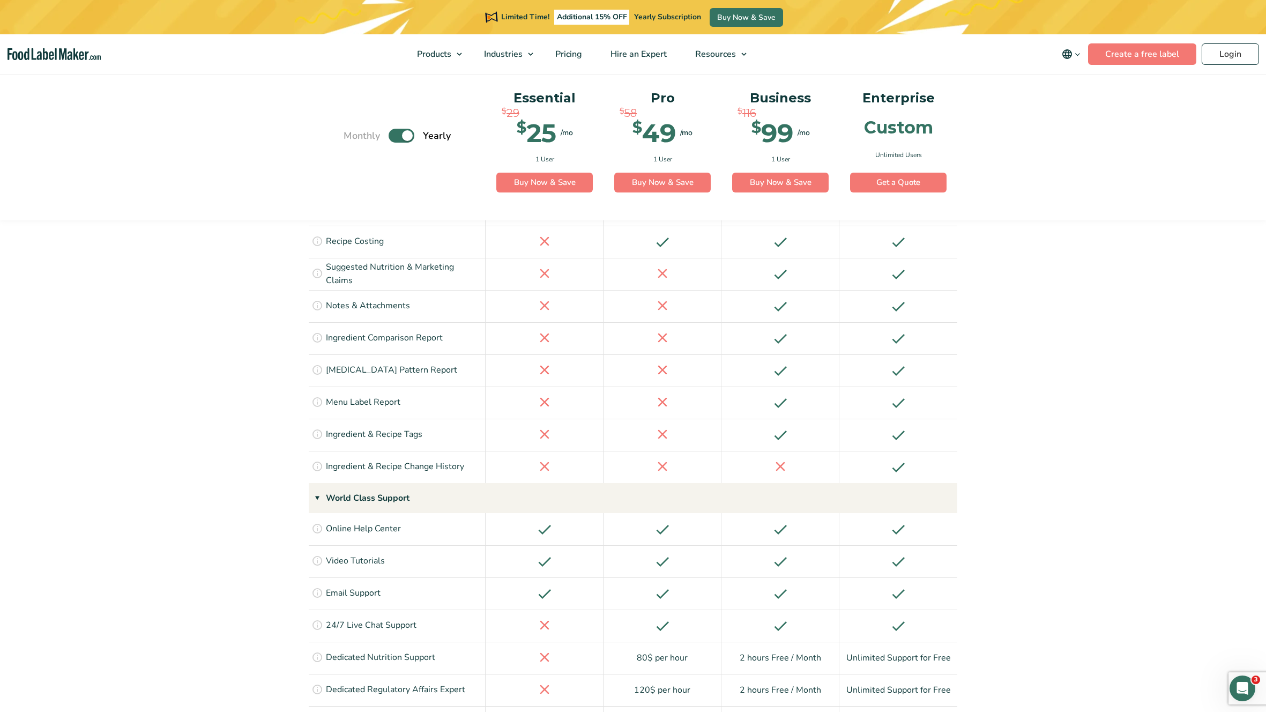
scroll to position [2024, 0]
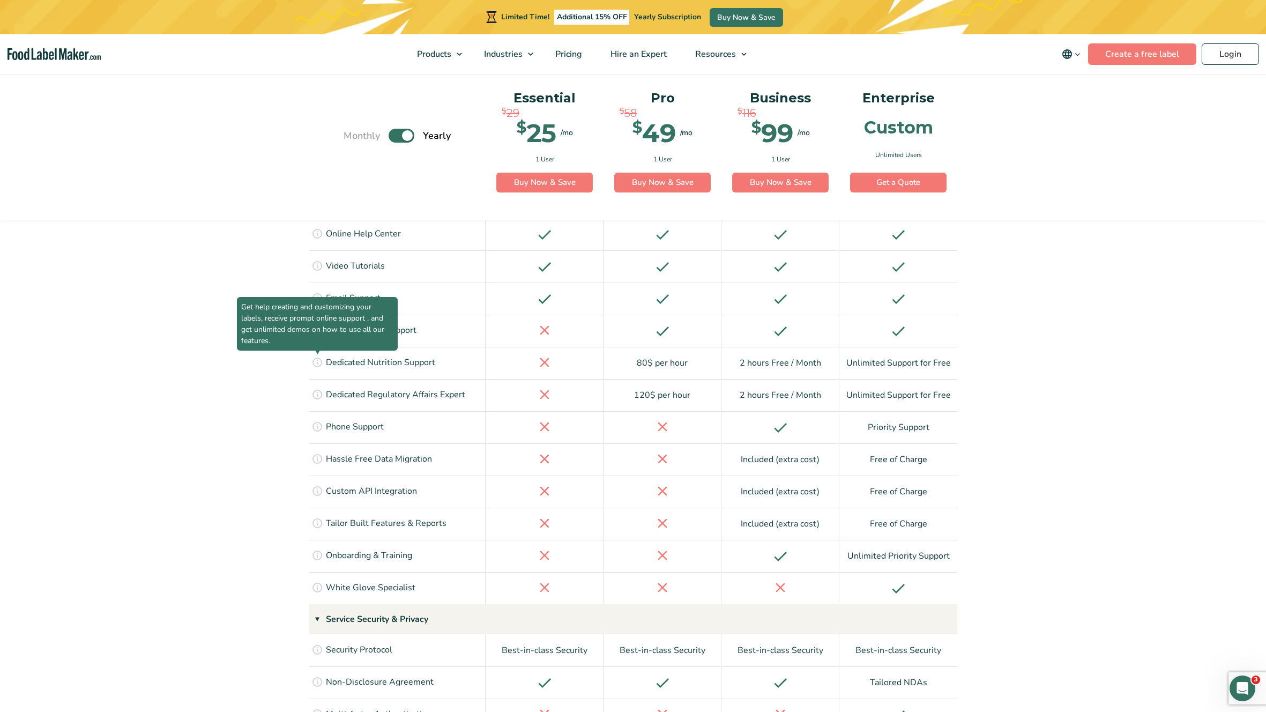
click at [315, 356] on icon at bounding box center [317, 362] width 12 height 12
drag, startPoint x: 242, startPoint y: 223, endPoint x: 274, endPoint y: 263, distance: 51.1
click at [274, 297] on span "Get help creating and customizing your labels, receive prompt online support , …" at bounding box center [317, 324] width 161 height 54
copy span "Get help creating and customizing your labels, receive prompt online support , …"
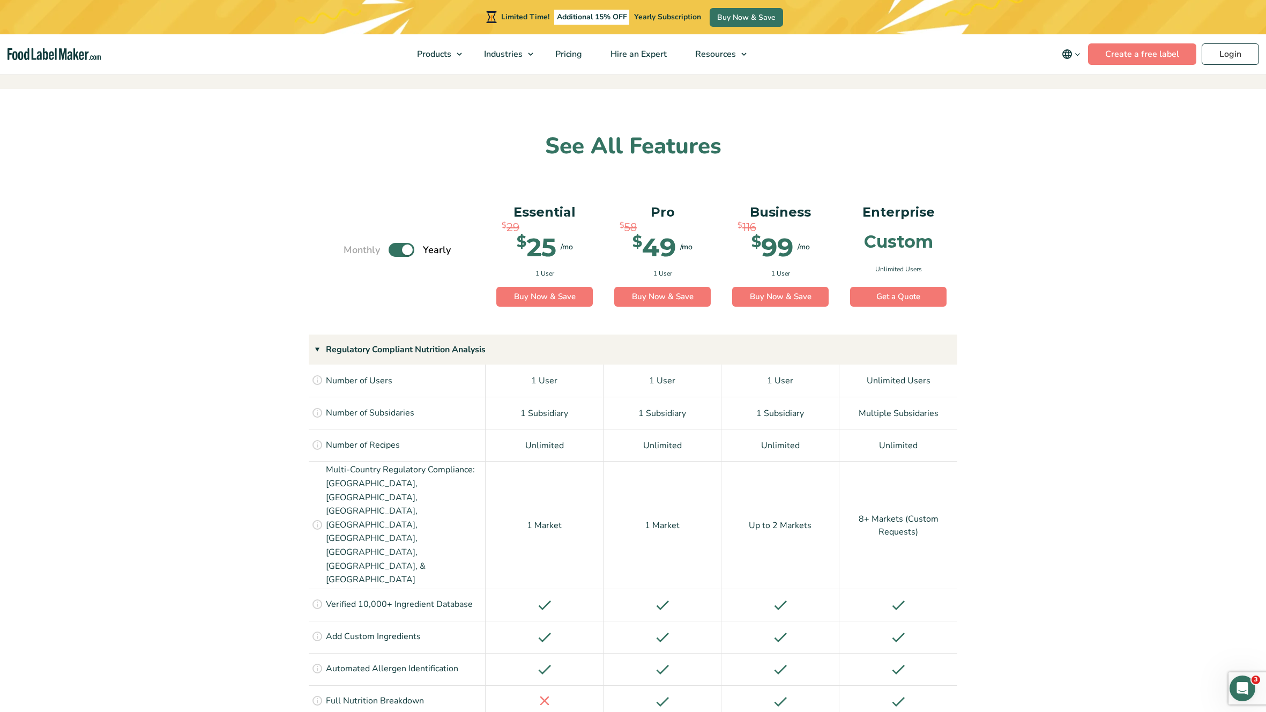
scroll to position [114, 0]
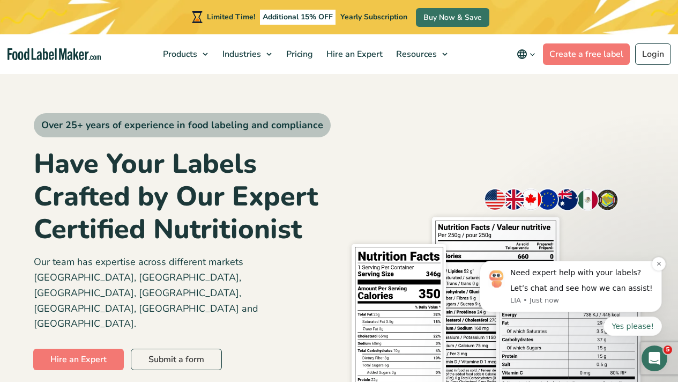
click at [572, 290] on div "Let’s chat and see how we can assist!" at bounding box center [582, 288] width 144 height 11
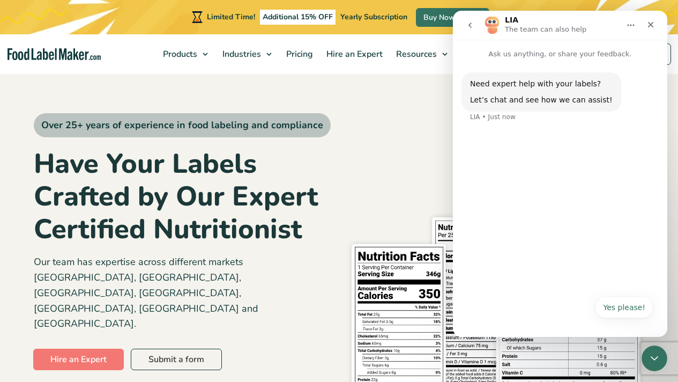
click at [471, 26] on icon "go back" at bounding box center [470, 25] width 9 height 9
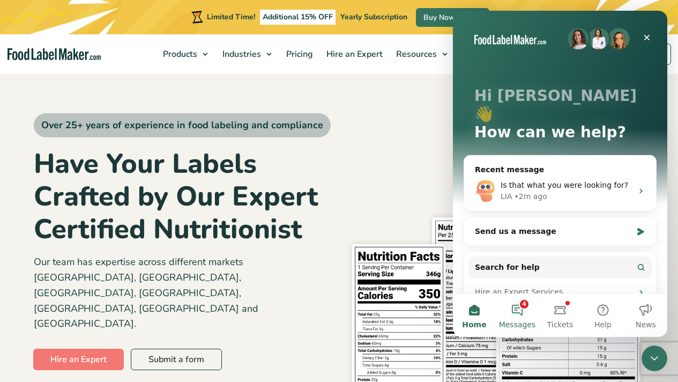
click at [515, 315] on button "4 Messages" at bounding box center [517, 315] width 43 height 43
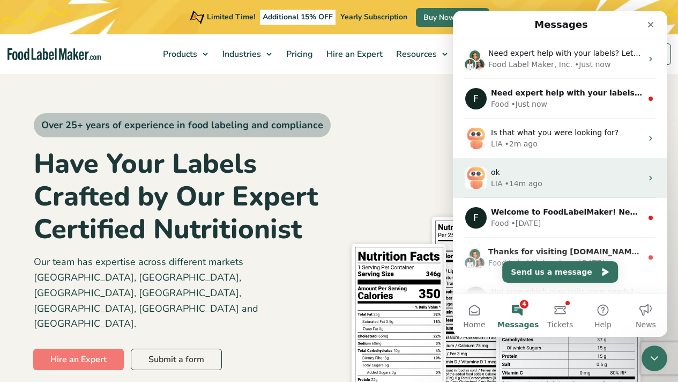
click at [603, 179] on div "LIA • 14m ago" at bounding box center [566, 183] width 151 height 11
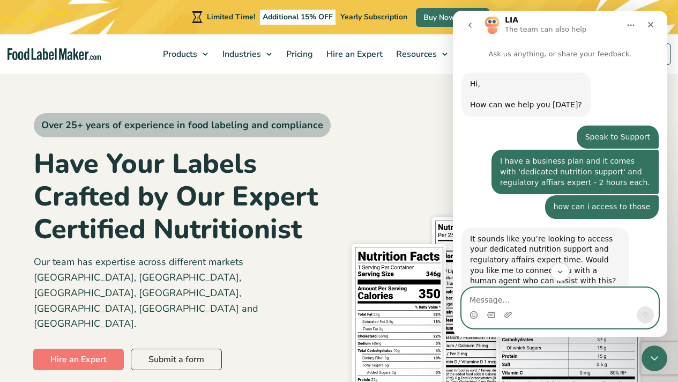
scroll to position [186, 0]
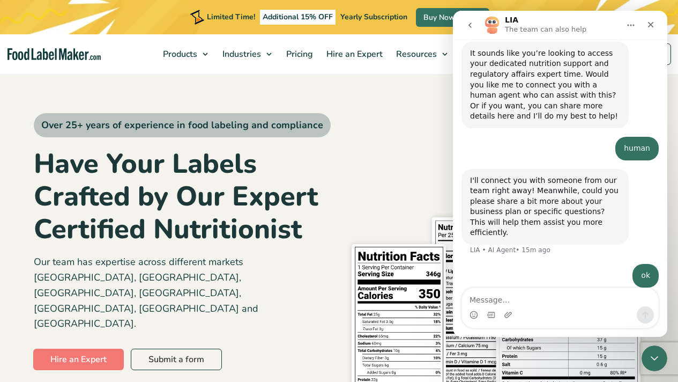
scroll to position [186, 0]
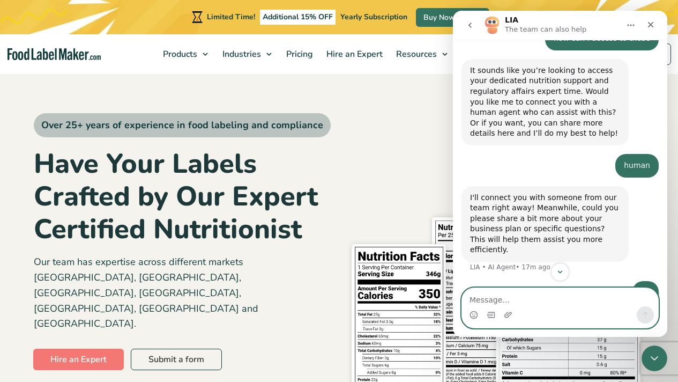
scroll to position [186, 0]
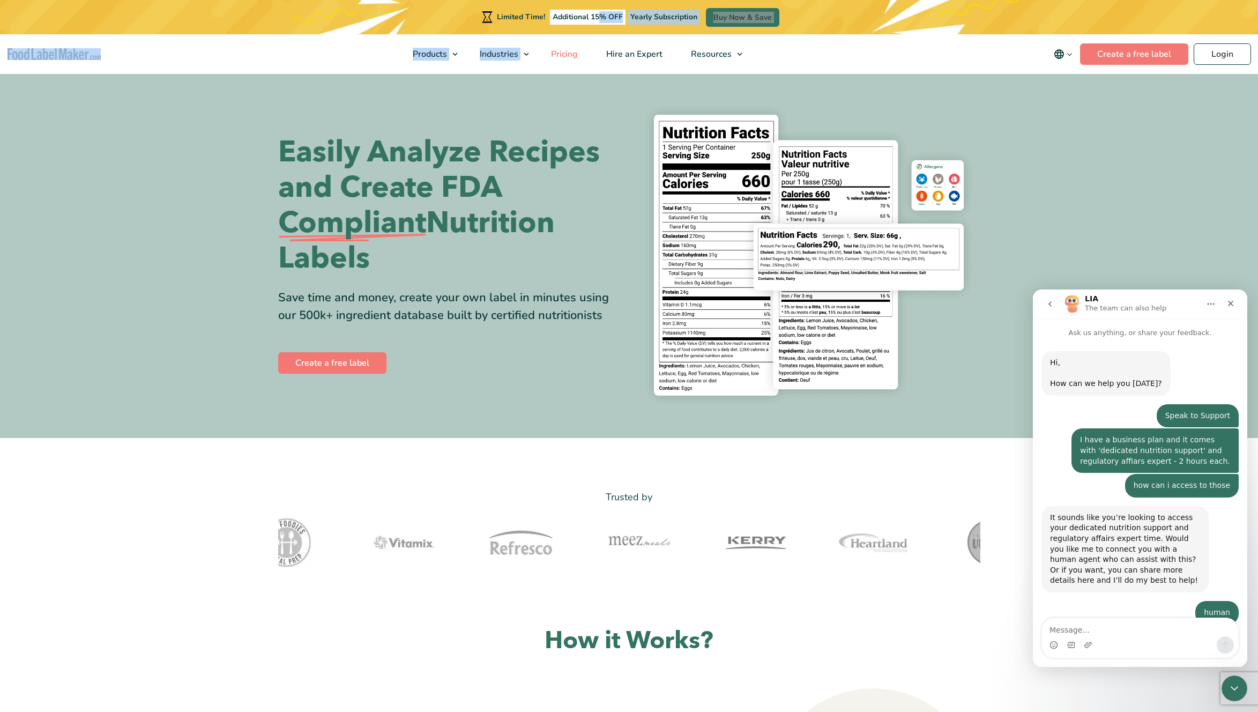
scroll to position [85, 0]
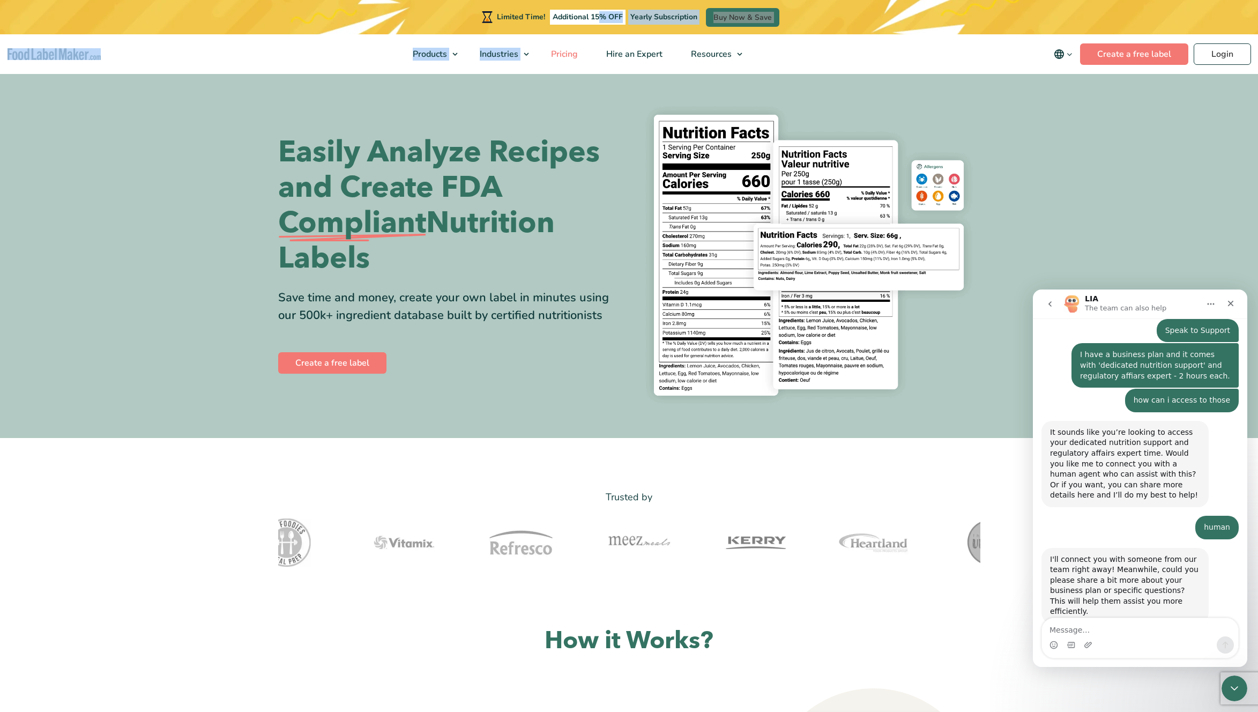
click at [574, 49] on span "Pricing" at bounding box center [563, 54] width 31 height 12
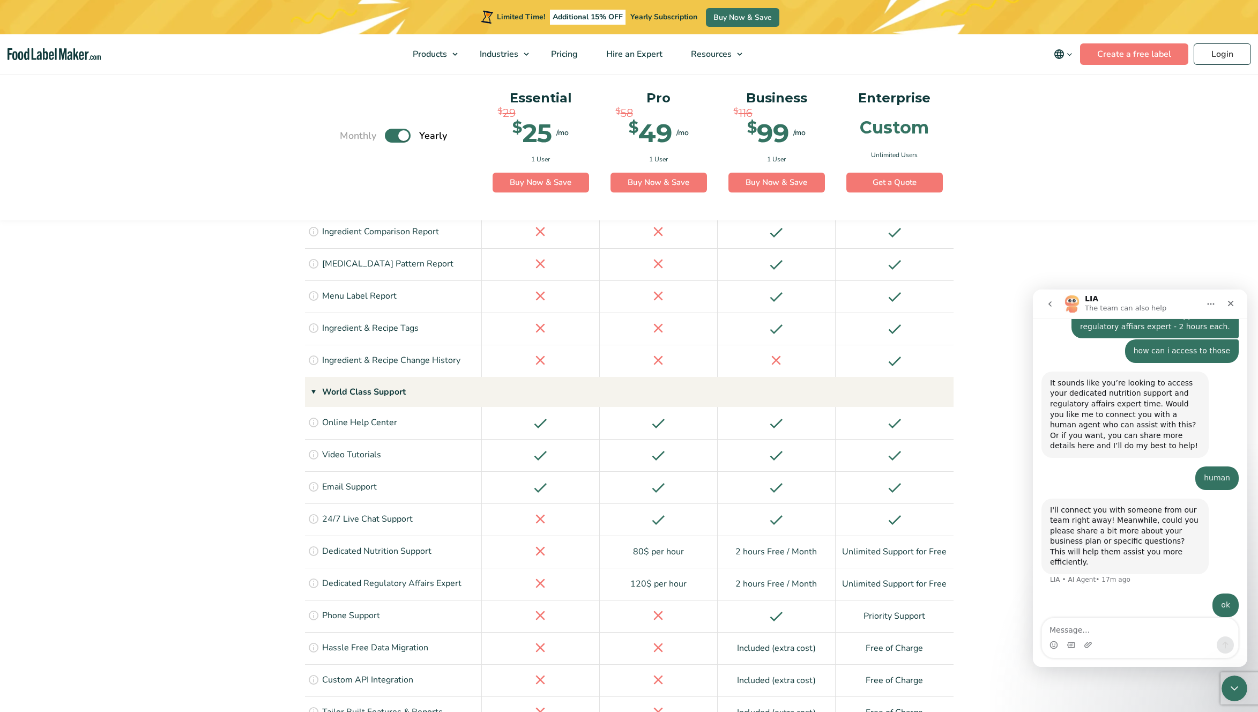
scroll to position [1846, 0]
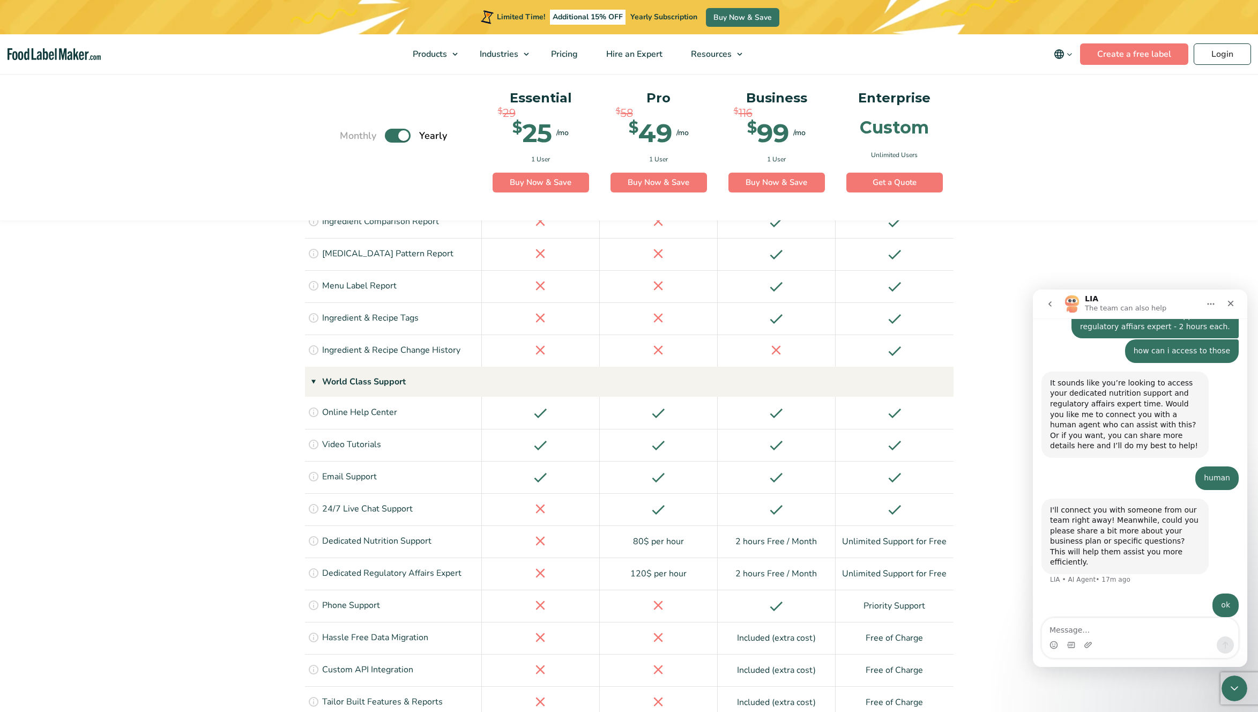
click at [324, 567] on p "Dedicated Regulatory Affairs Expert" at bounding box center [391, 574] width 139 height 14
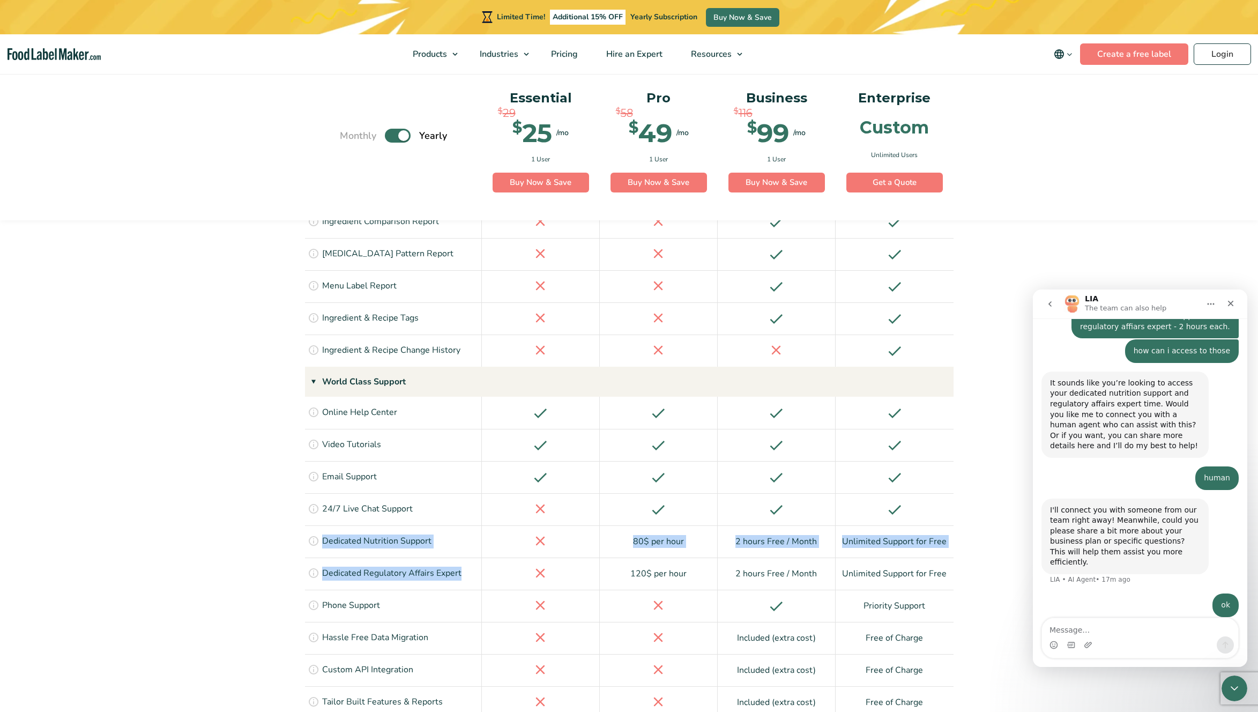
drag, startPoint x: 322, startPoint y: 457, endPoint x: 395, endPoint y: 495, distance: 82.2
click at [464, 494] on div "Regulatory Compliant Nutrition Analysis Access to as many users as your busines…" at bounding box center [629, 95] width 649 height 1950
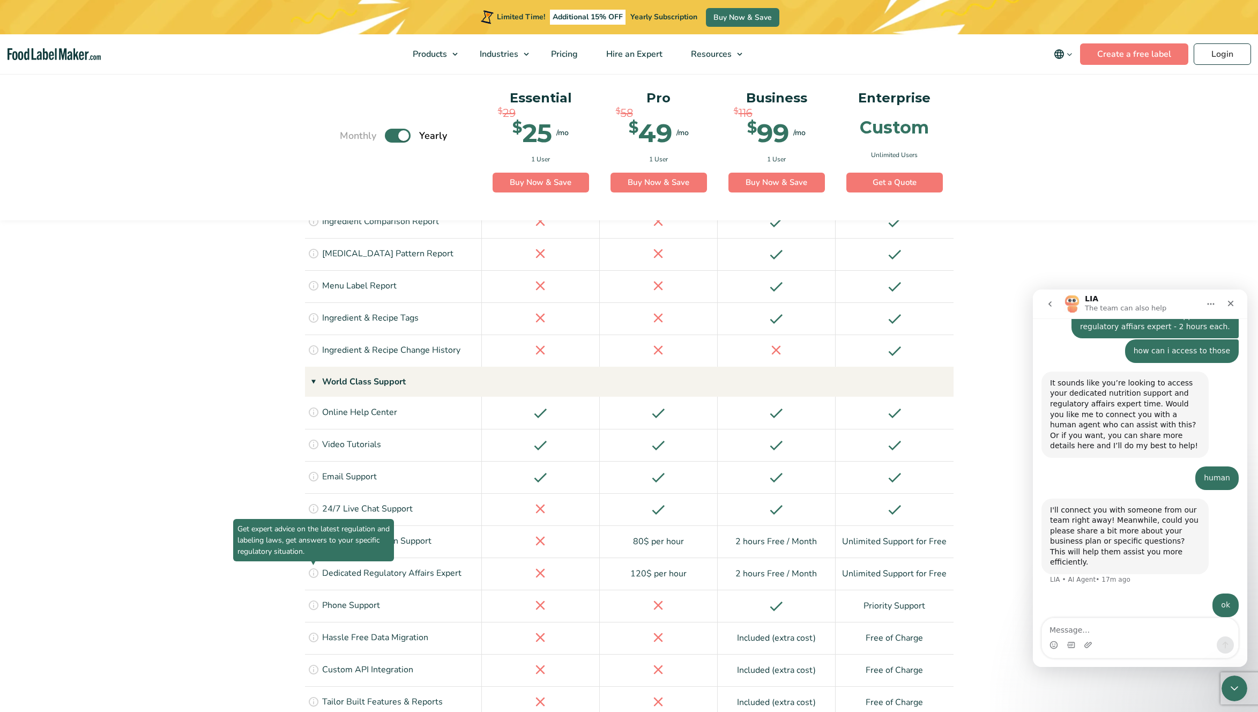
click at [326, 567] on p "Dedicated Regulatory Affairs Expert" at bounding box center [391, 574] width 139 height 14
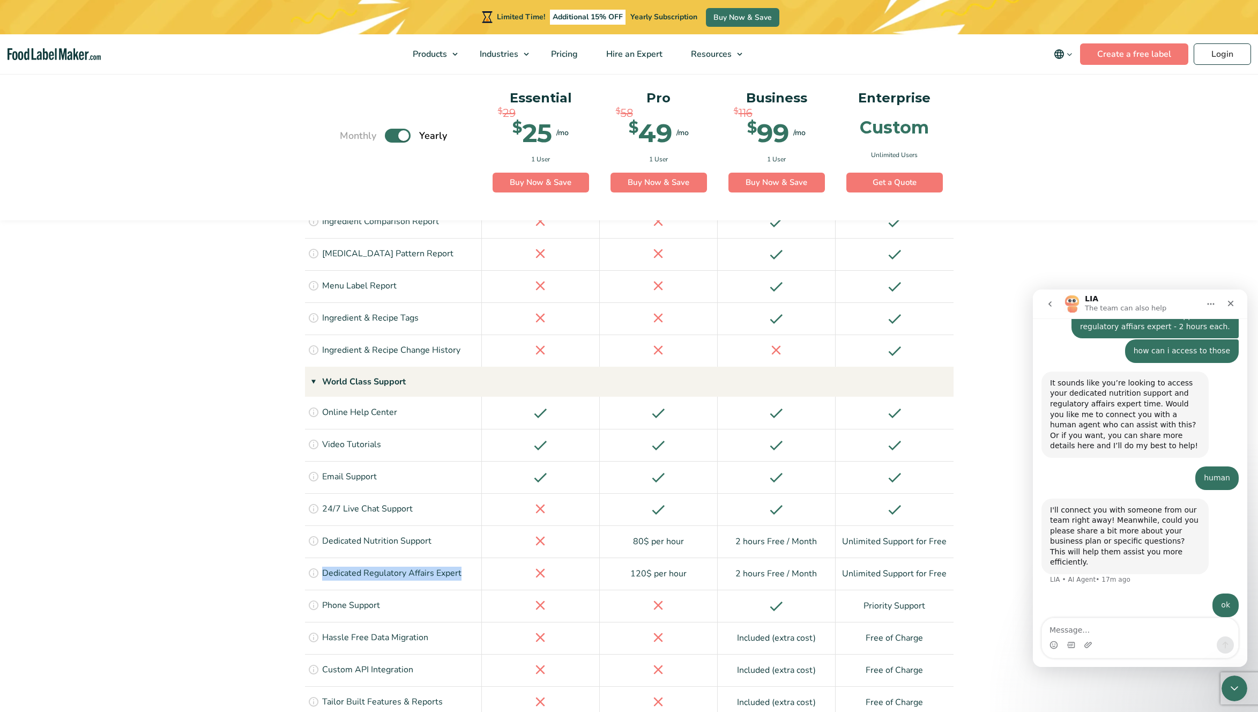
drag, startPoint x: 319, startPoint y: 490, endPoint x: 463, endPoint y: 494, distance: 143.2
click at [463, 557] on div "Get expert advice on the latest regulation and labeling laws, get answers to yo…" at bounding box center [393, 573] width 177 height 32
copy p "Dedicated Regulatory Affairs Expert"
click at [388, 567] on p "Dedicated Regulatory Affairs Expert" at bounding box center [391, 574] width 139 height 14
drag, startPoint x: 322, startPoint y: 491, endPoint x: 468, endPoint y: 490, distance: 145.8
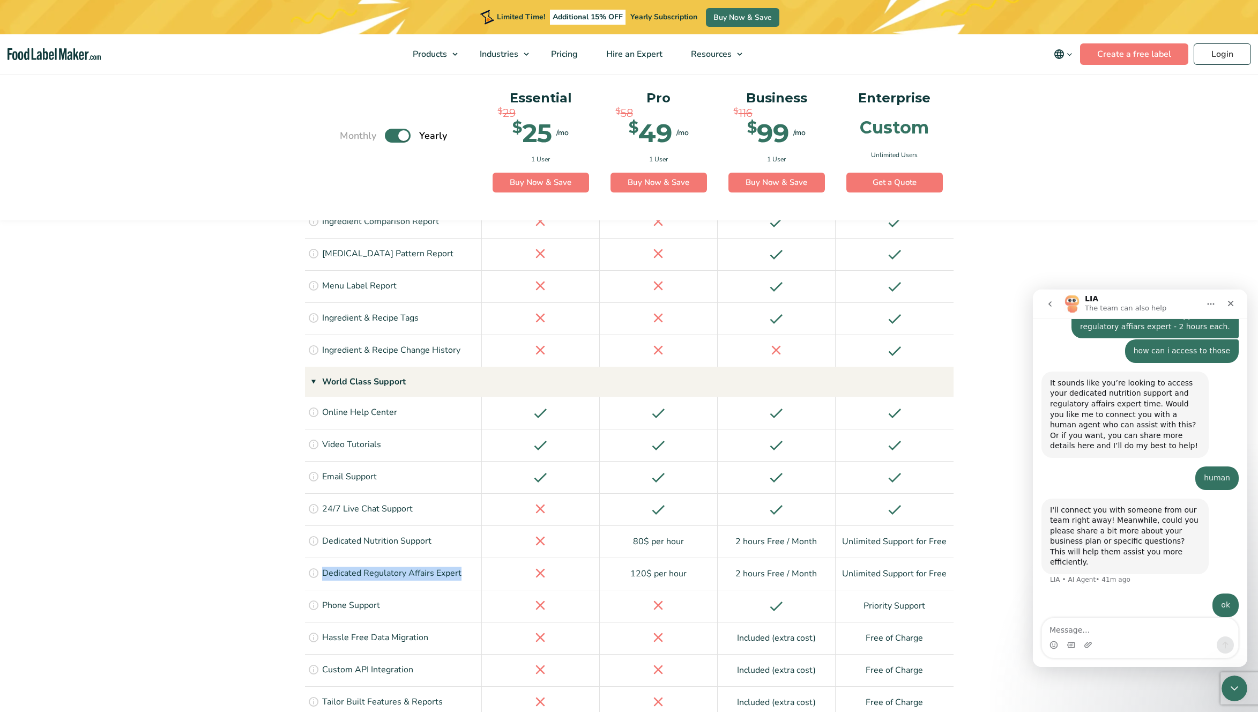
click at [468, 557] on div "Get expert advice on the latest regulation and labeling laws, get answers to yo…" at bounding box center [393, 573] width 177 height 32
copy p "Dedicated Regulatory Affairs Expert"
